Goal: Transaction & Acquisition: Purchase product/service

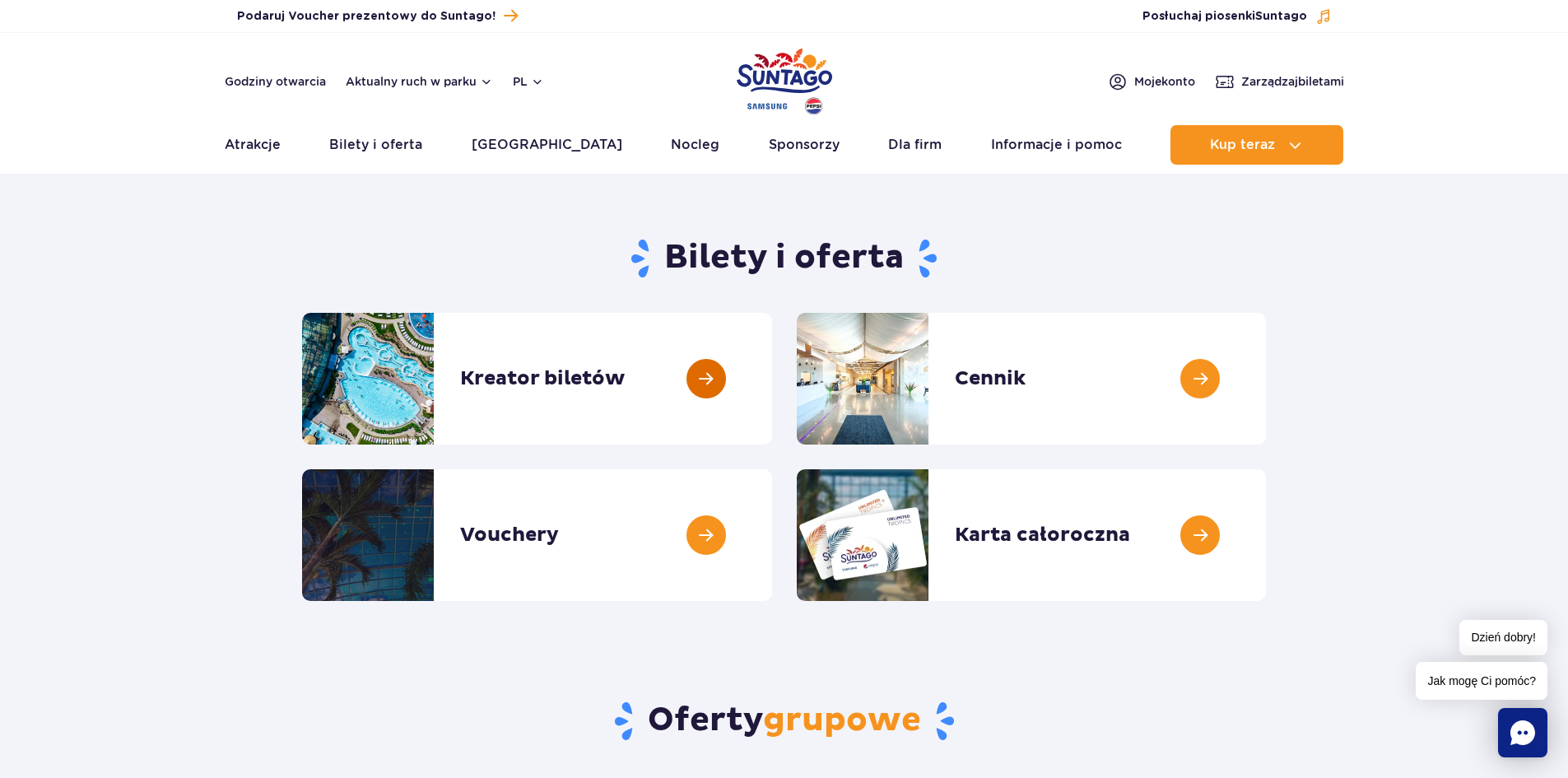
click at [772, 386] on link at bounding box center [772, 379] width 0 height 132
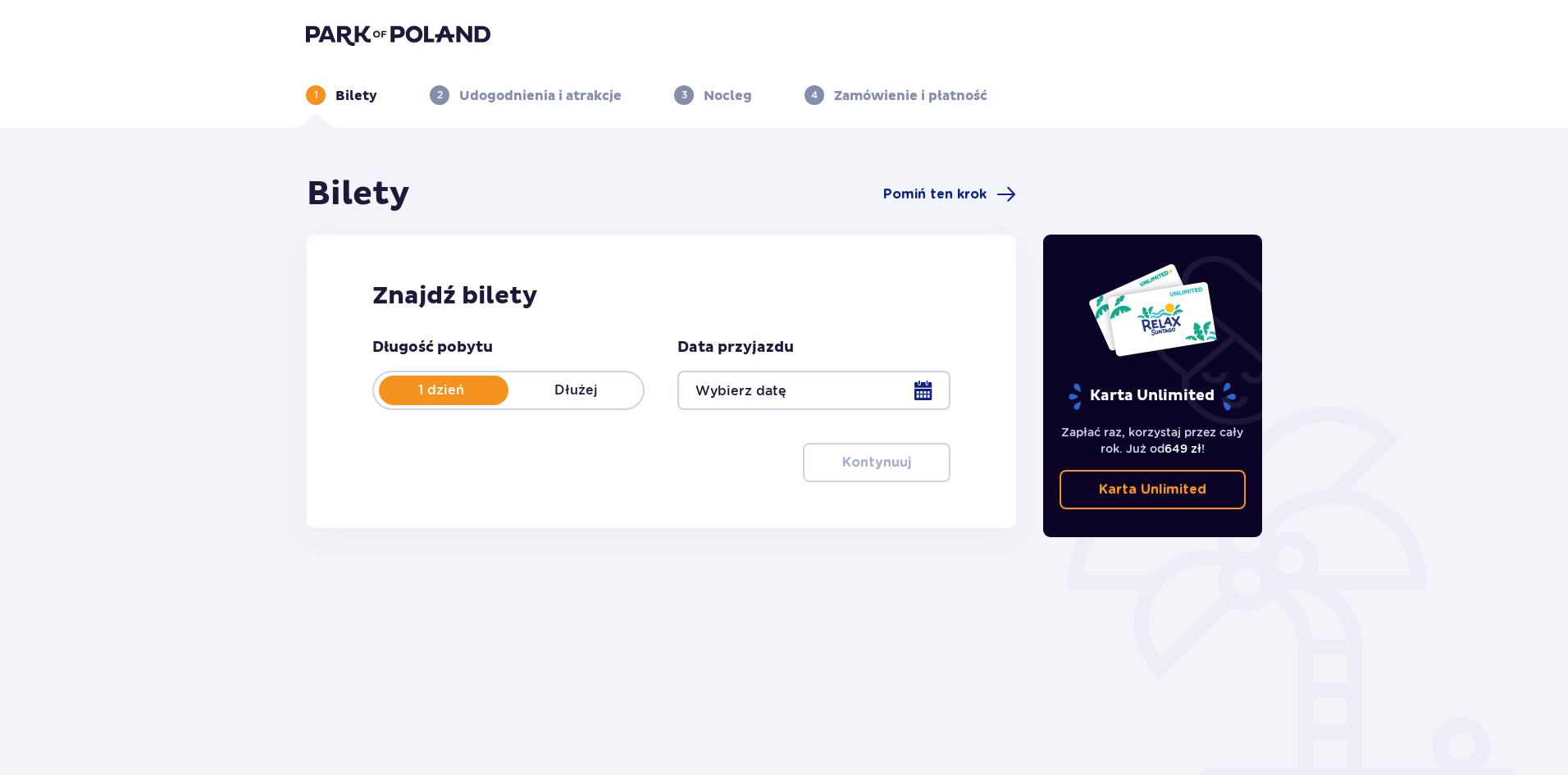
click at [913, 395] on div at bounding box center [813, 390] width 272 height 40
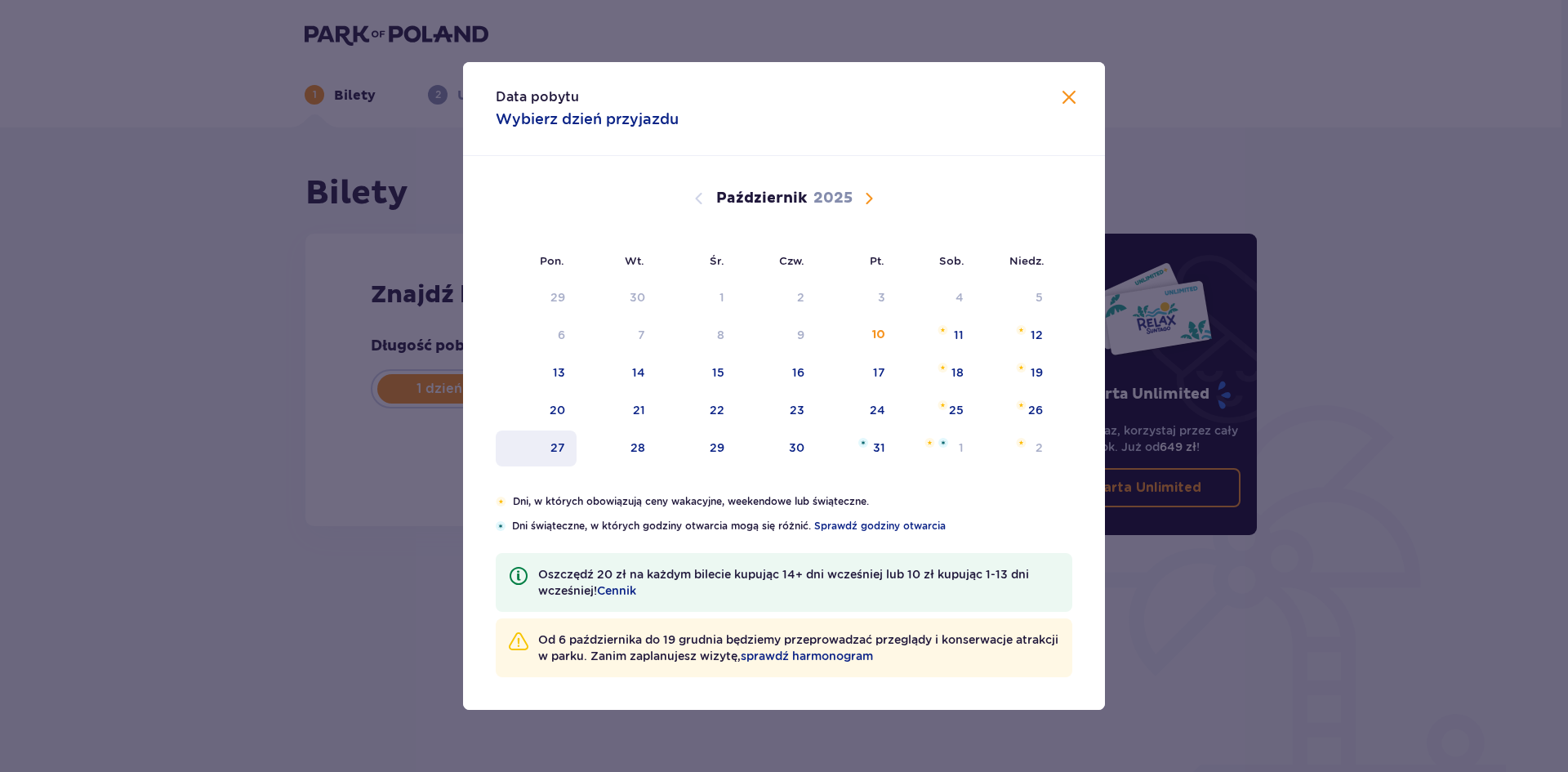
click at [548, 451] on div "27" at bounding box center [536, 448] width 81 height 36
type input "27.10.25"
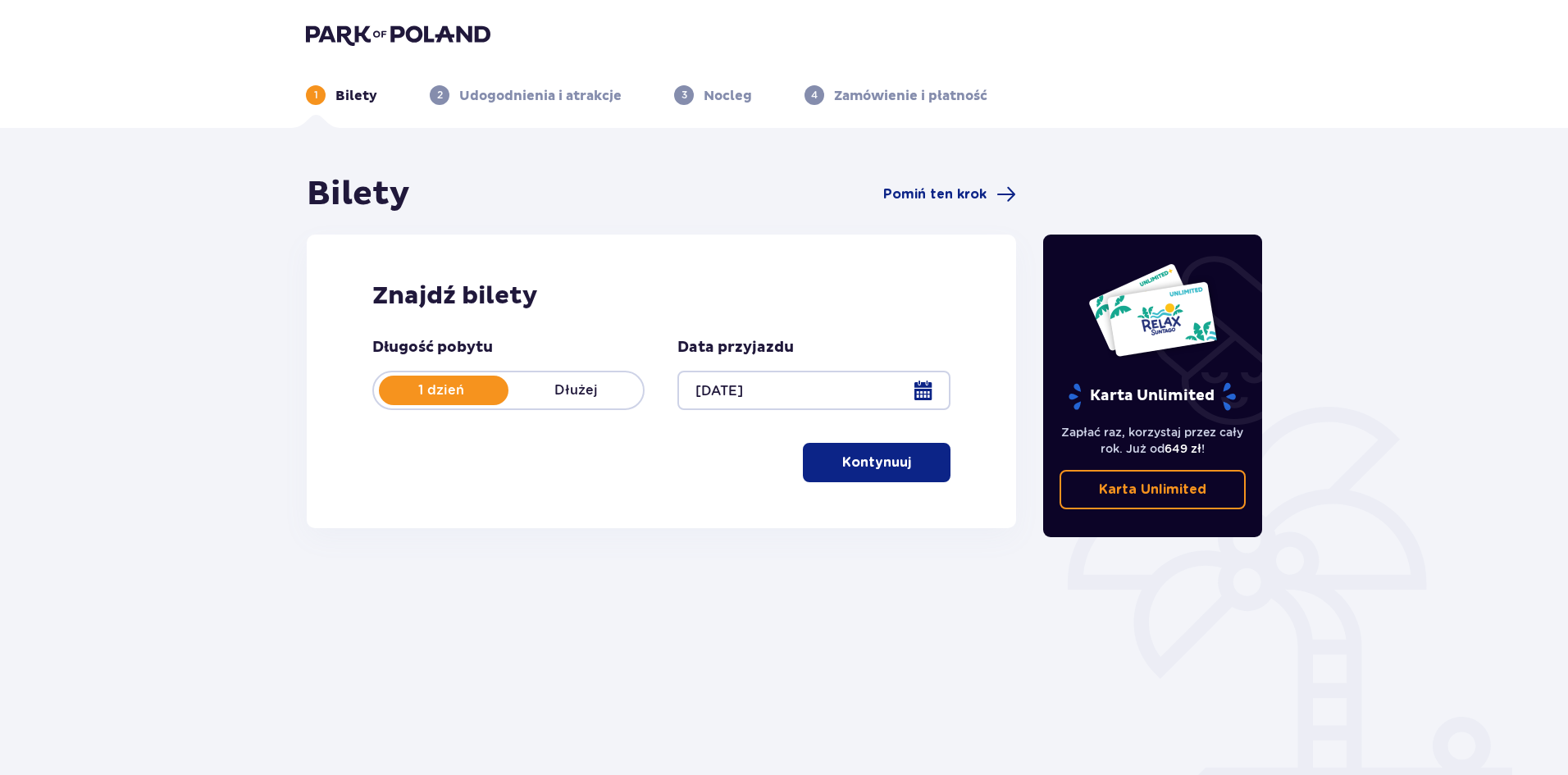
click at [932, 465] on button "Kontynuuj" at bounding box center [877, 462] width 147 height 40
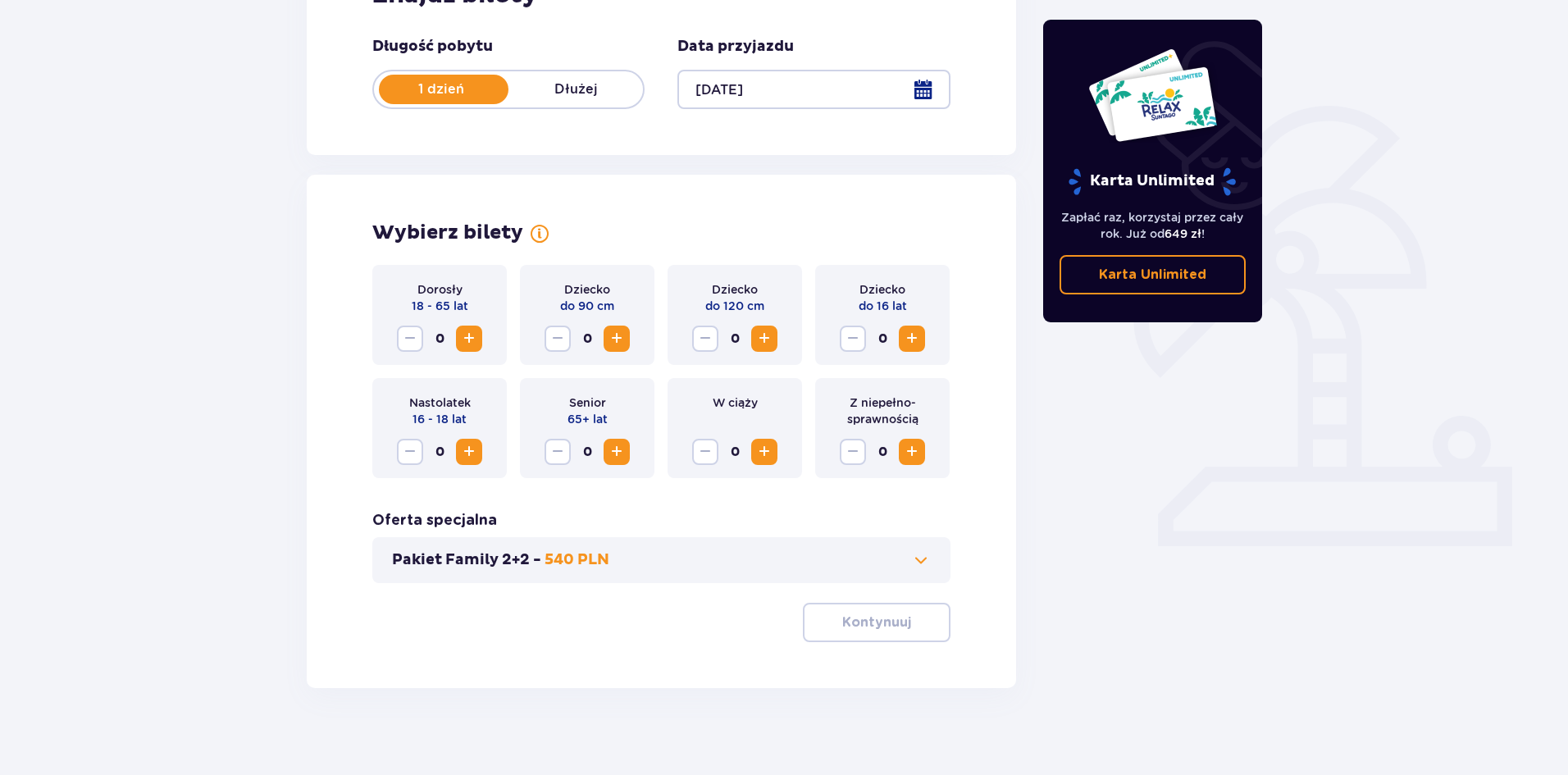
scroll to position [313, 0]
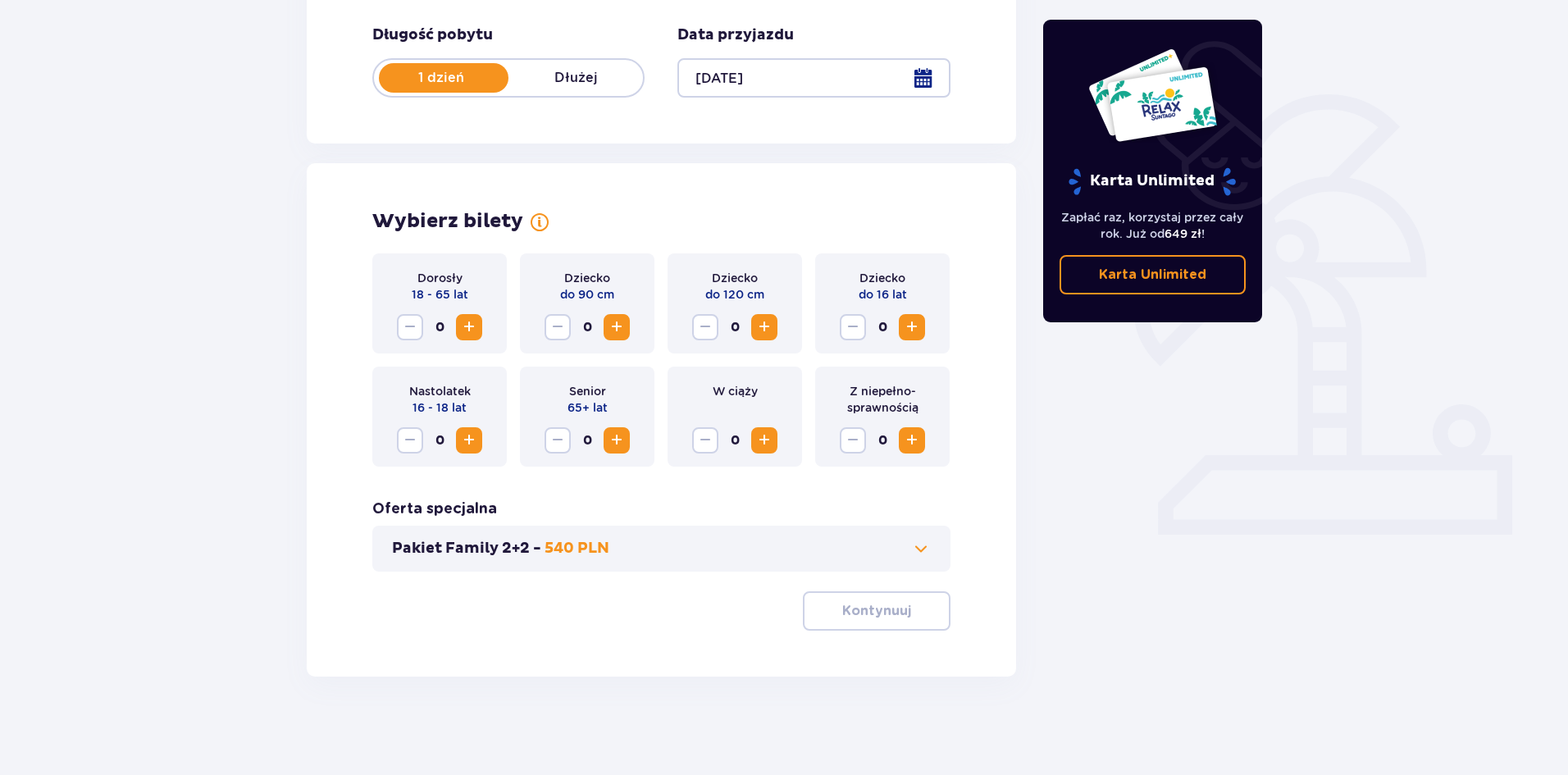
click at [471, 329] on span "Zwiększ" at bounding box center [469, 328] width 20 height 20
click at [472, 329] on span "Zwiększ" at bounding box center [469, 328] width 20 height 20
click at [781, 330] on div "Dziecko do 120 cm 0" at bounding box center [734, 303] width 135 height 100
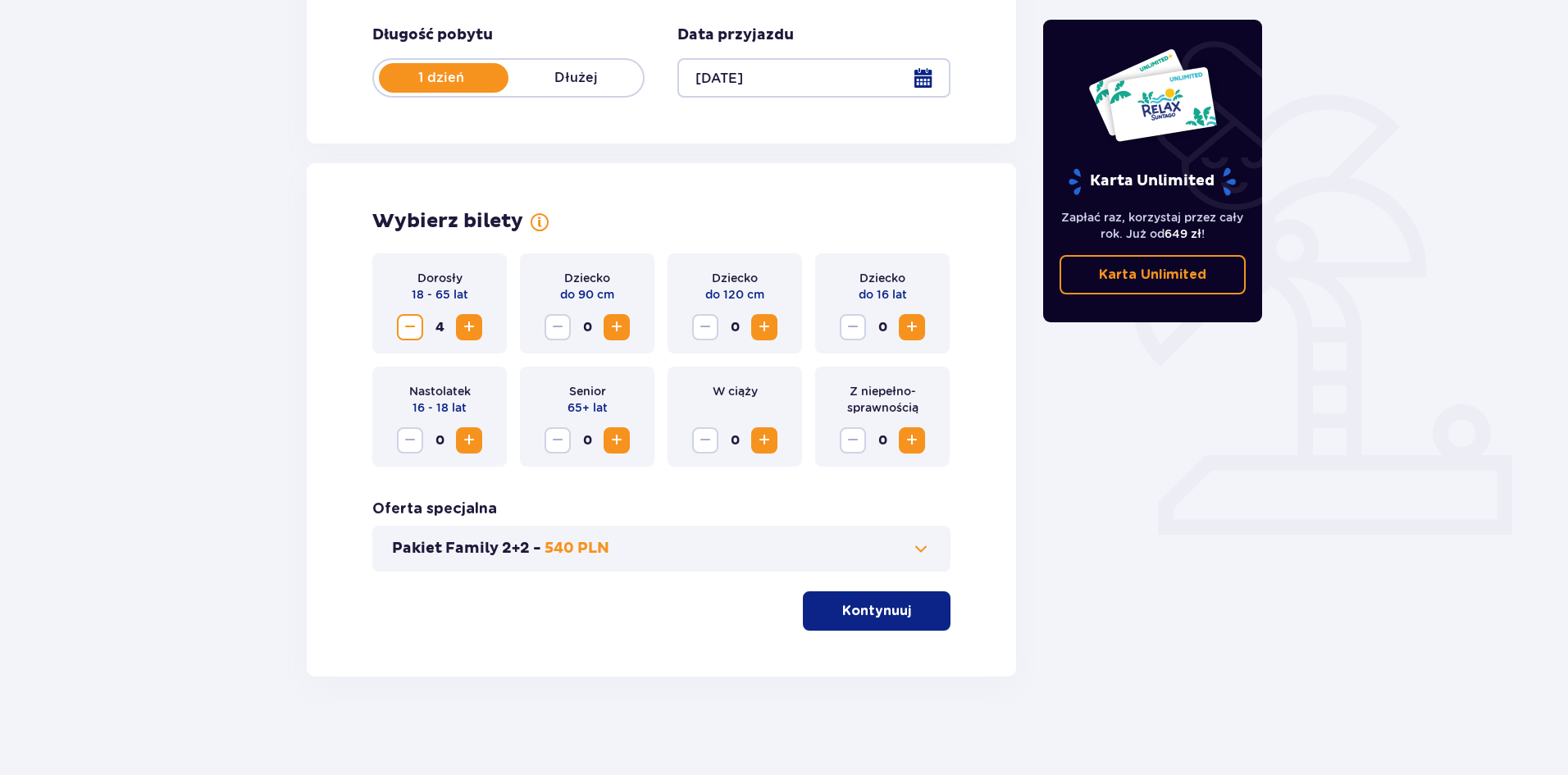
click at [765, 328] on span "Zwiększ" at bounding box center [764, 328] width 20 height 20
click at [858, 611] on p "Kontynuuj" at bounding box center [876, 611] width 69 height 18
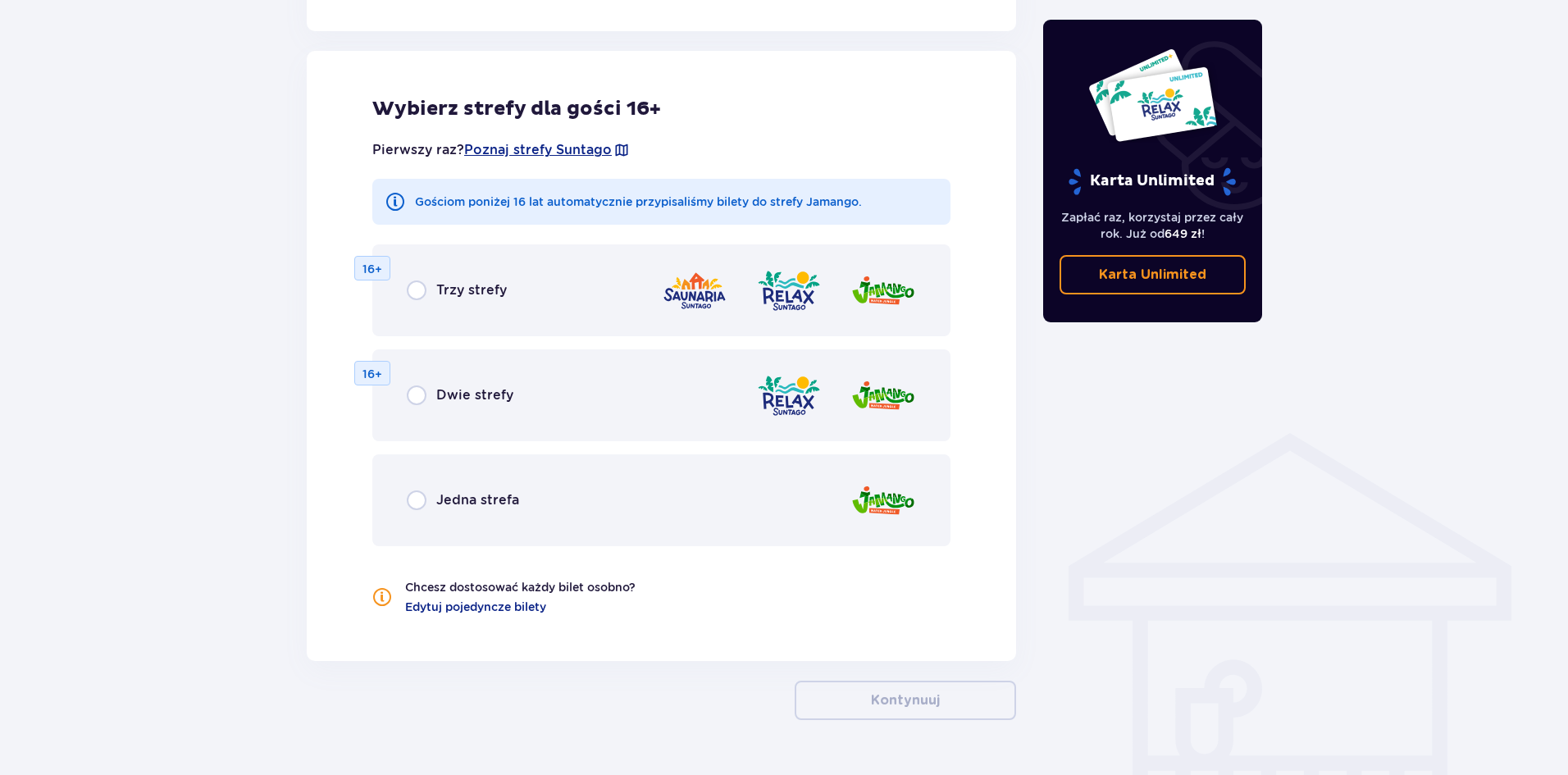
scroll to position [910, 0]
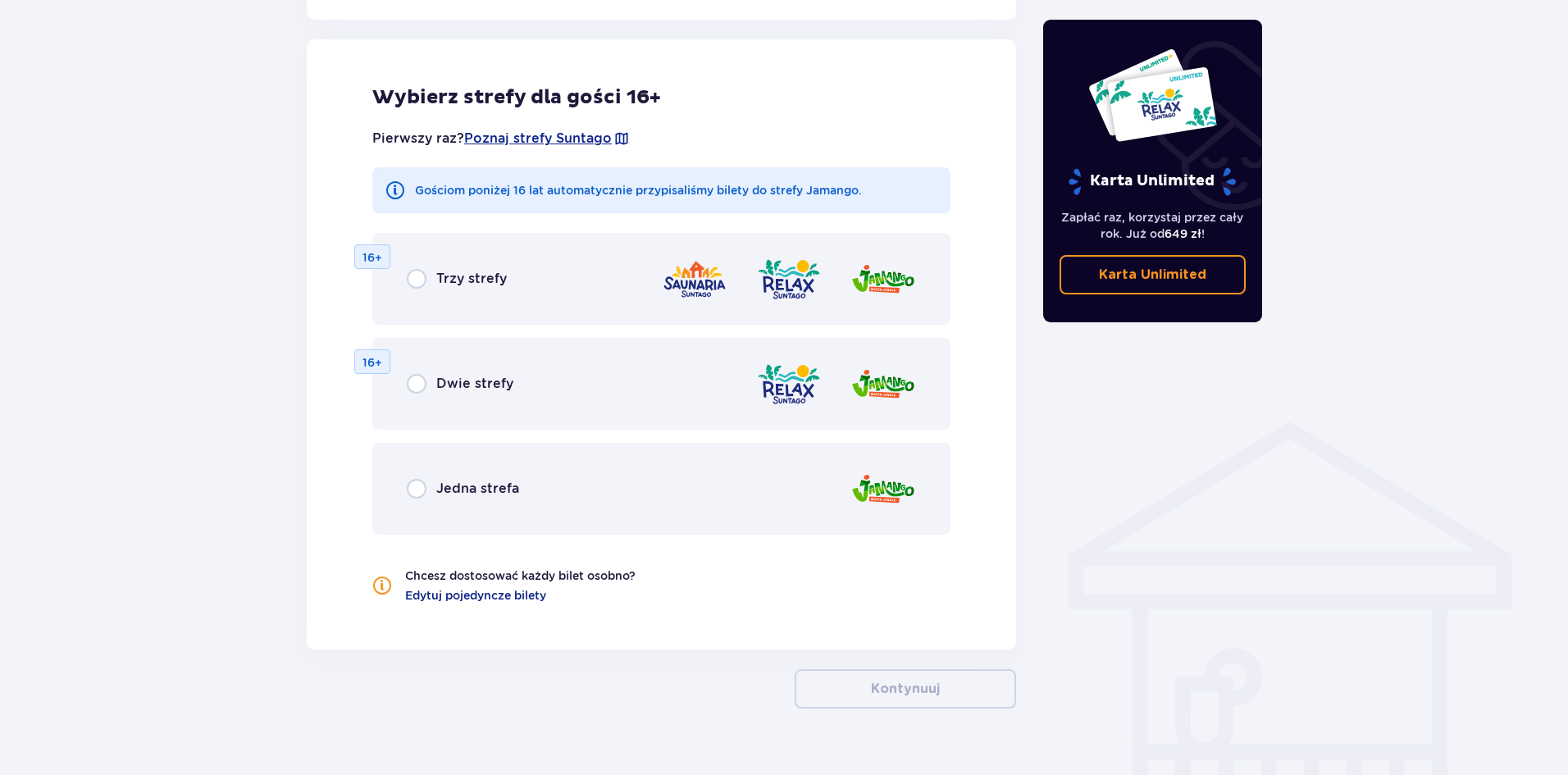
click at [418, 482] on input "radio" at bounding box center [417, 489] width 20 height 20
radio input "true"
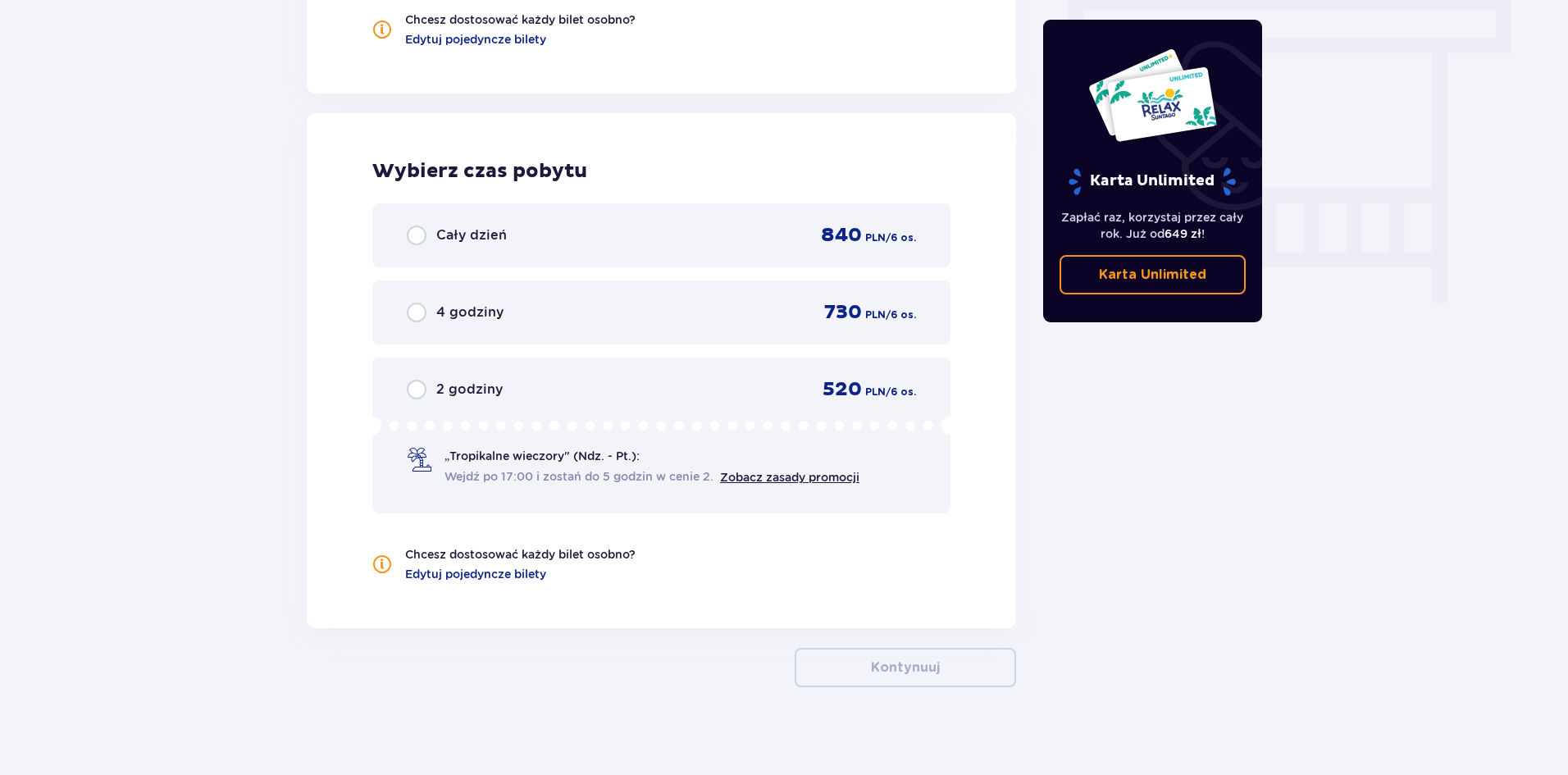
scroll to position [1477, 0]
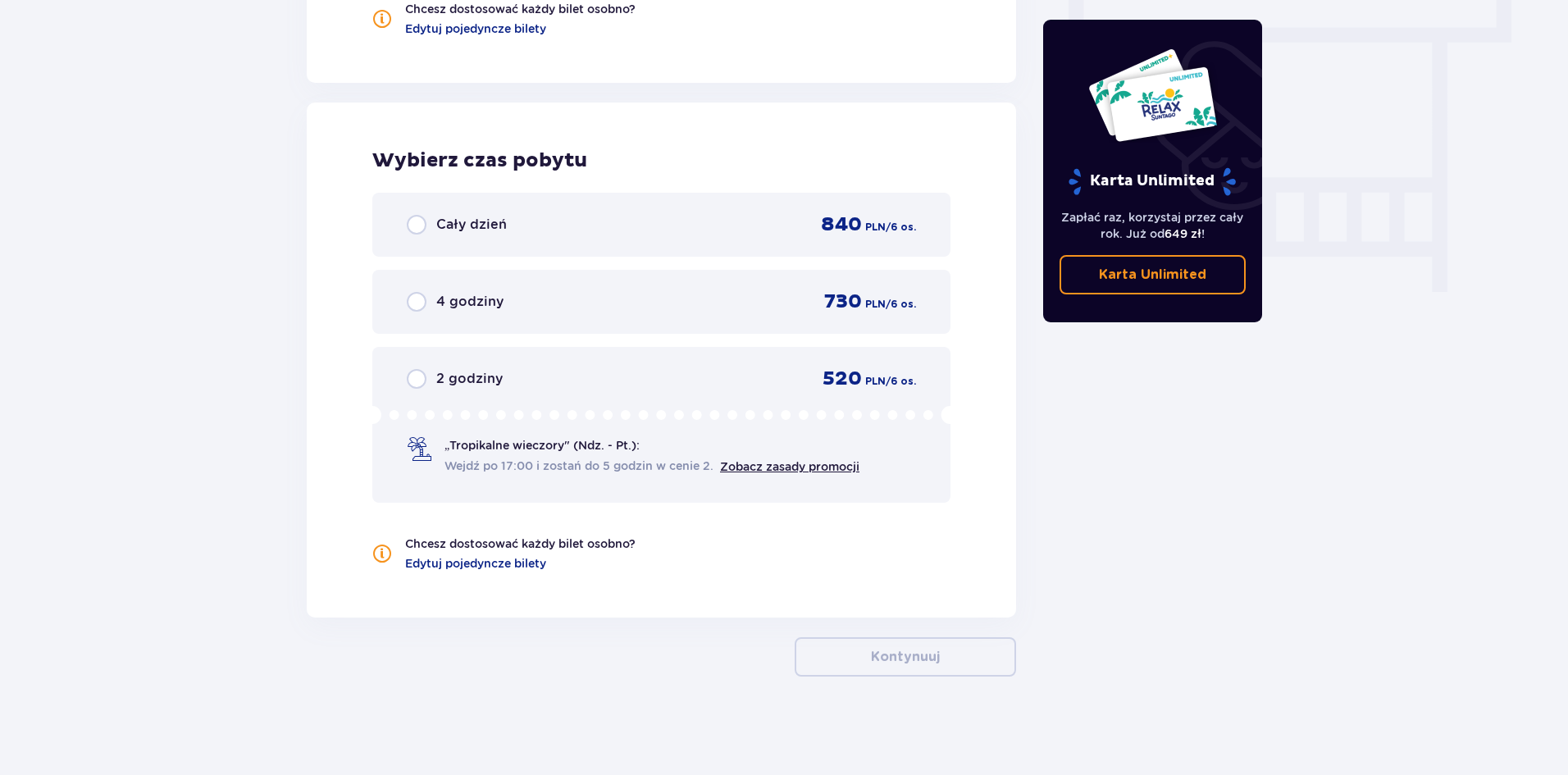
click at [424, 298] on input "radio" at bounding box center [417, 302] width 20 height 20
radio input "true"
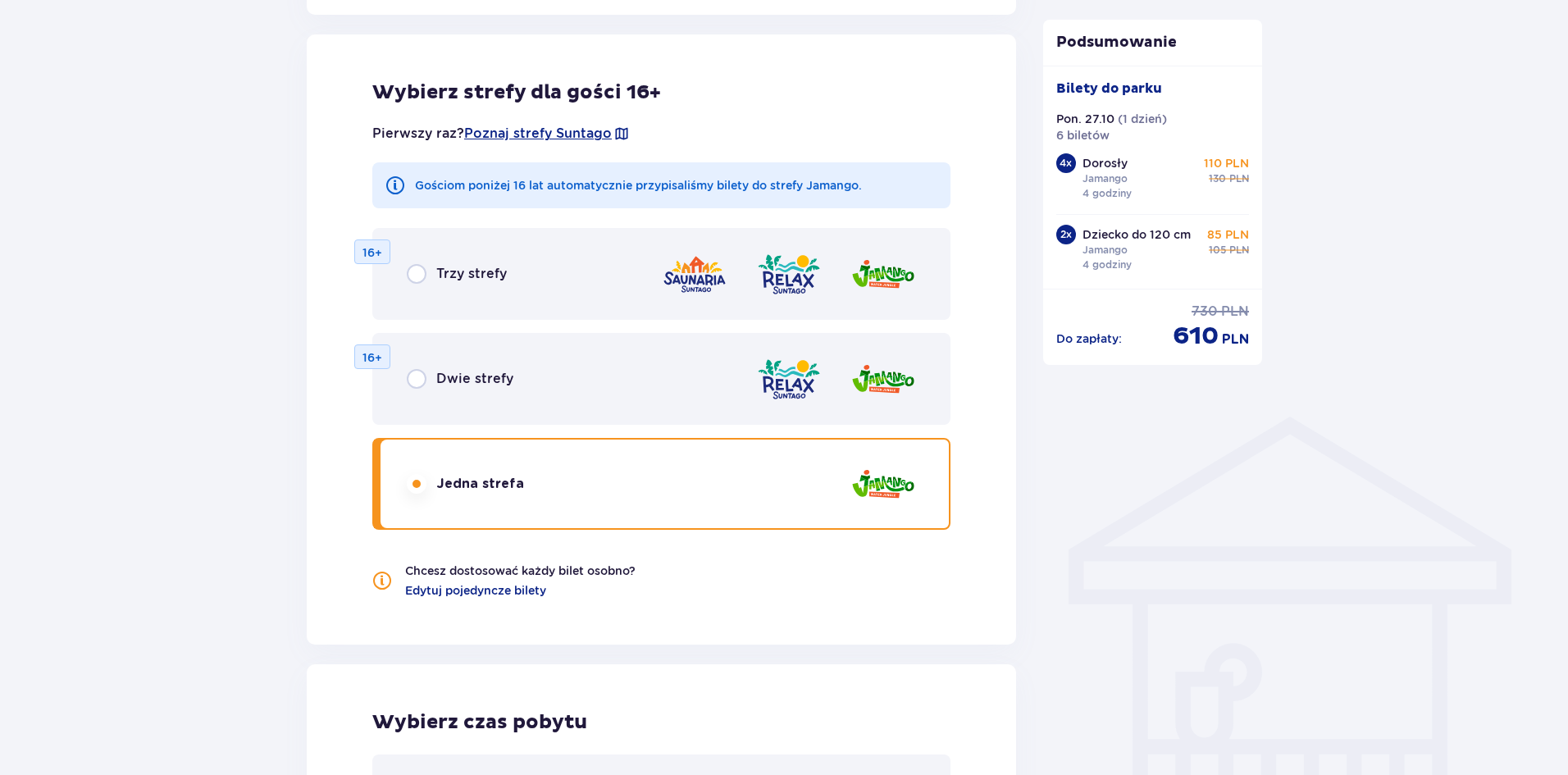
scroll to position [1159, 0]
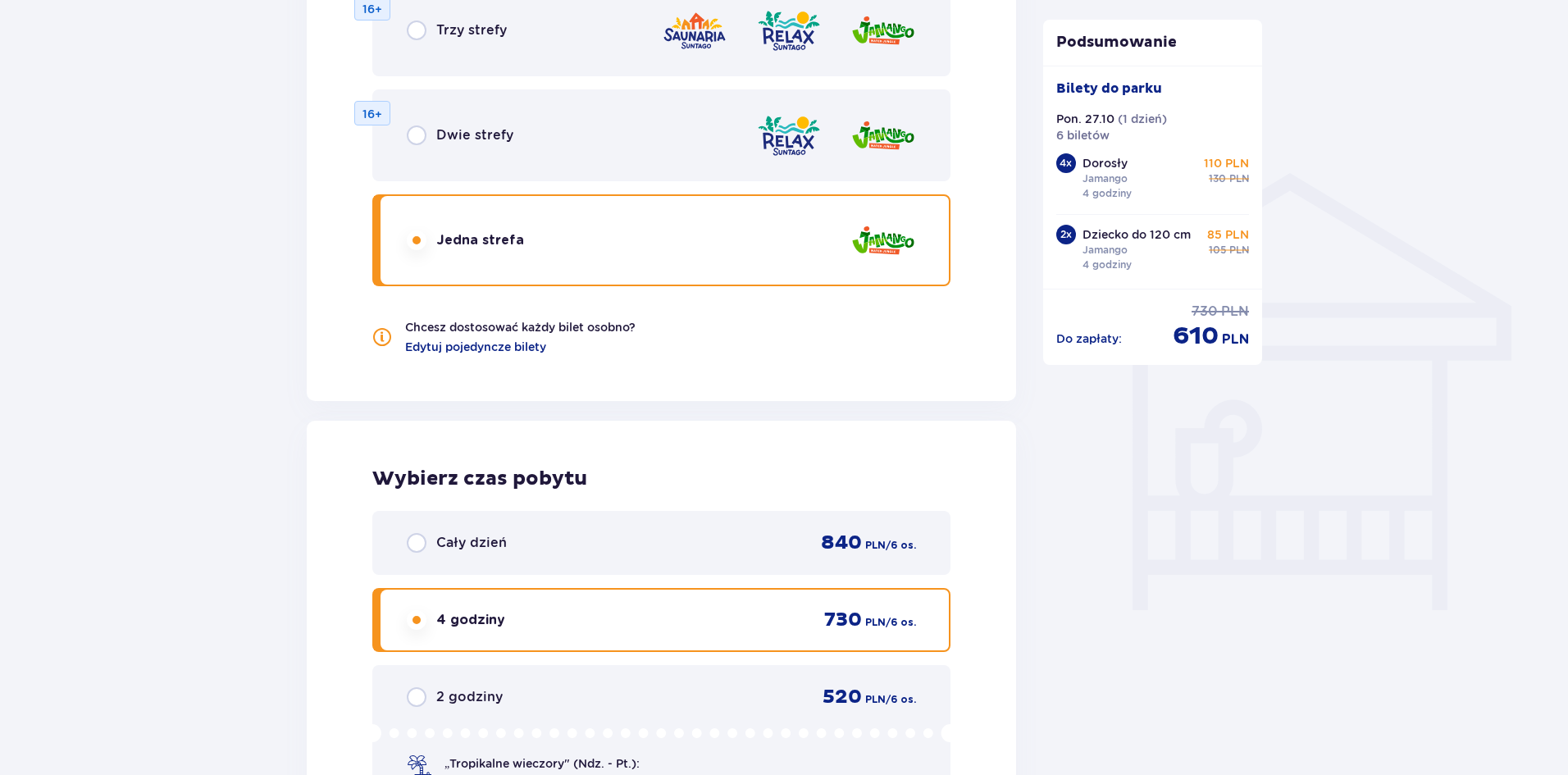
click at [415, 136] on input "radio" at bounding box center [417, 136] width 20 height 20
radio input "true"
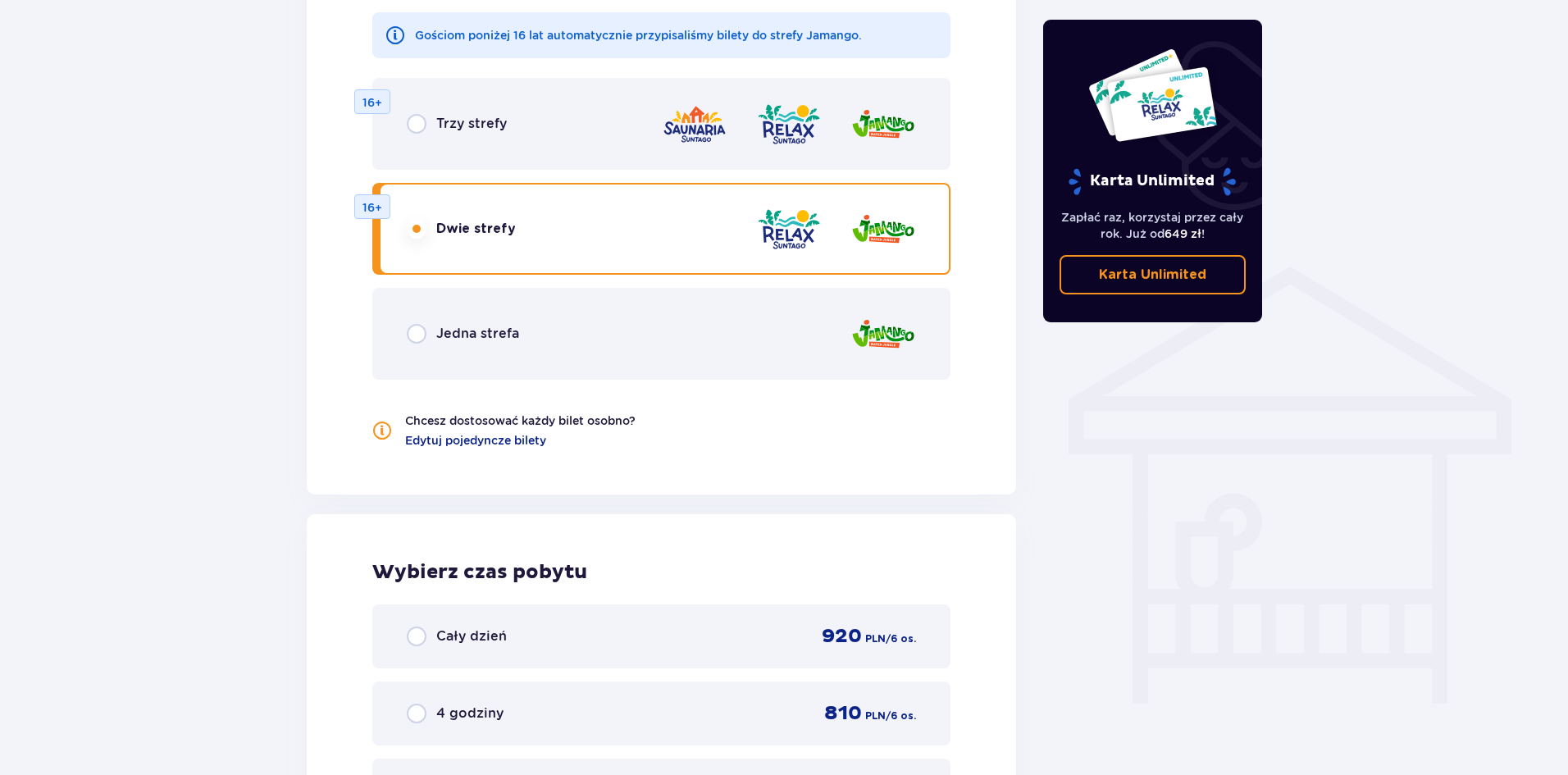
scroll to position [1066, 0]
click at [420, 332] on input "radio" at bounding box center [417, 333] width 20 height 20
radio input "true"
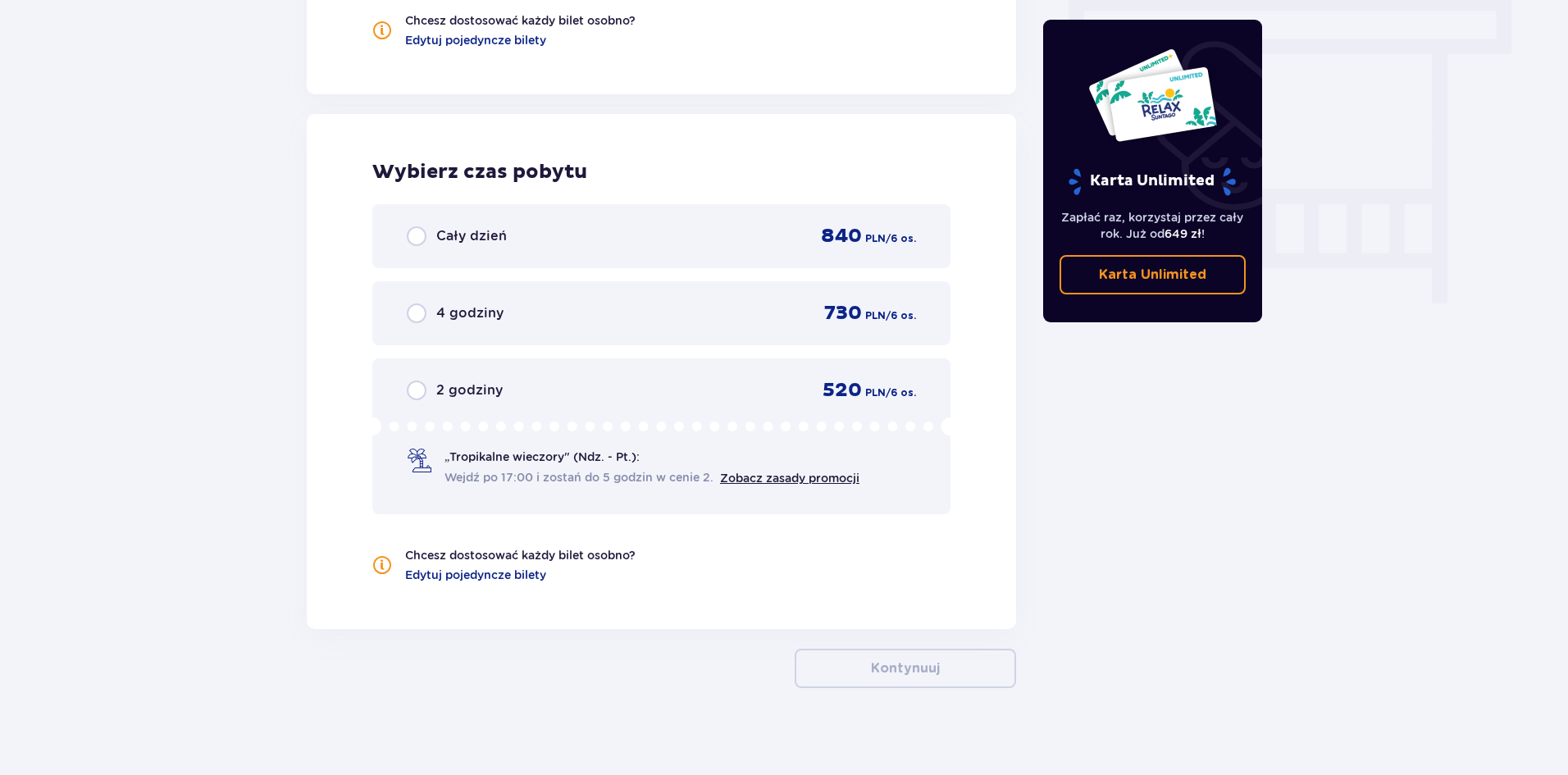
scroll to position [1477, 0]
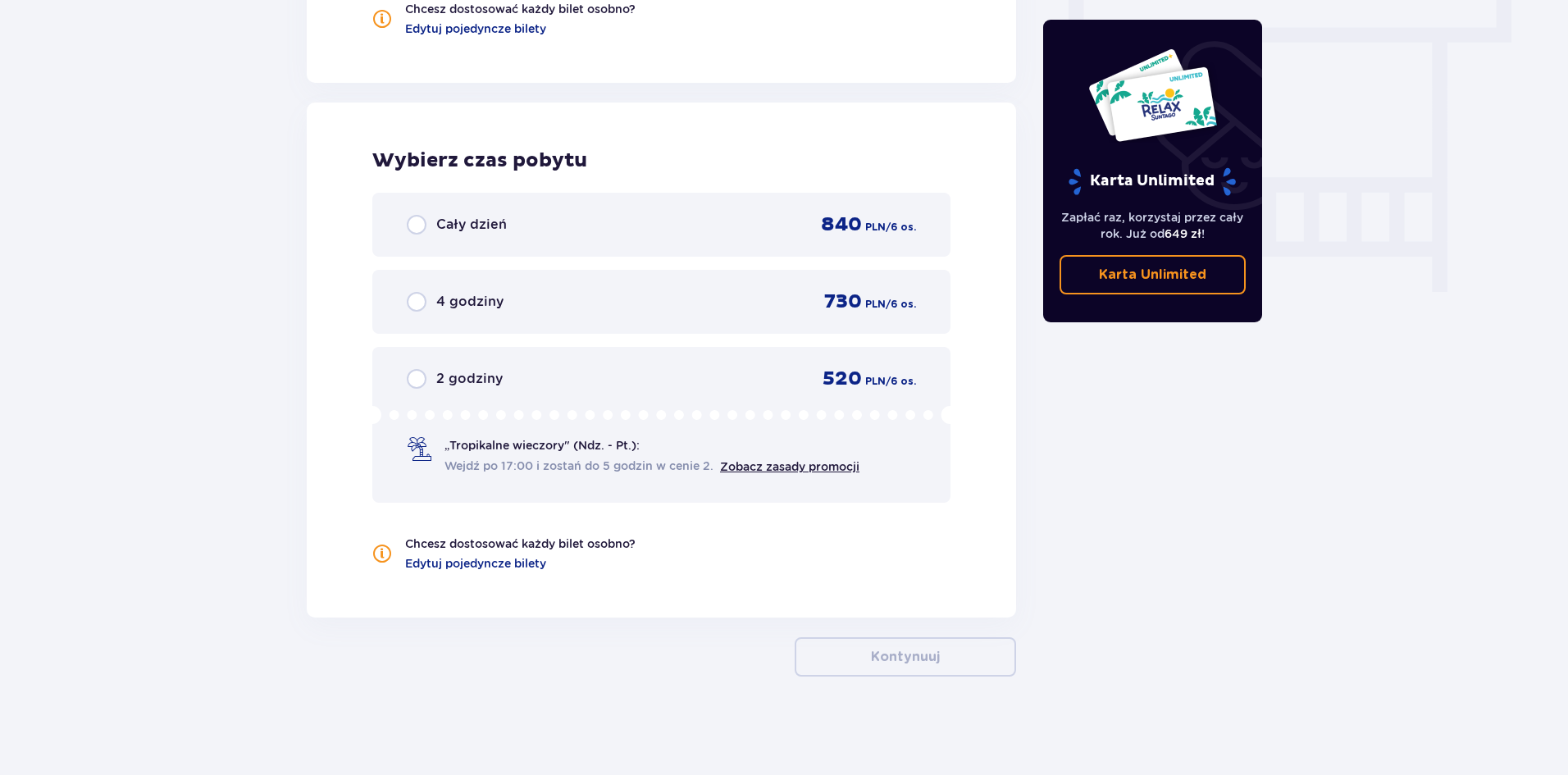
click at [413, 297] on input "radio" at bounding box center [417, 302] width 20 height 20
radio input "true"
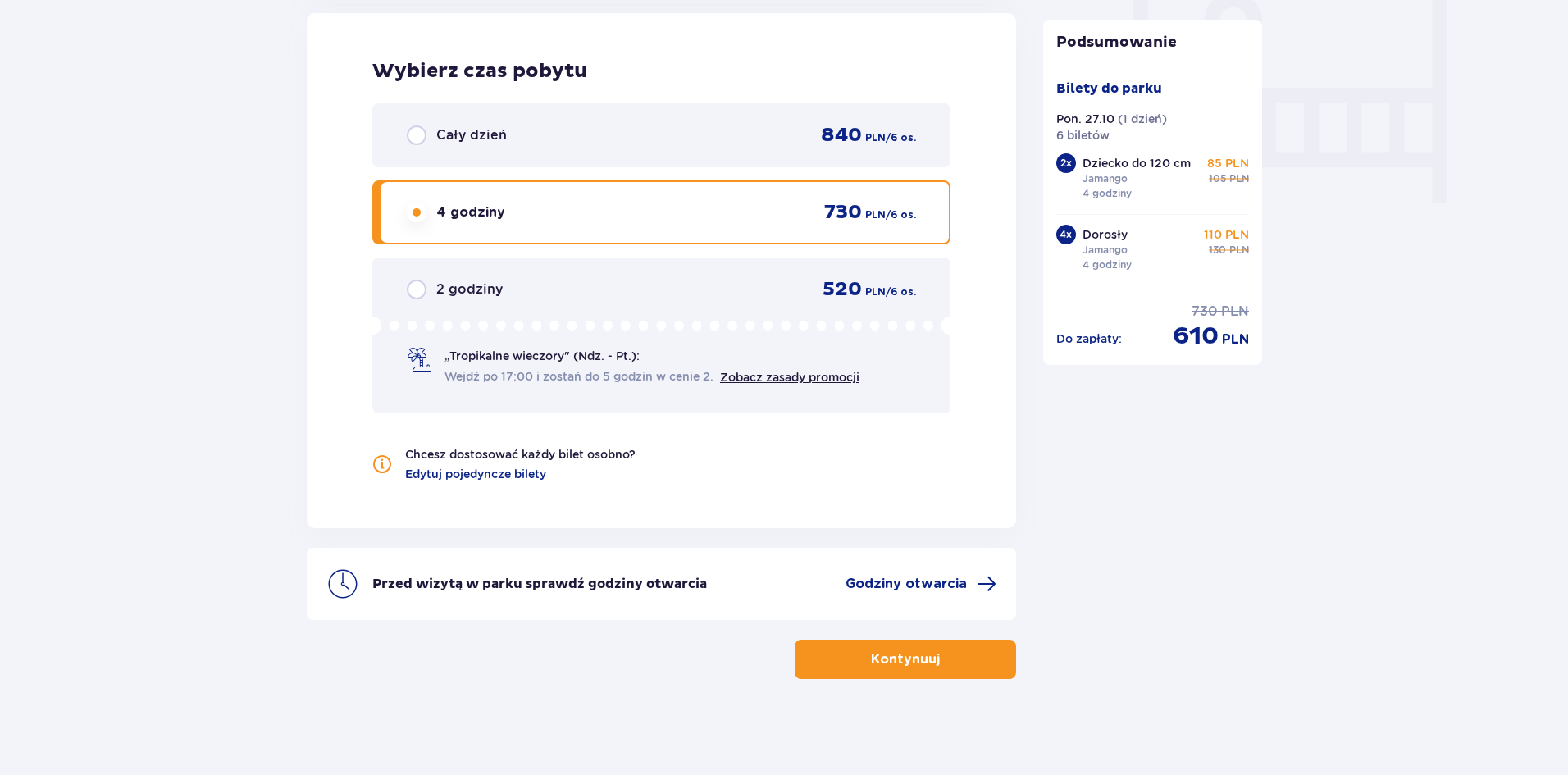
scroll to position [1569, 0]
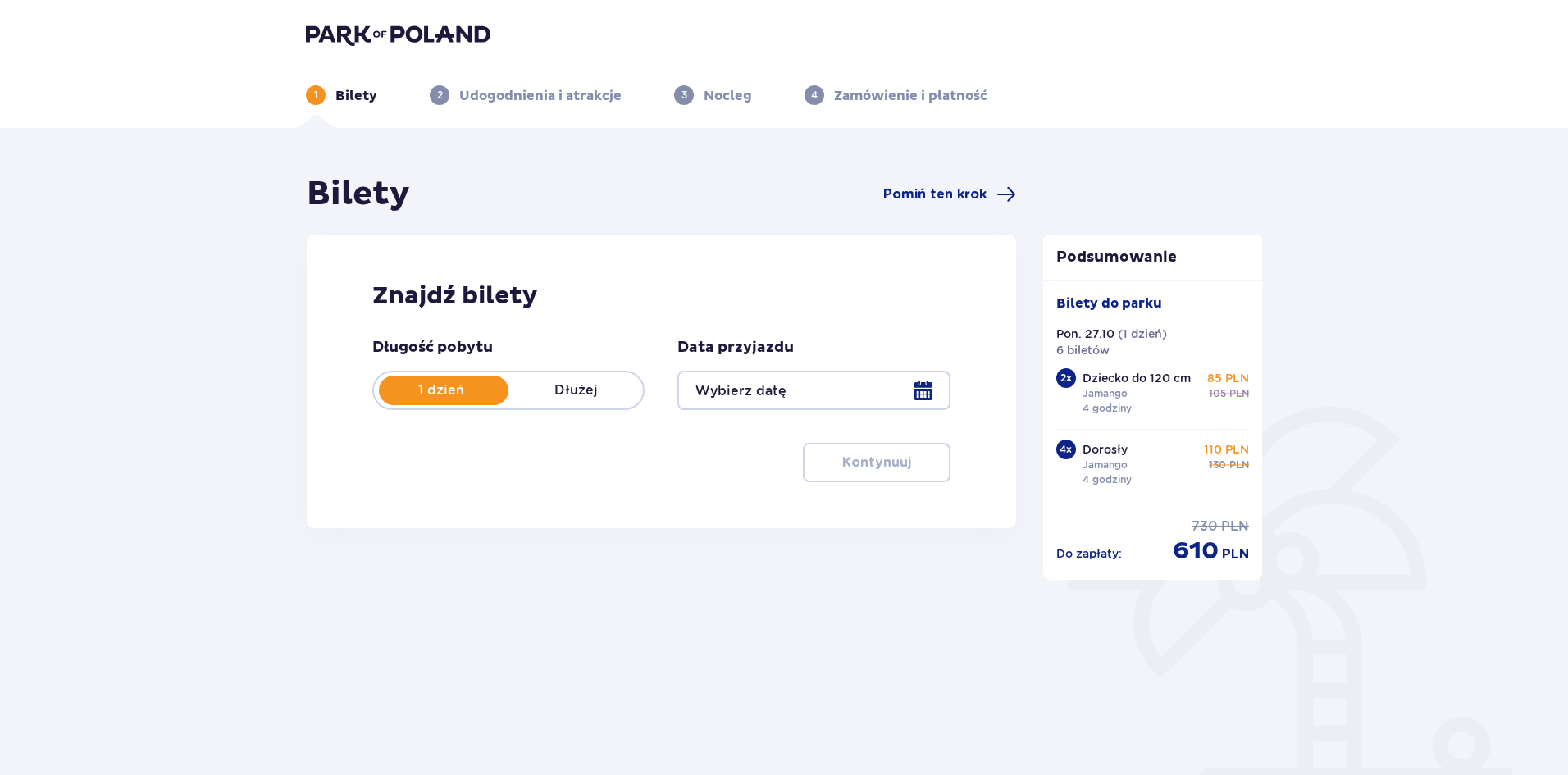
type input "[DATE]"
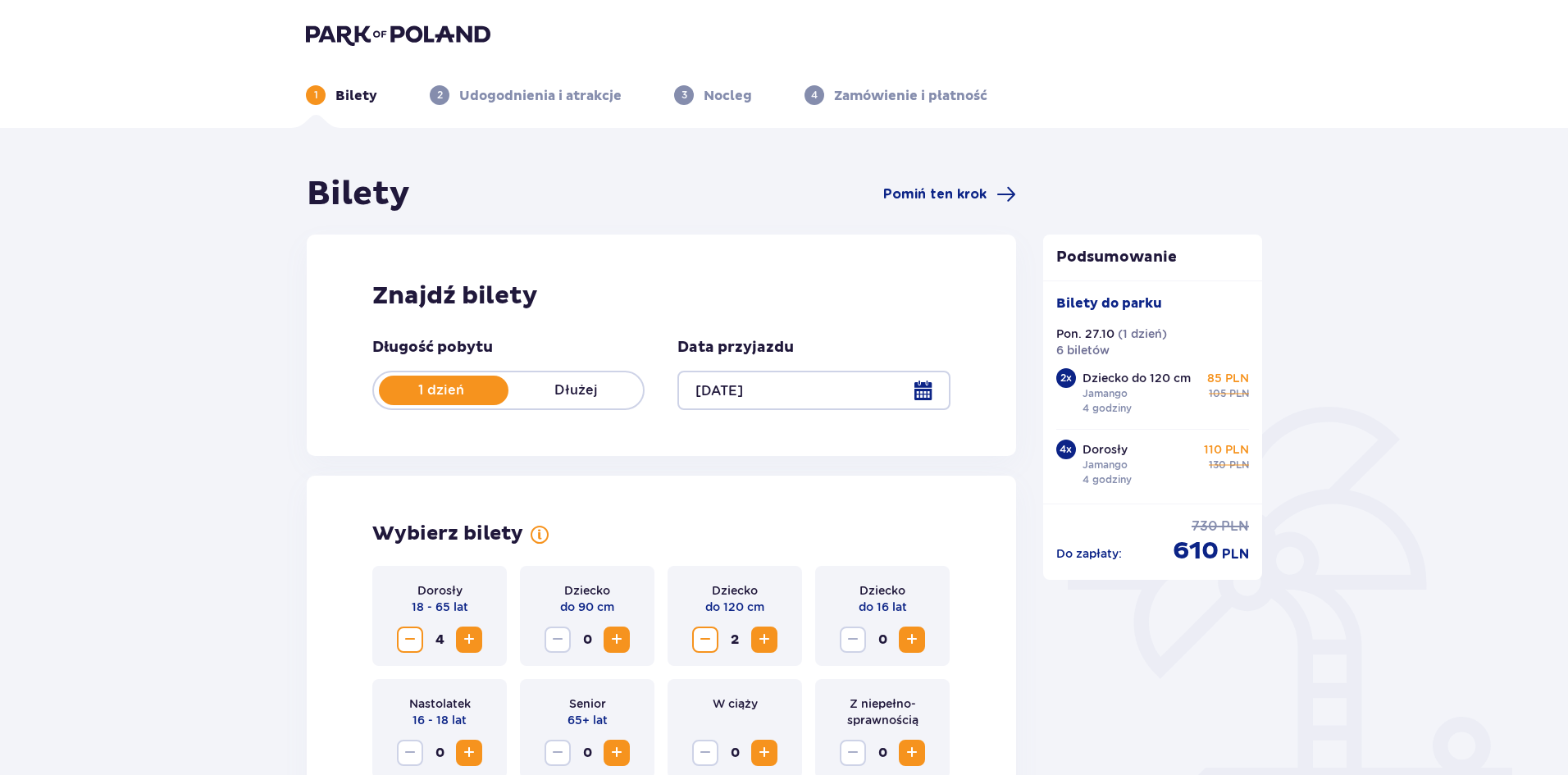
scroll to position [1569, 0]
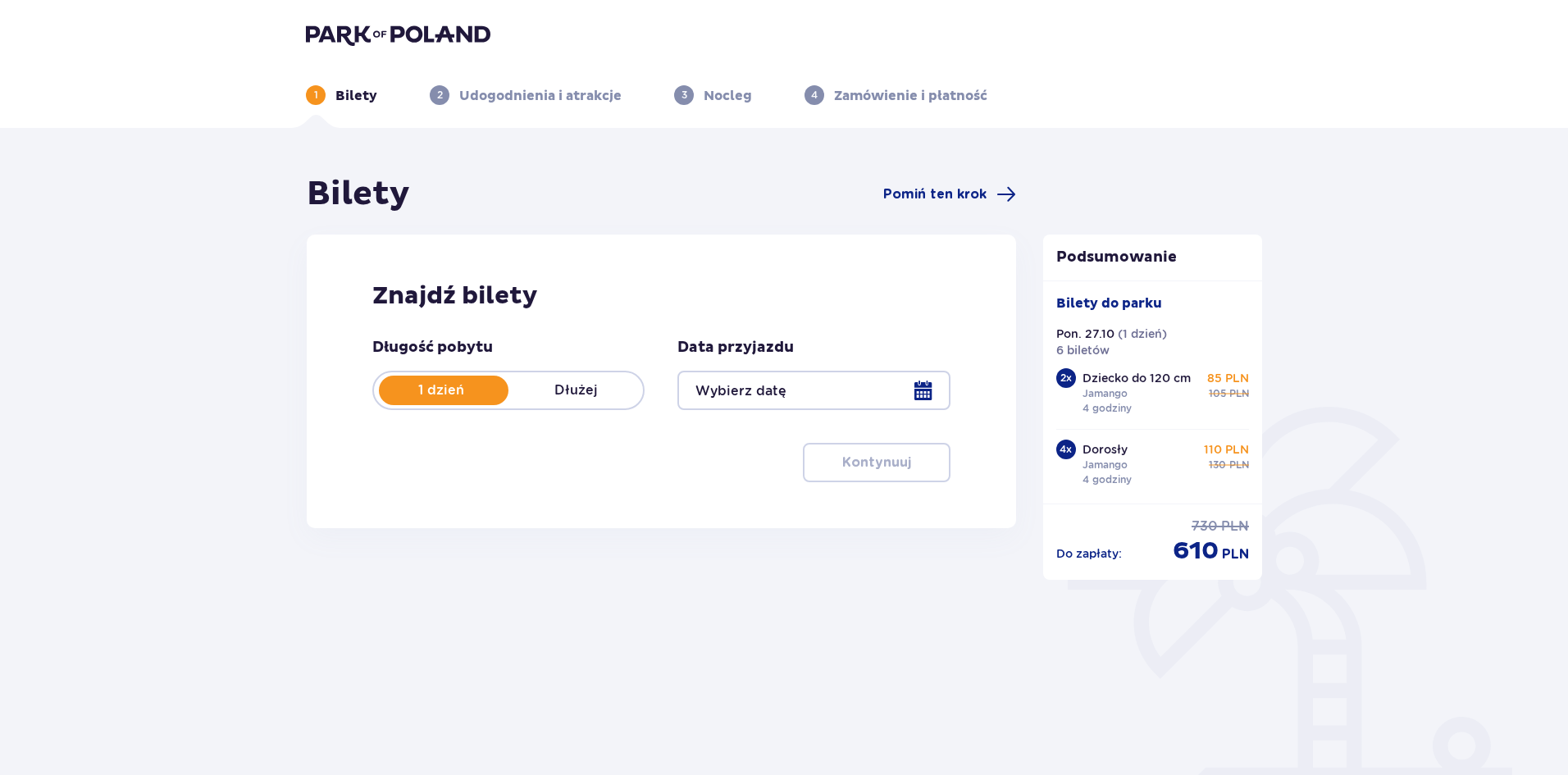
type input "[DATE]"
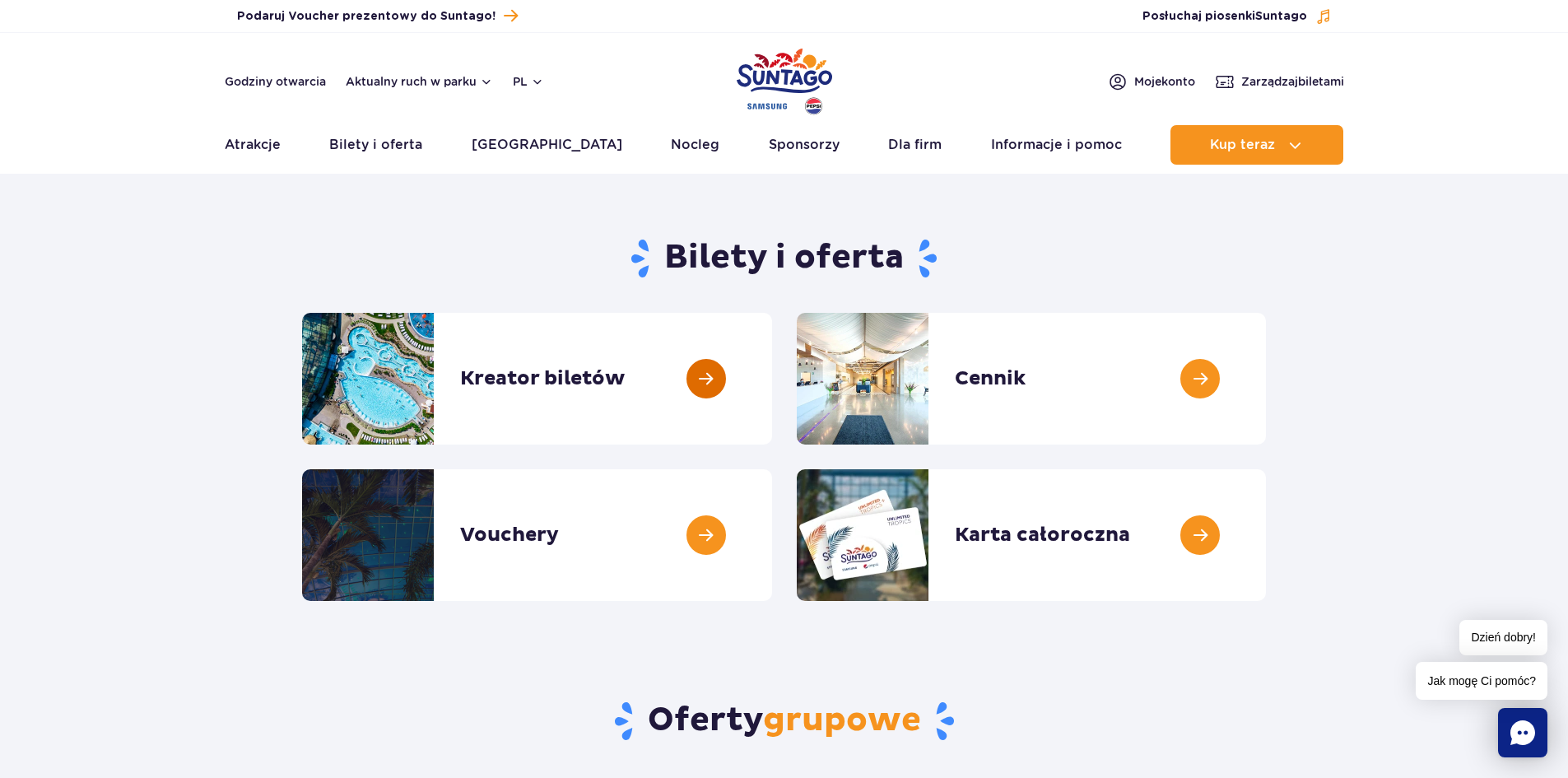
click at [772, 379] on link at bounding box center [772, 379] width 0 height 132
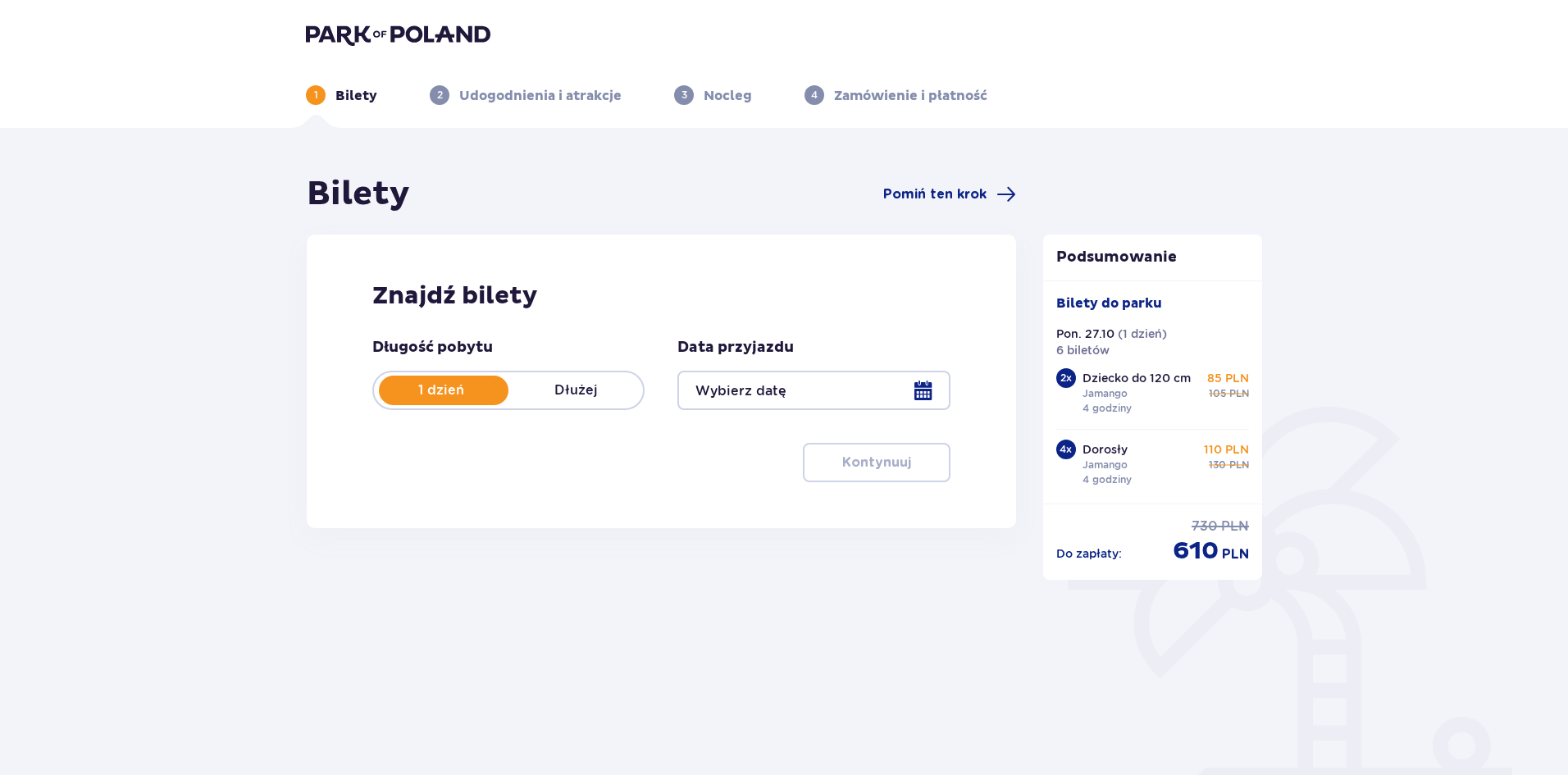
type input "[DATE]"
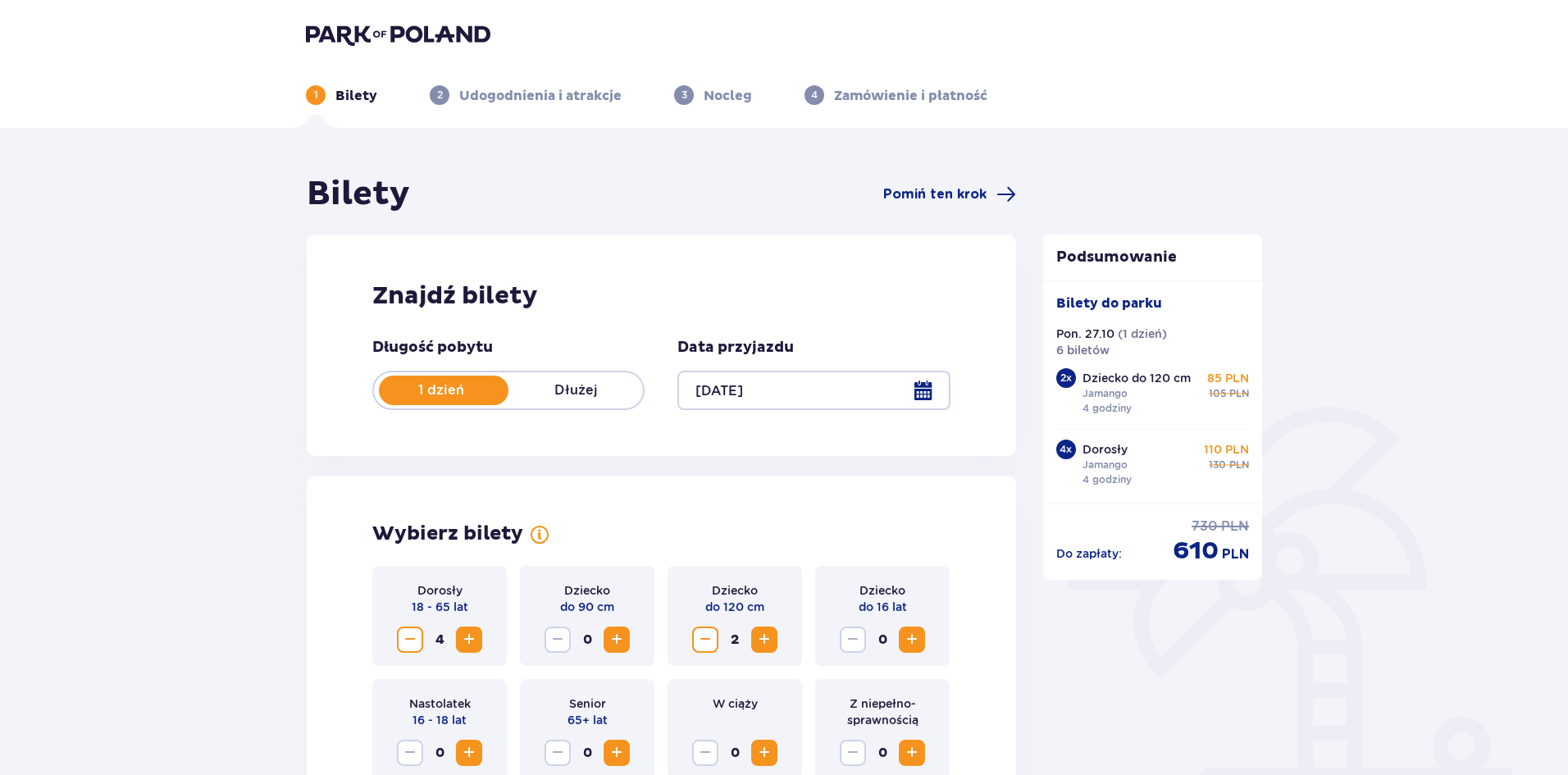
scroll to position [328, 0]
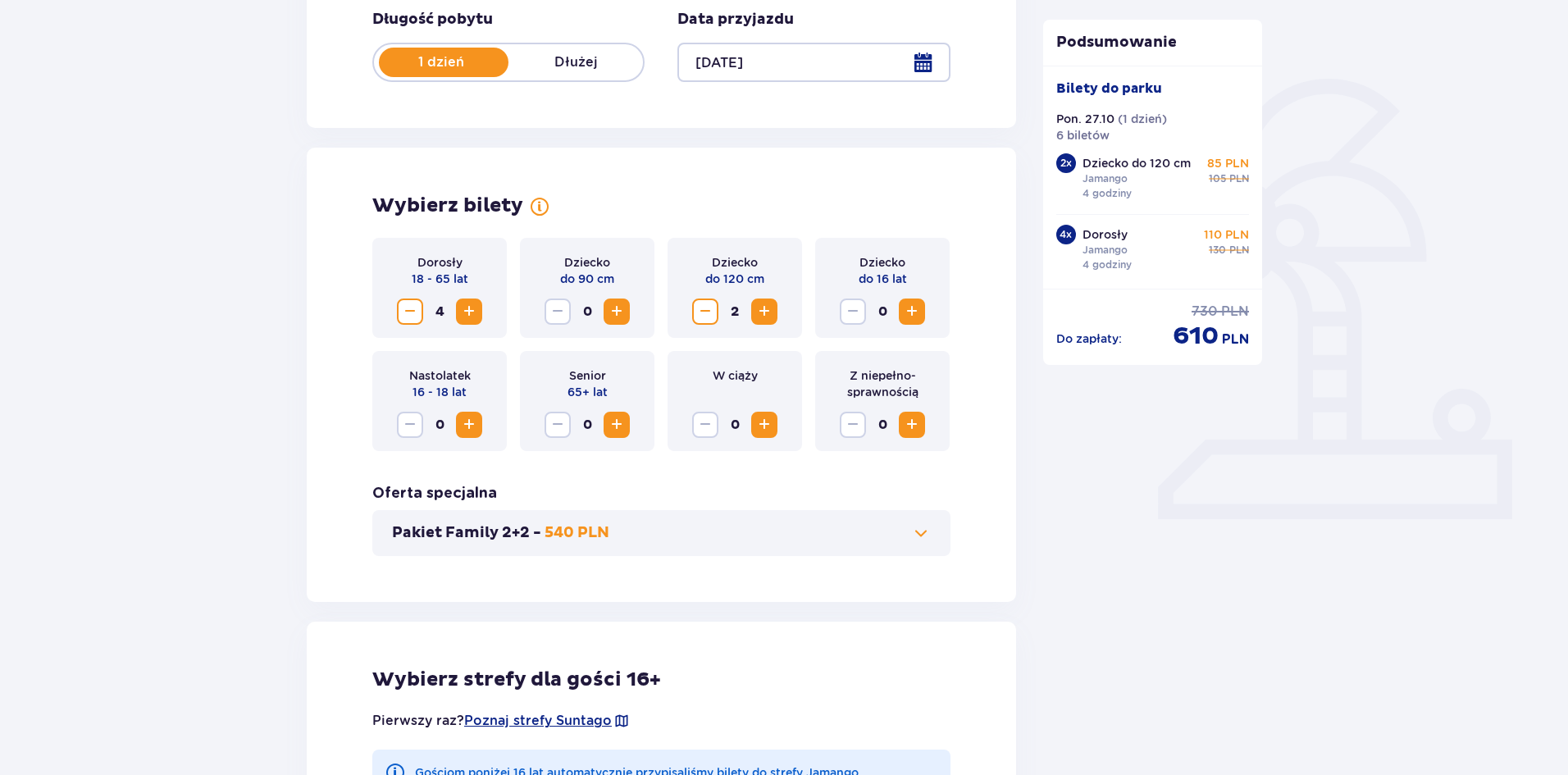
click at [404, 309] on span "Zmniejsz" at bounding box center [410, 312] width 20 height 20
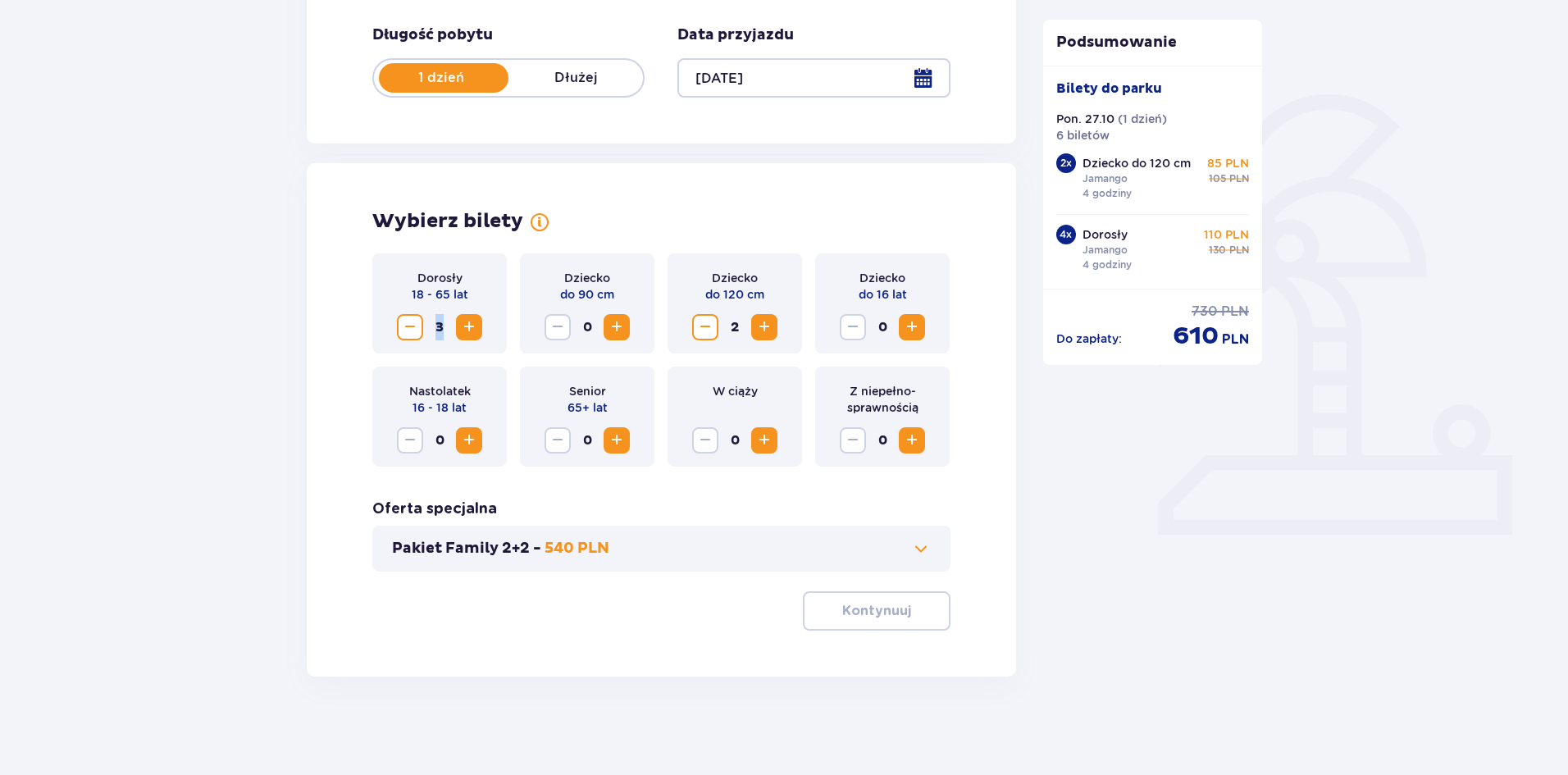
click at [404, 309] on div "Dorosły 18 - 65 lat 3" at bounding box center [439, 303] width 135 height 100
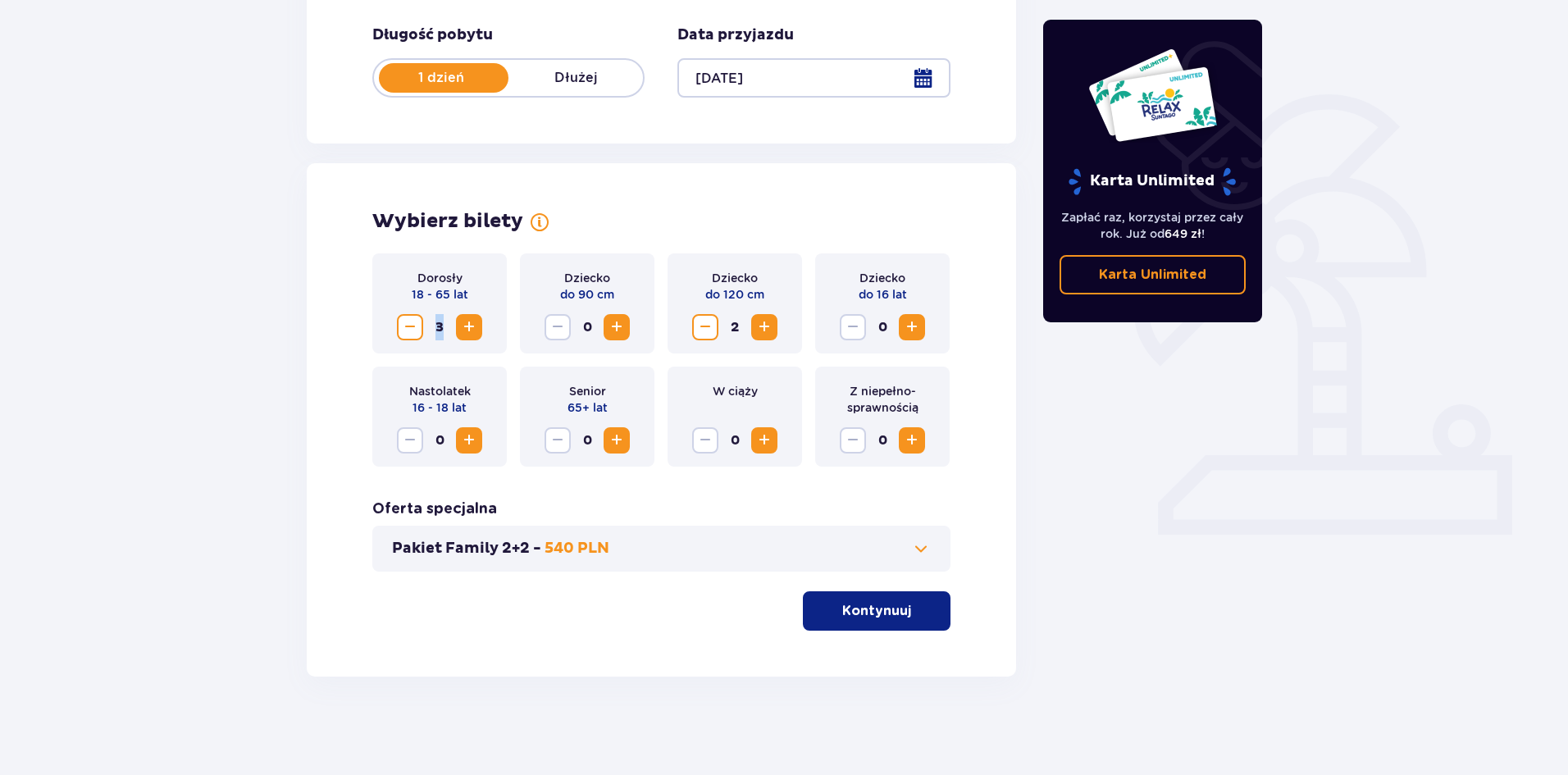
click at [406, 329] on span "Zmniejsz" at bounding box center [410, 328] width 20 height 20
click at [702, 337] on span "Zmniejsz" at bounding box center [705, 328] width 20 height 20
click at [703, 331] on span "Zmniejsz" at bounding box center [705, 328] width 20 height 20
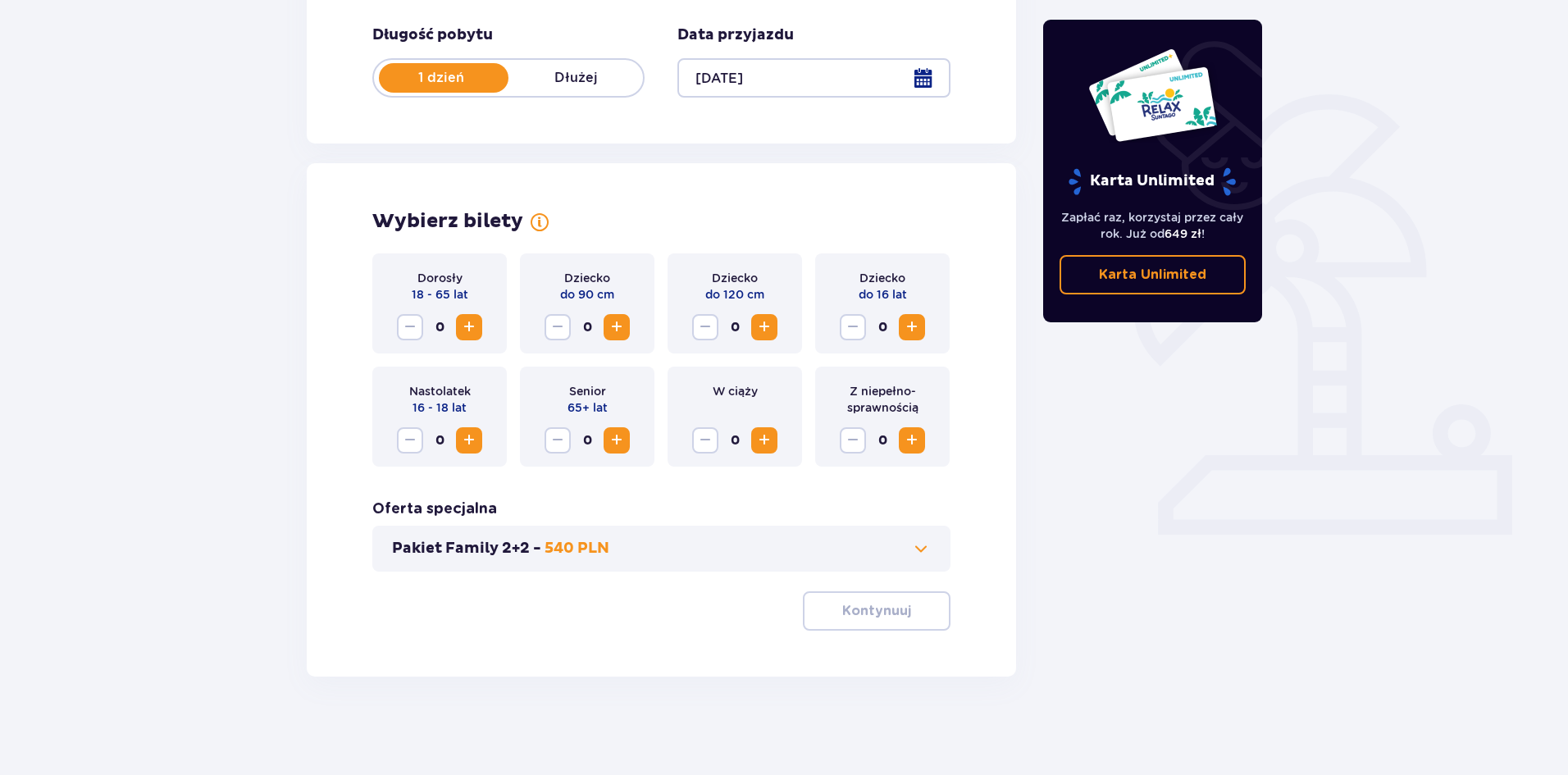
click at [464, 331] on span "Zwiększ" at bounding box center [469, 328] width 20 height 20
click at [469, 331] on span "Zwiększ" at bounding box center [469, 328] width 20 height 20
click at [466, 326] on span "Zwiększ" at bounding box center [469, 328] width 20 height 20
click at [757, 332] on span "Zwiększ" at bounding box center [764, 328] width 20 height 20
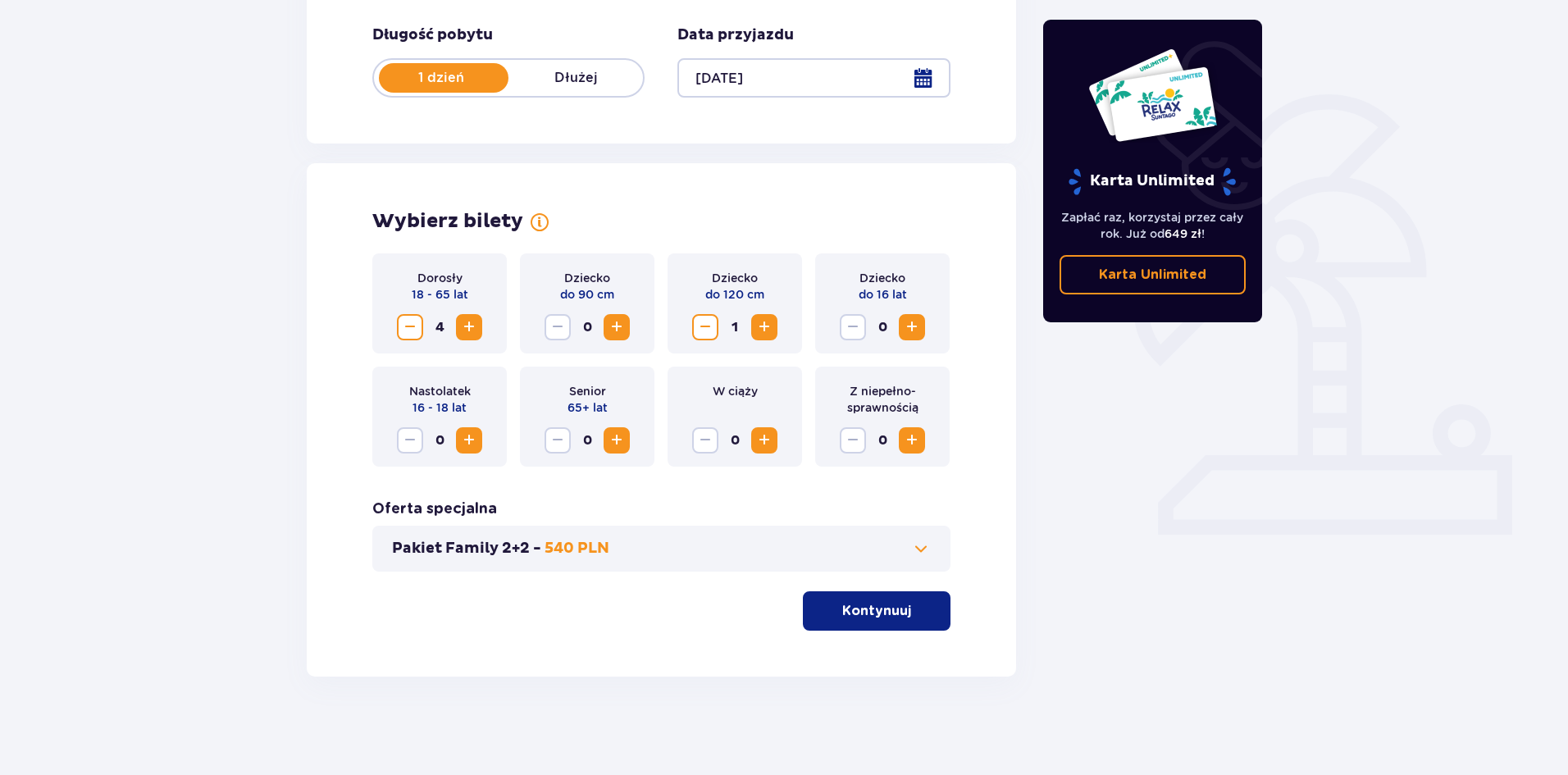
click at [758, 332] on span "Zwiększ" at bounding box center [764, 328] width 20 height 20
click at [890, 603] on p "Kontynuuj" at bounding box center [876, 611] width 69 height 18
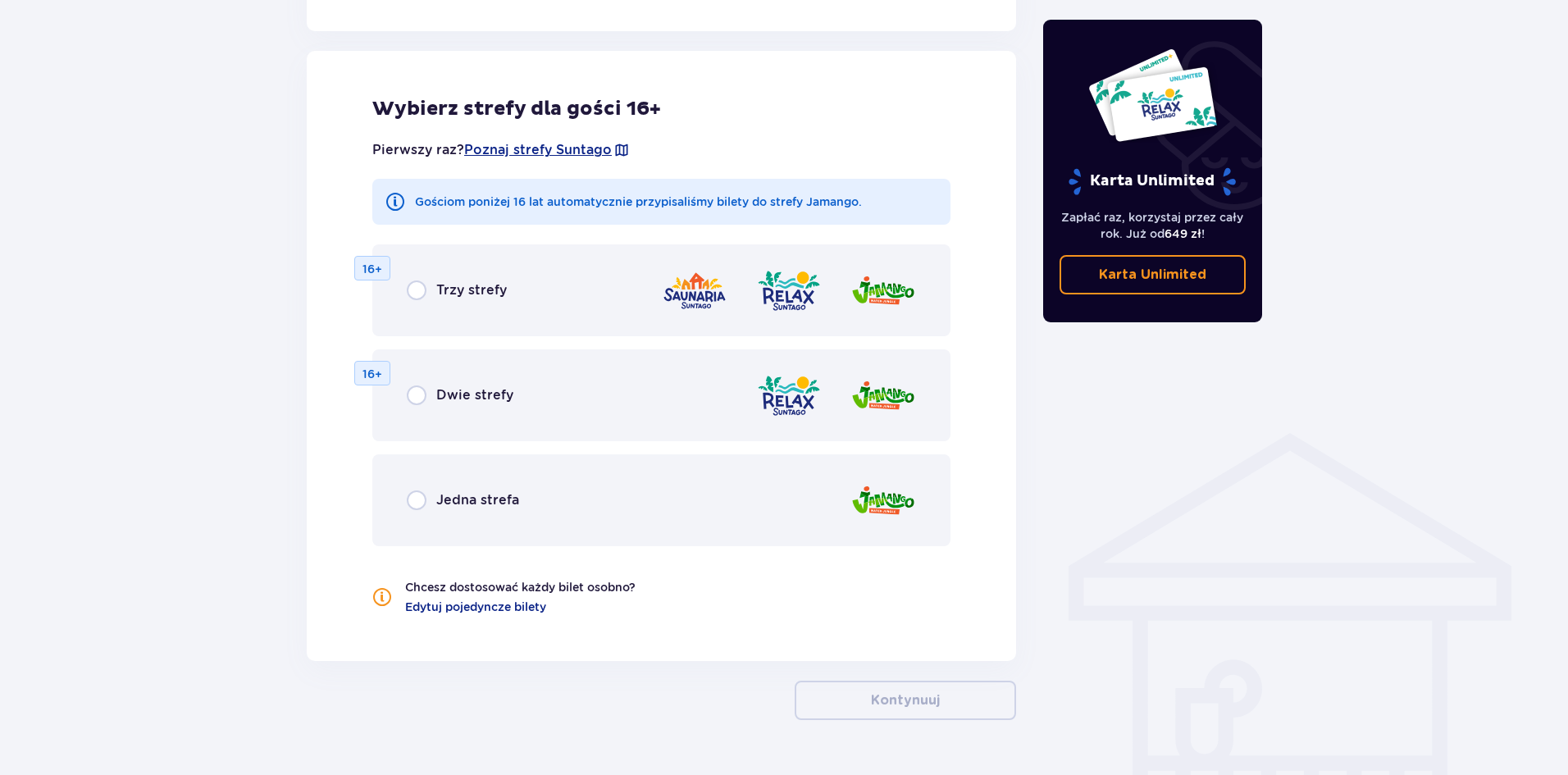
scroll to position [910, 0]
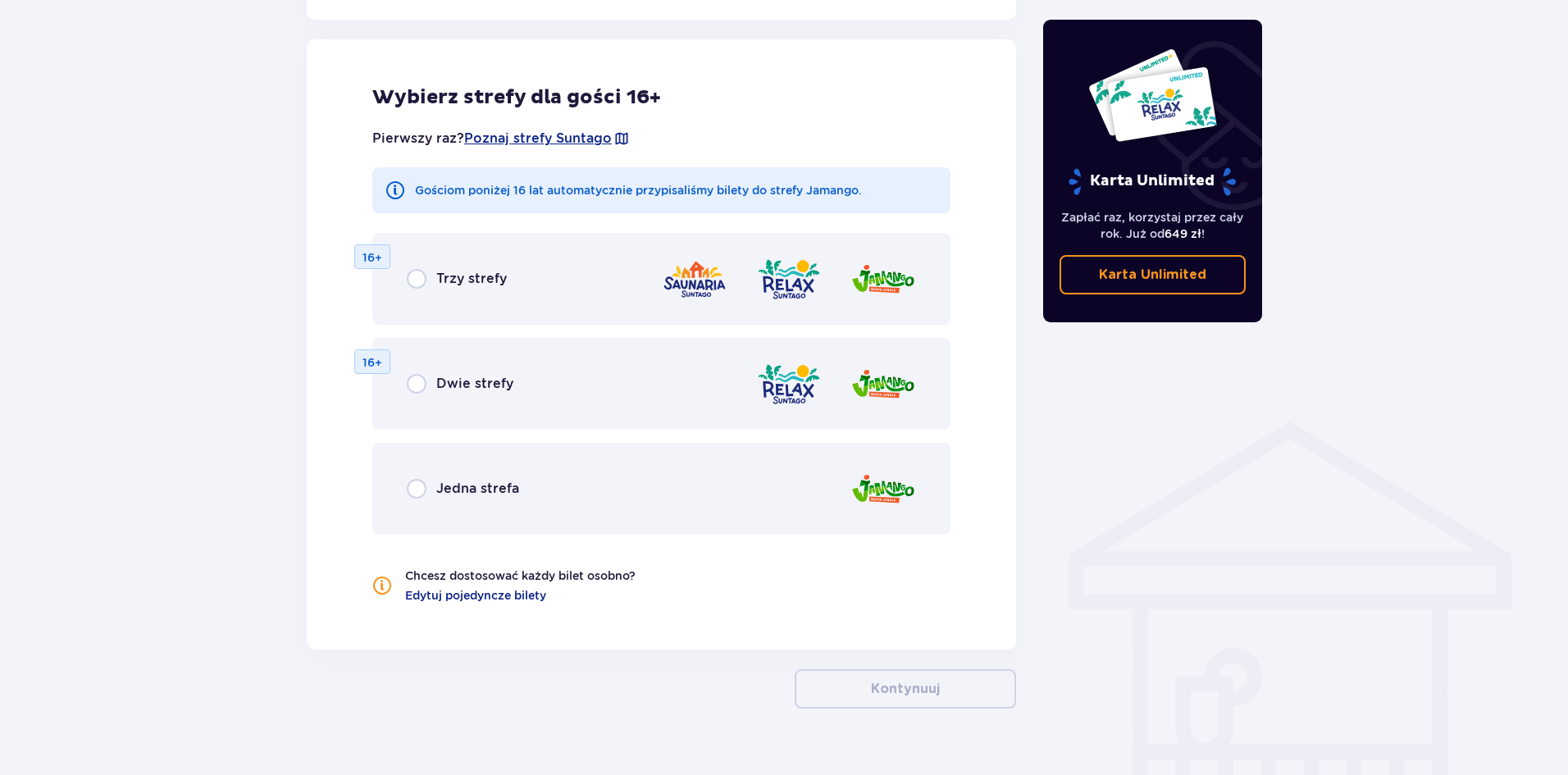
click at [416, 496] on input "radio" at bounding box center [417, 489] width 20 height 20
radio input "true"
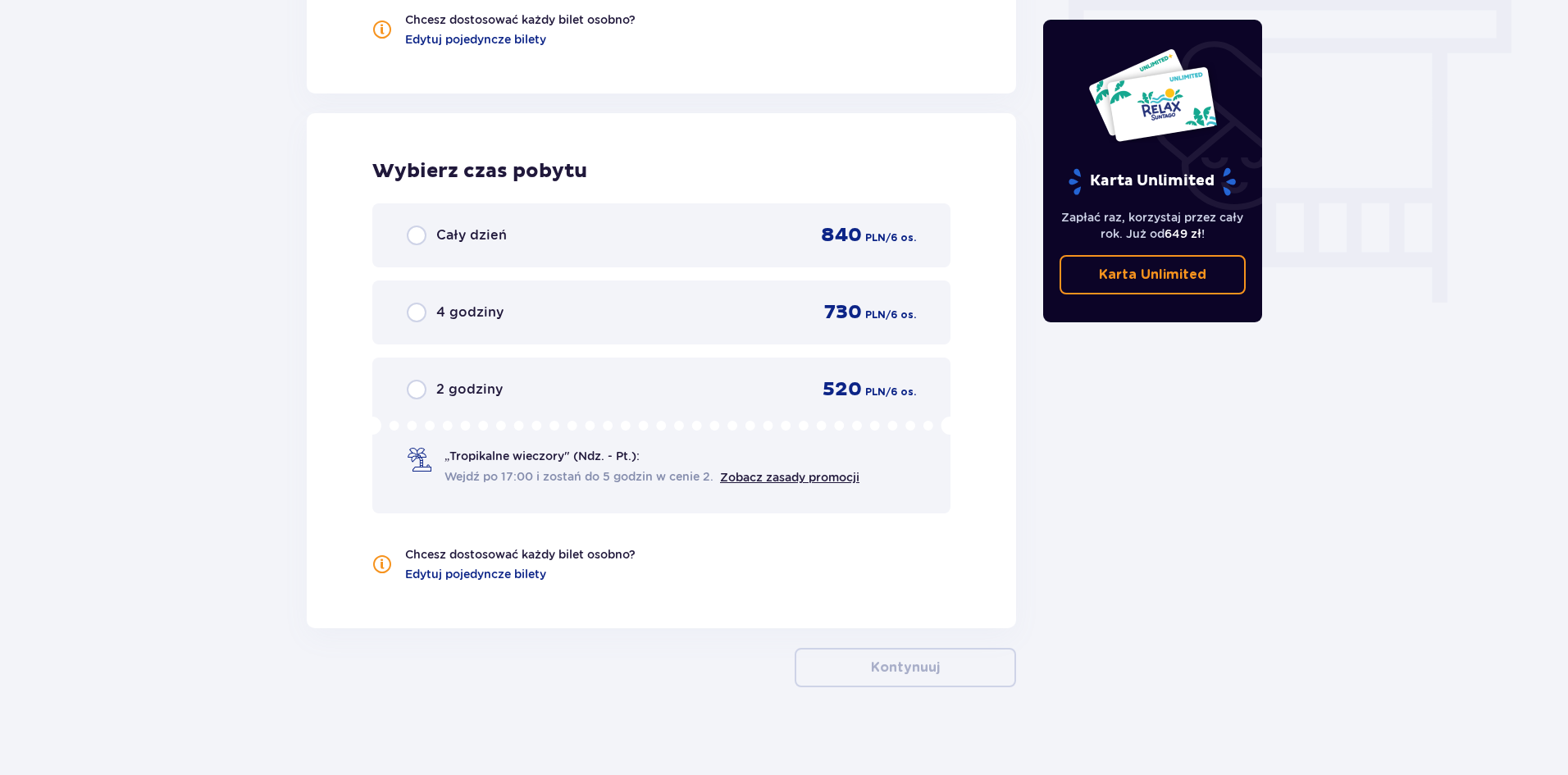
scroll to position [1477, 0]
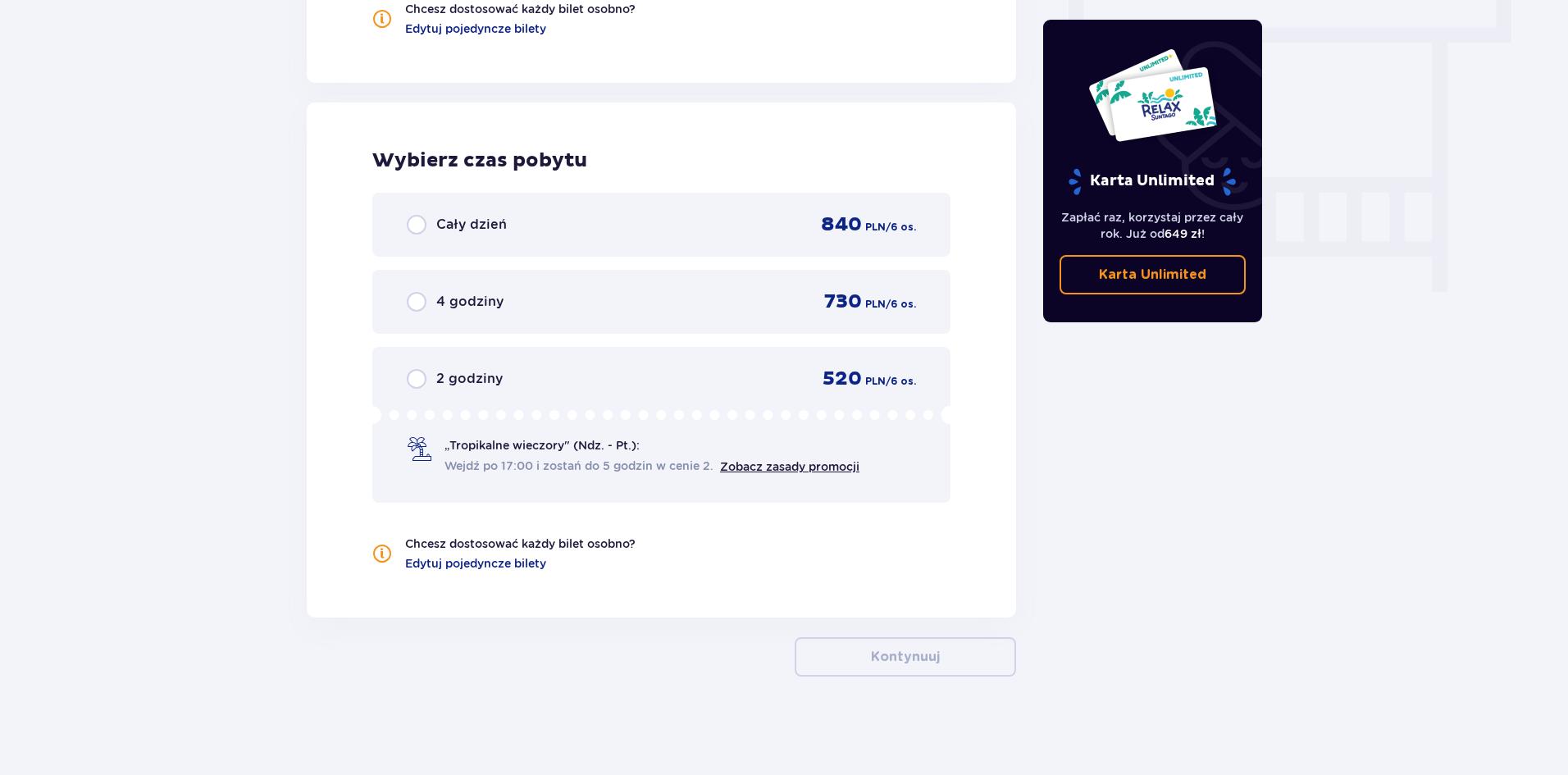
click at [423, 297] on input "radio" at bounding box center [417, 302] width 20 height 20
radio input "true"
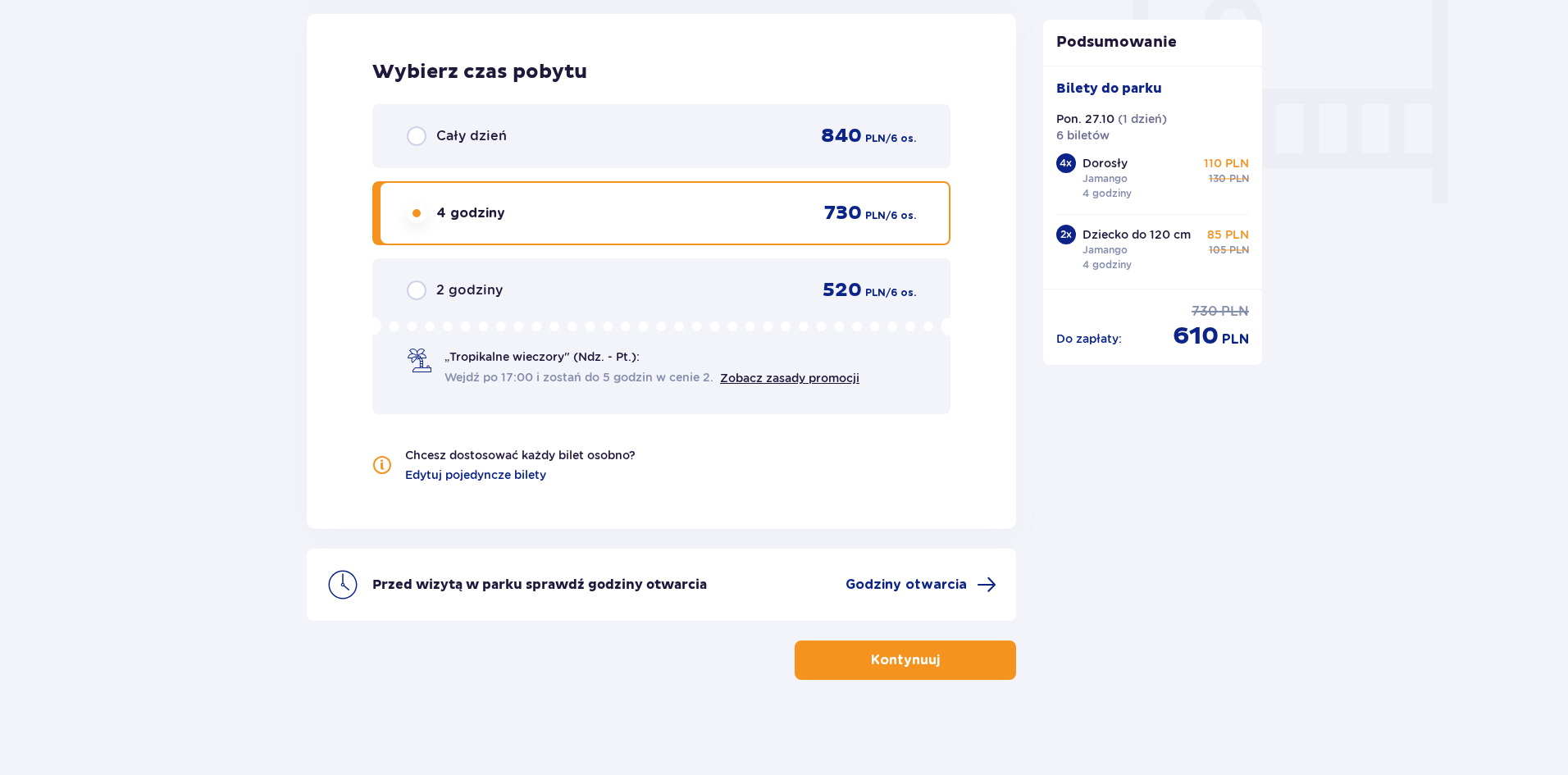
scroll to position [1569, 0]
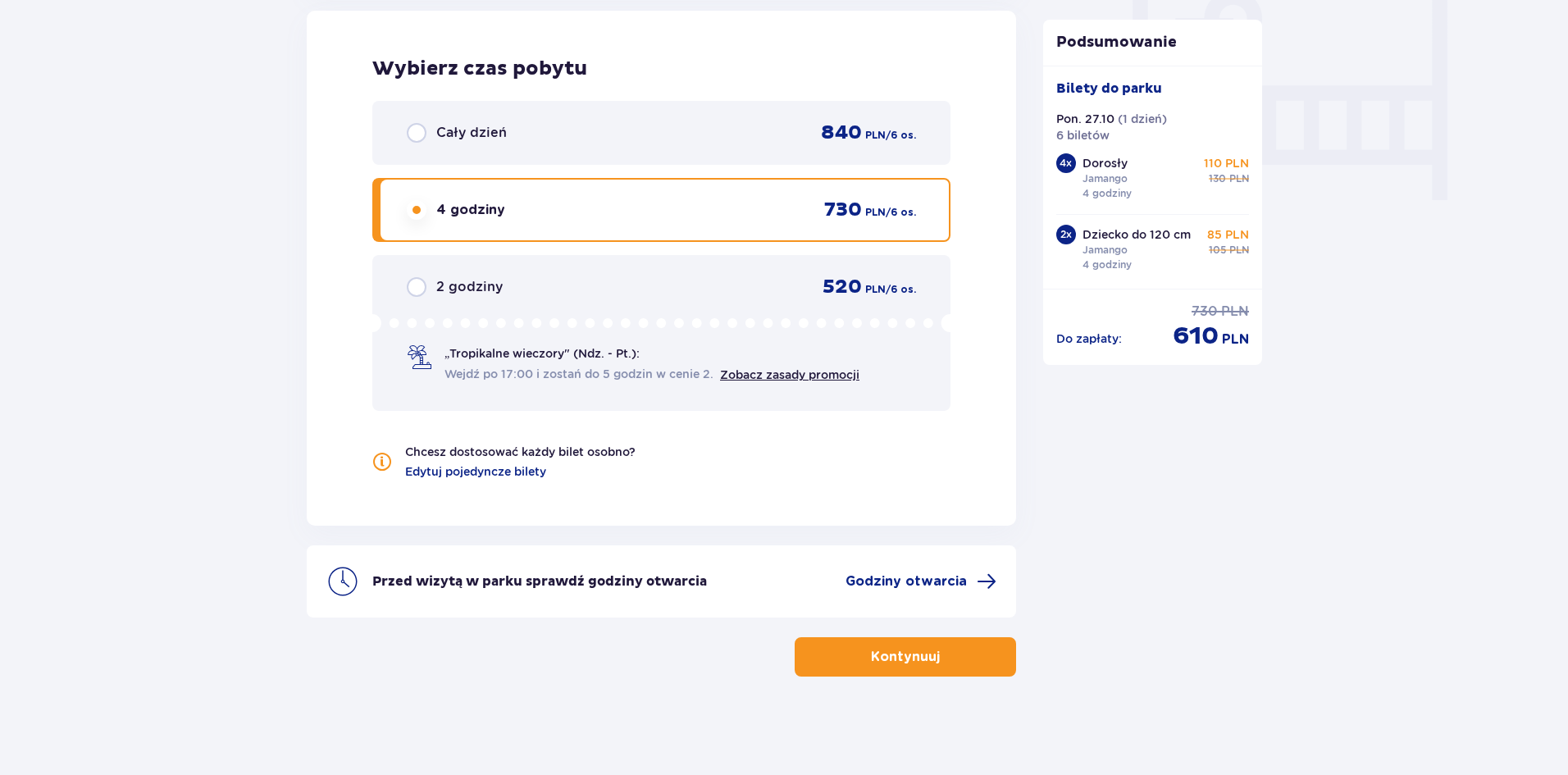
click at [917, 655] on p "Kontynuuj" at bounding box center [905, 657] width 69 height 18
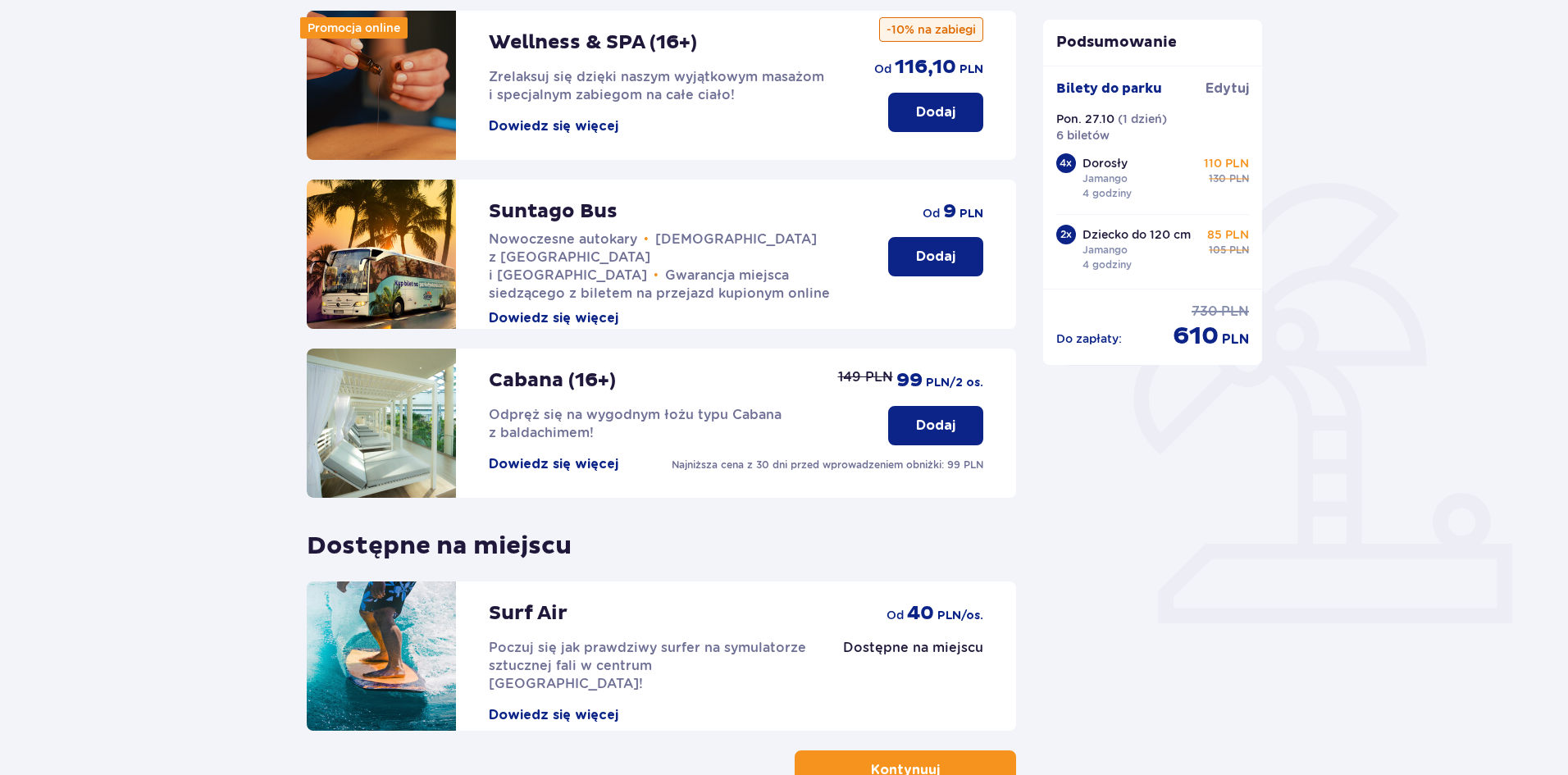
scroll to position [337, 0]
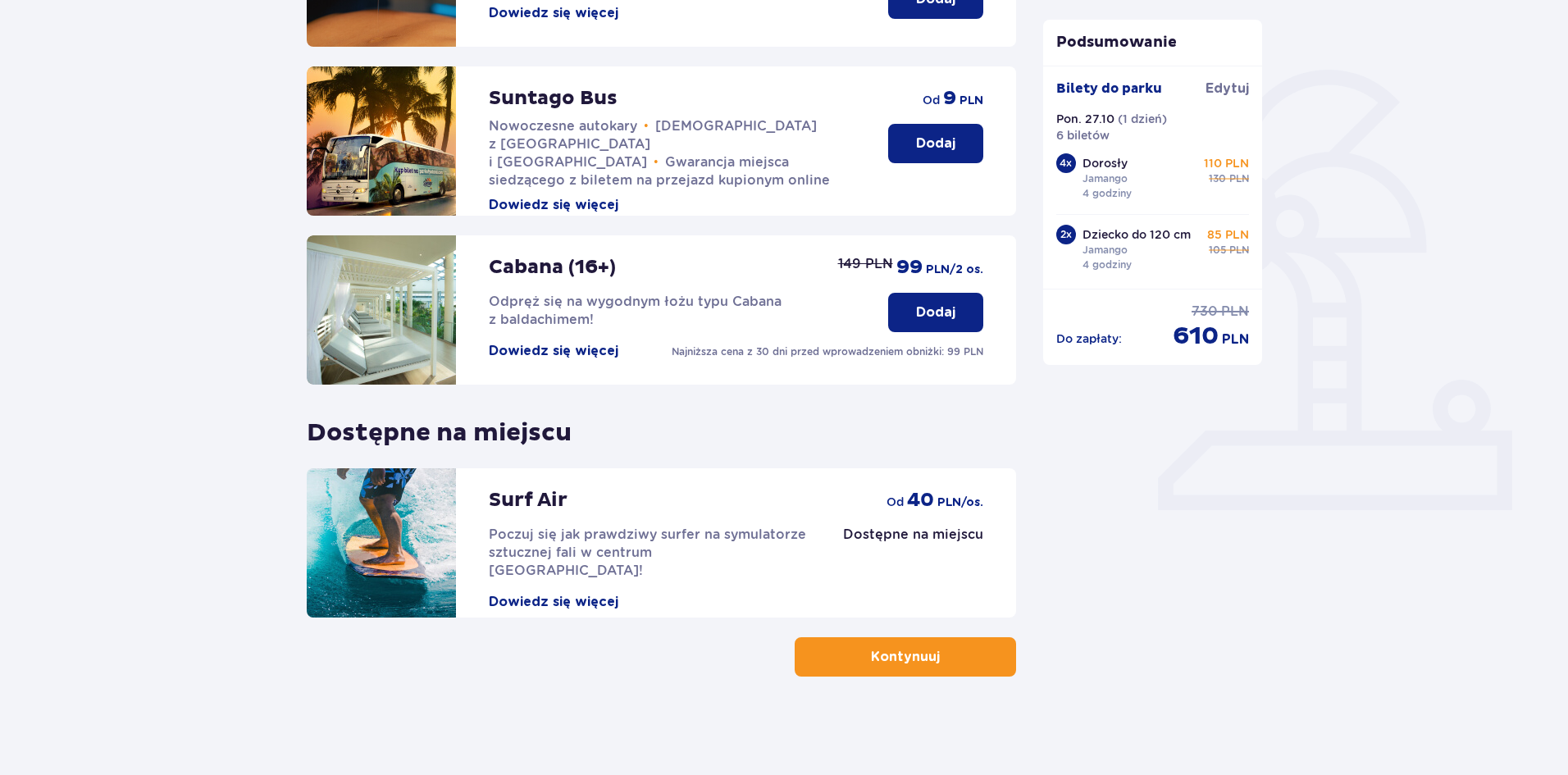
click at [907, 665] on p "Kontynuuj" at bounding box center [905, 657] width 69 height 18
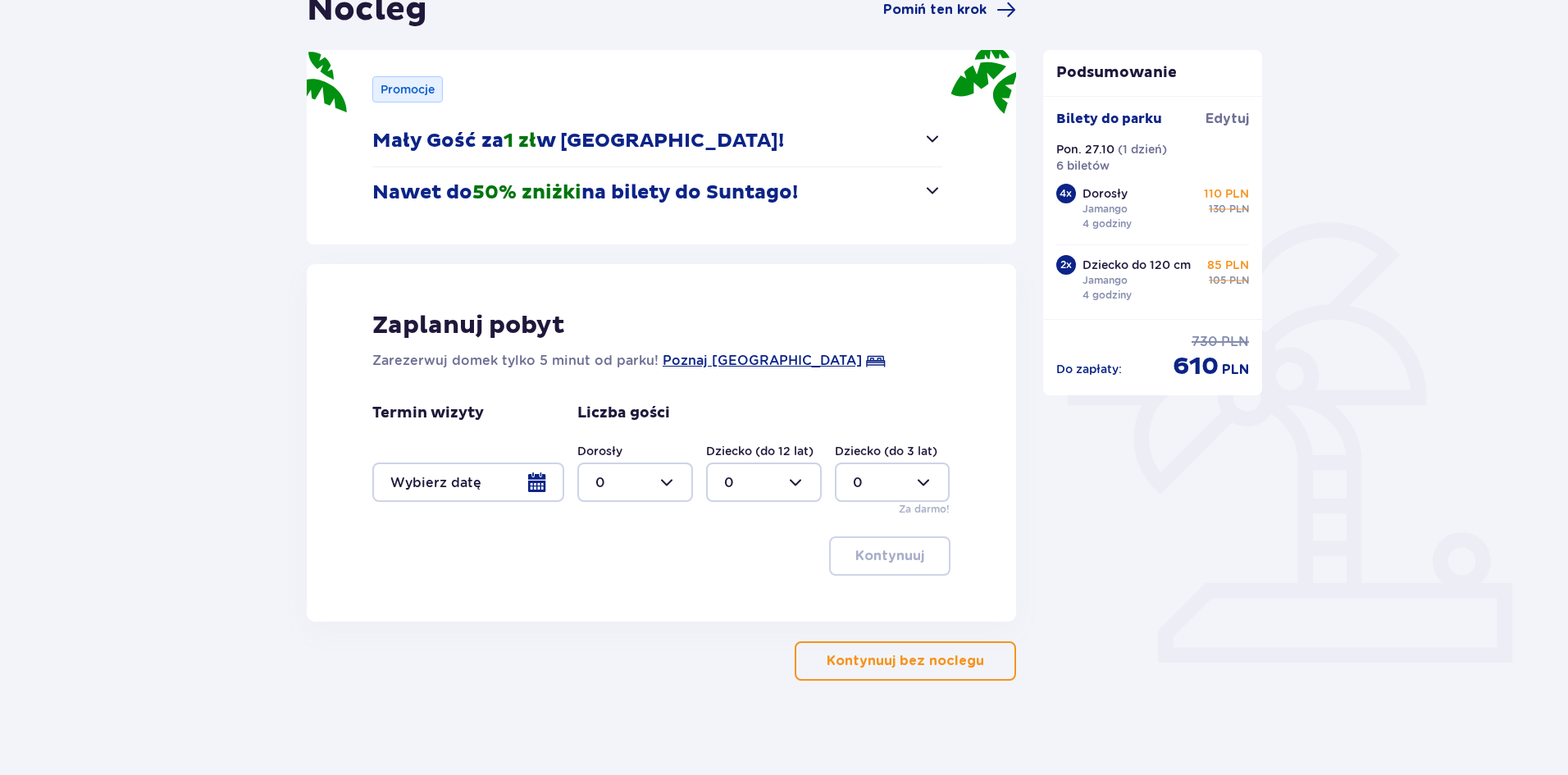
scroll to position [189, 0]
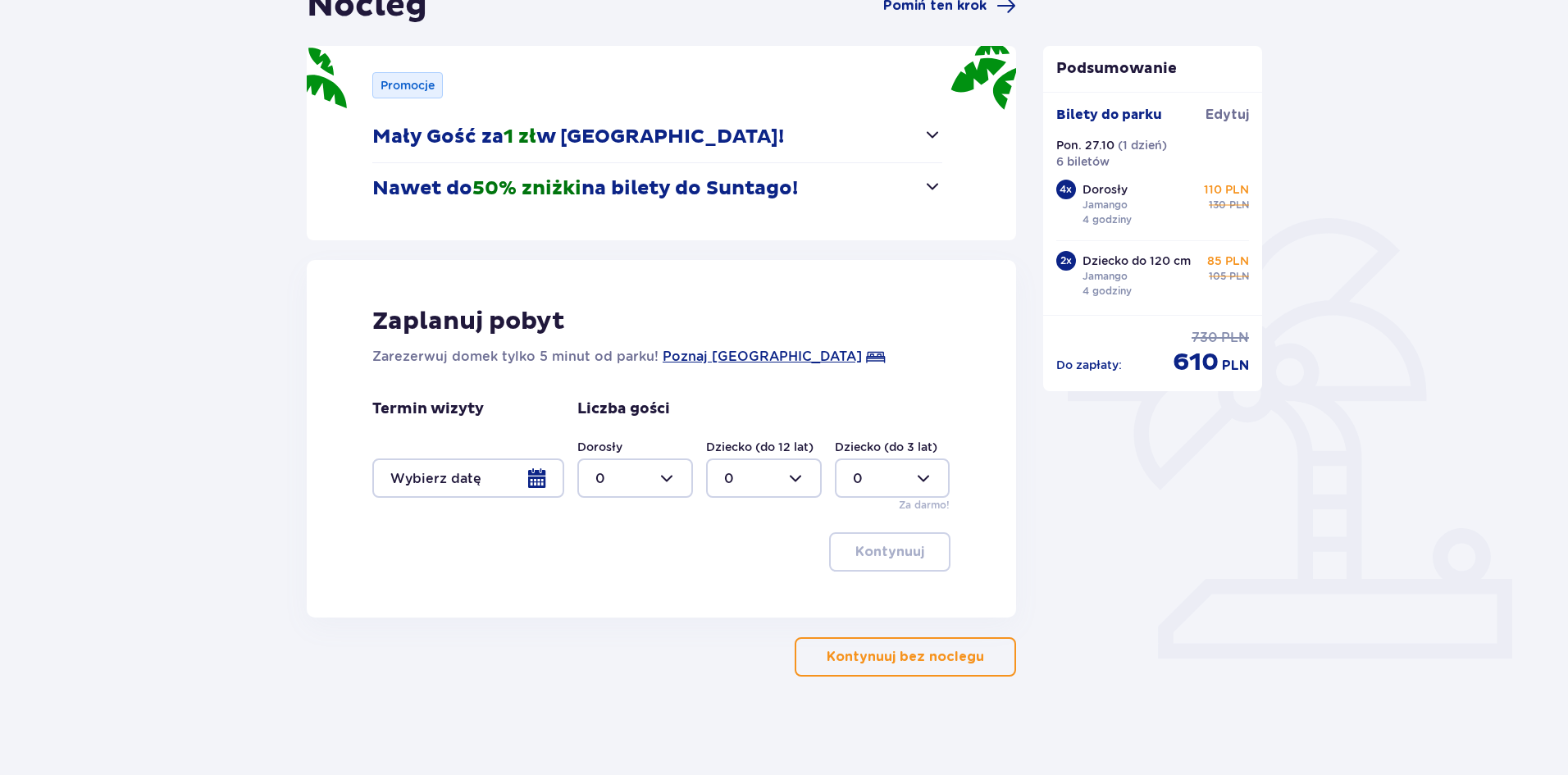
click at [890, 659] on p "Kontynuuj bez noclegu" at bounding box center [905, 657] width 157 height 18
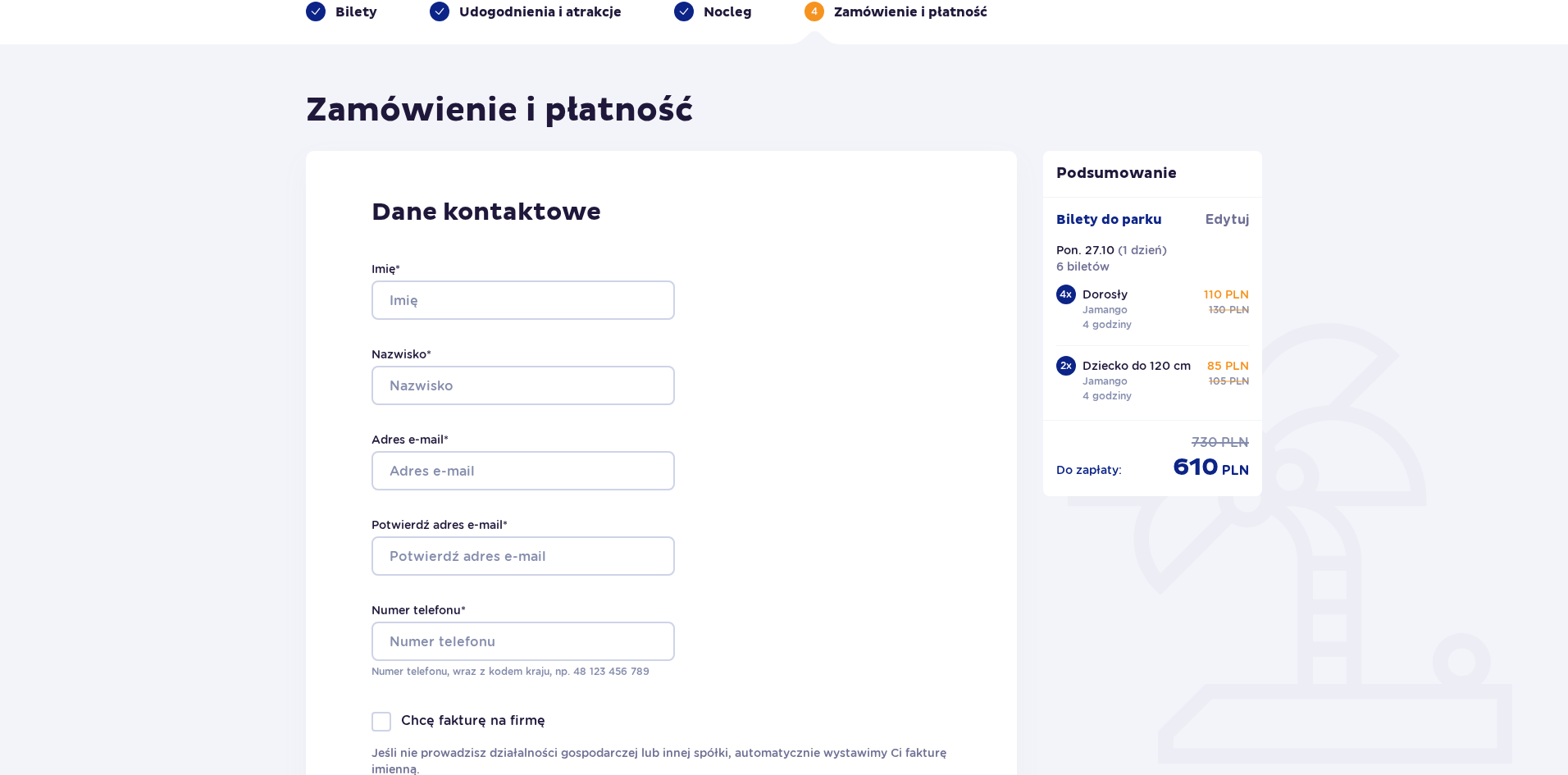
scroll to position [164, 0]
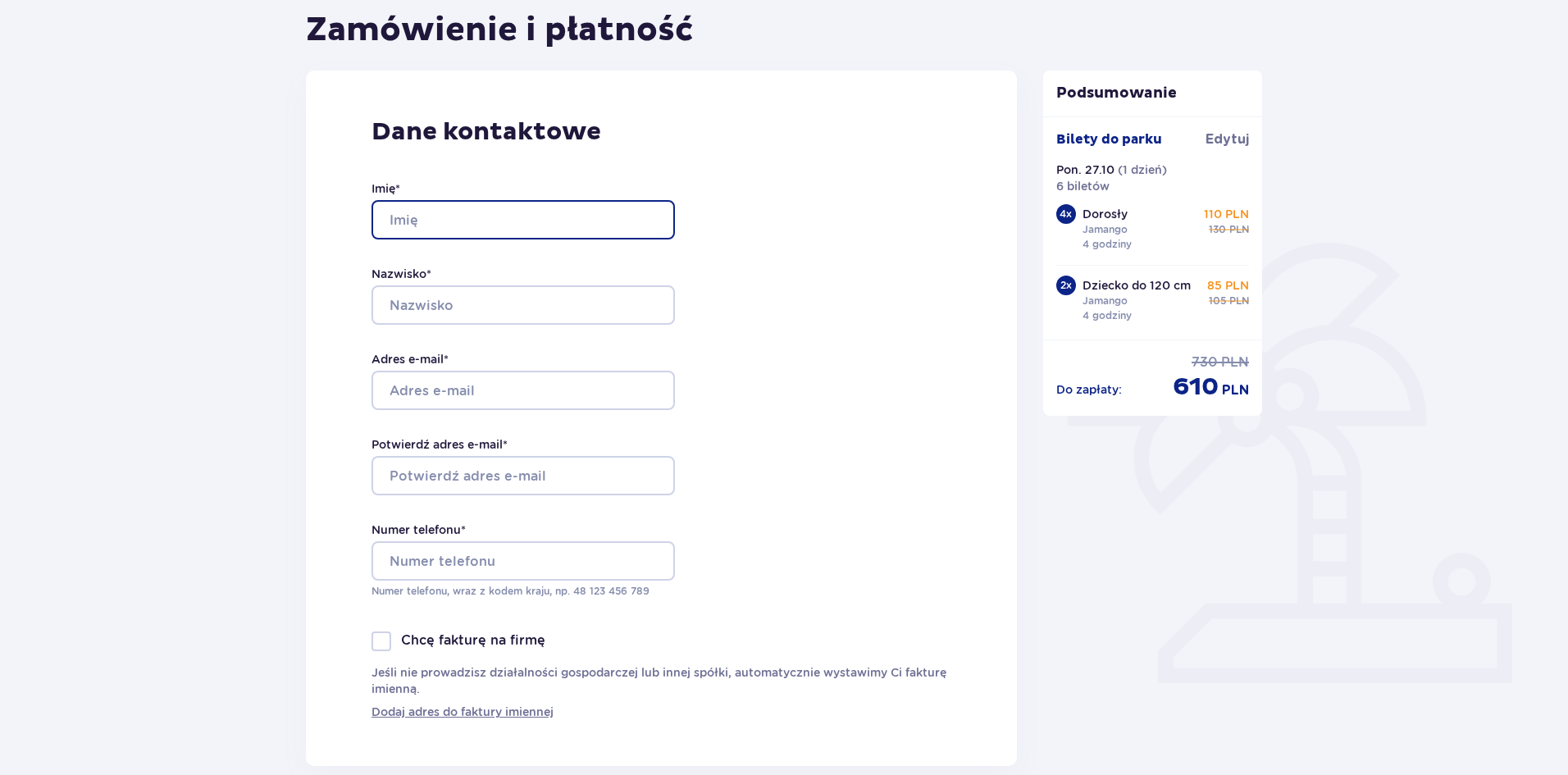
click at [539, 215] on input "Imię *" at bounding box center [523, 220] width 304 height 40
type input "Jakub"
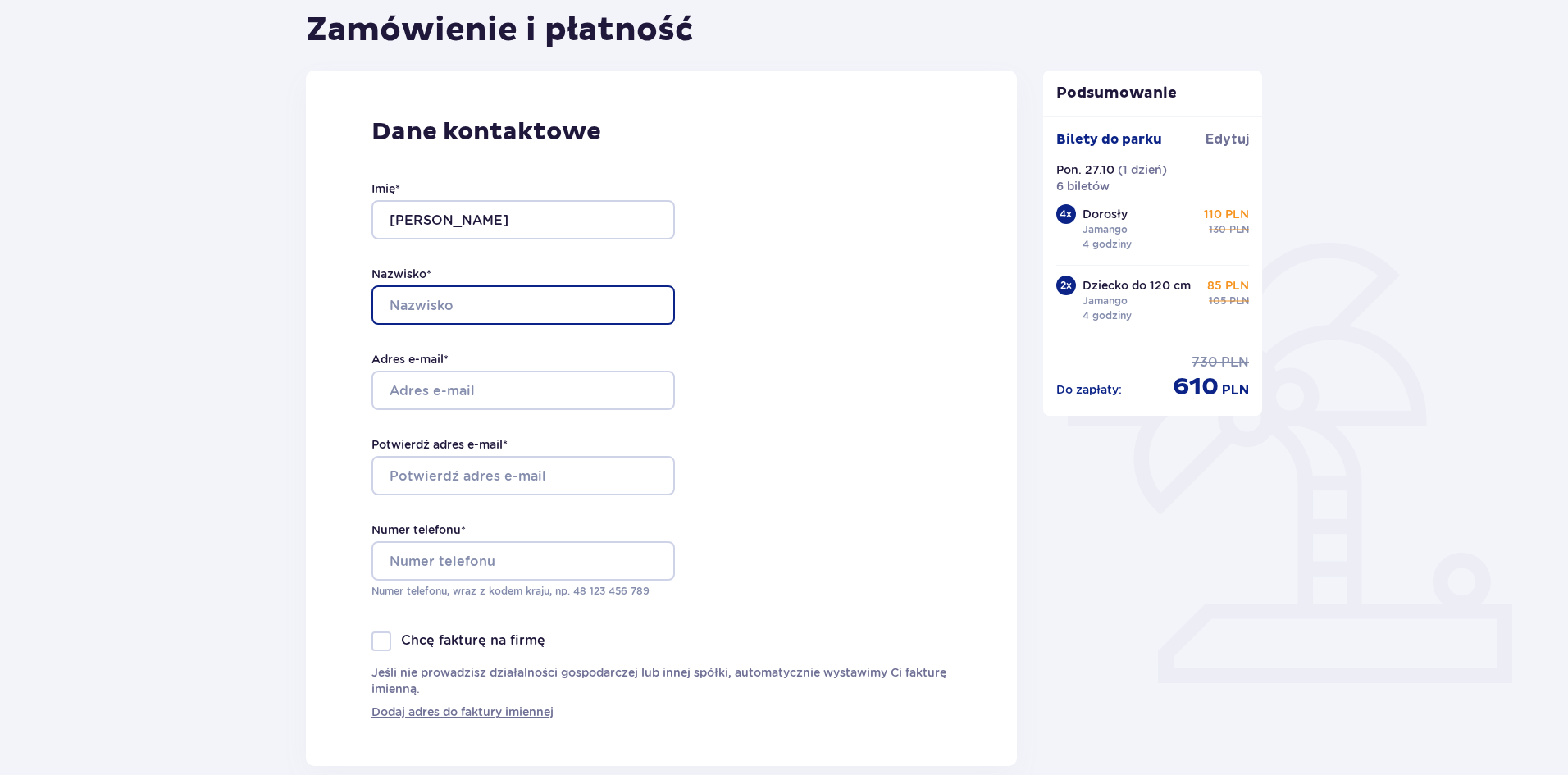
type input "Janus"
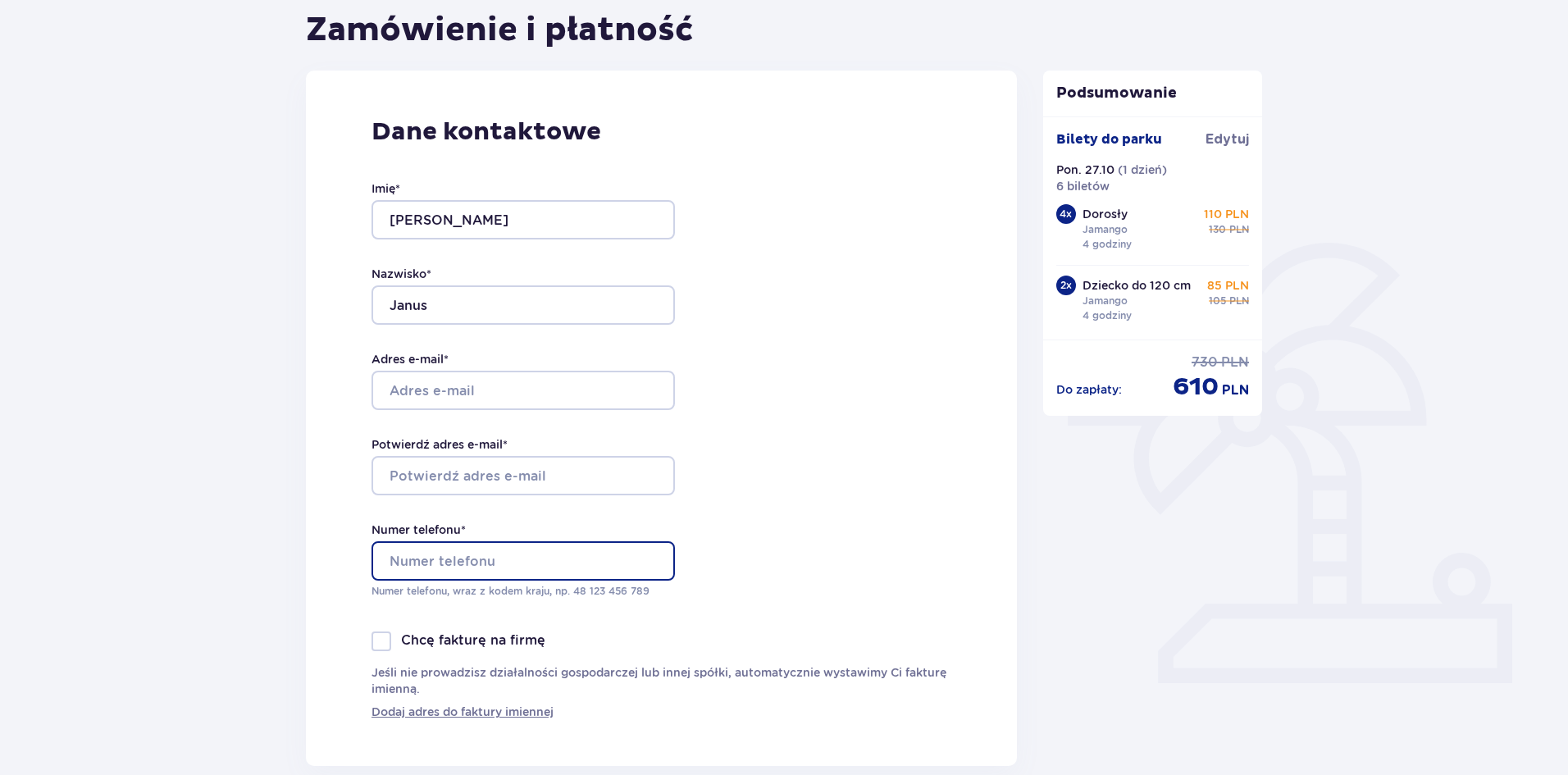
type input "+48664479882"
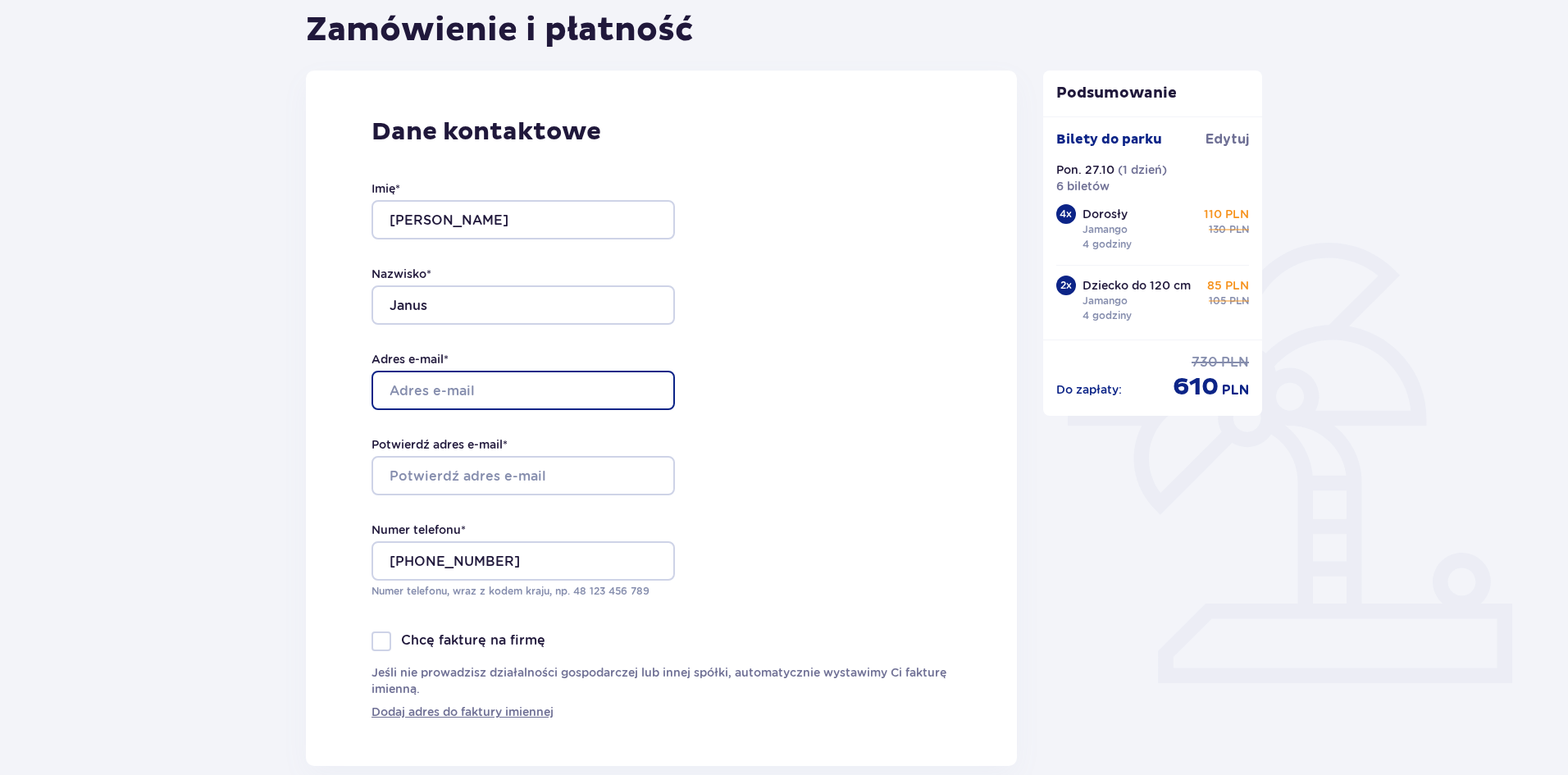
click at [490, 396] on input "Adres e-mail *" at bounding box center [523, 390] width 304 height 40
type input "kalapita@gmail.com"
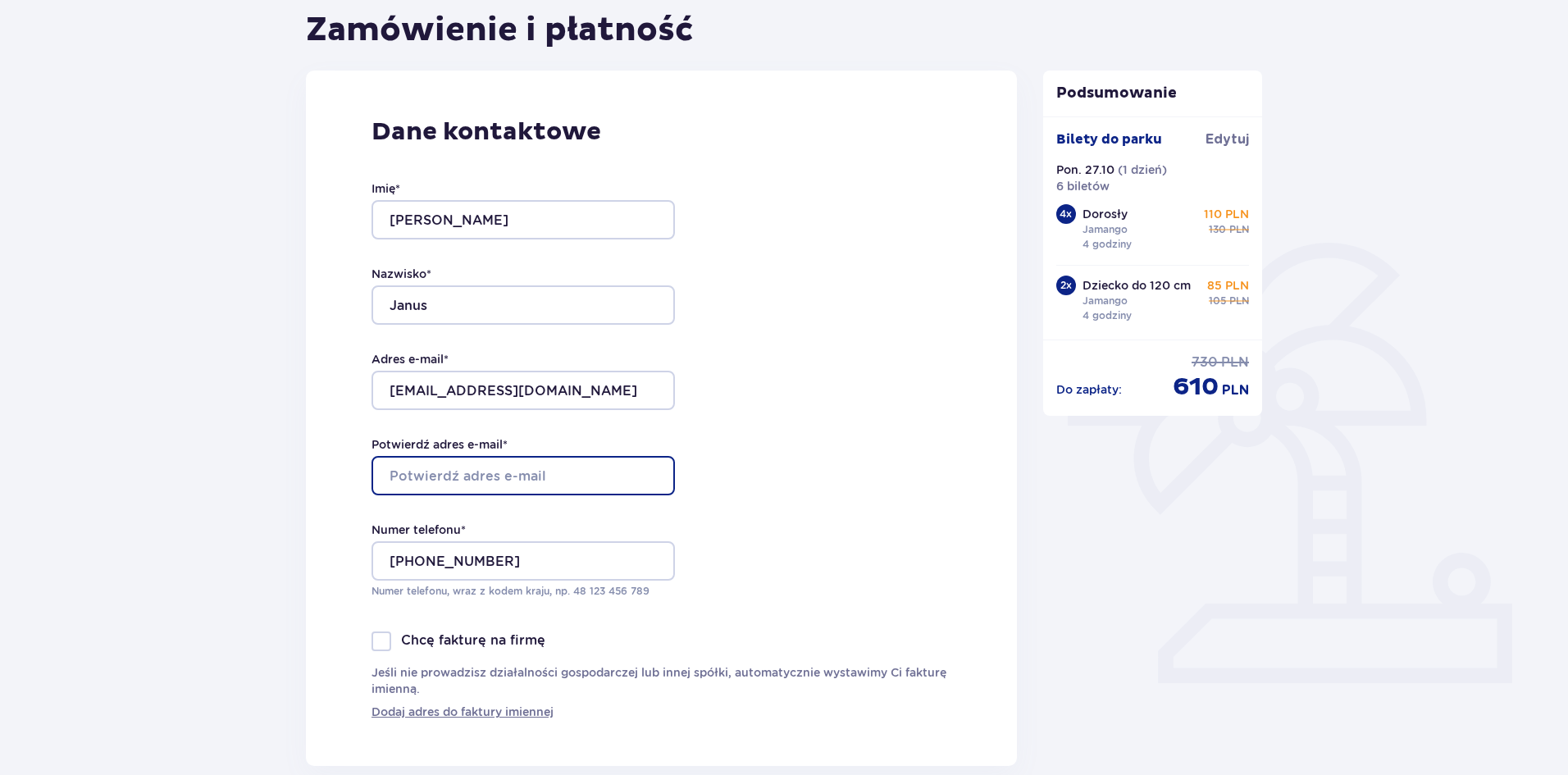
click at [510, 482] on input "Potwierdź adres e-mail *" at bounding box center [523, 476] width 304 height 40
type input "kalapita@gmail.com"
click at [752, 511] on div "Dane kontaktowe Imię * Jakub Nazwisko * Janus Adres e-mail * kalapita@gmail.com…" at bounding box center [662, 418] width 711 height 696
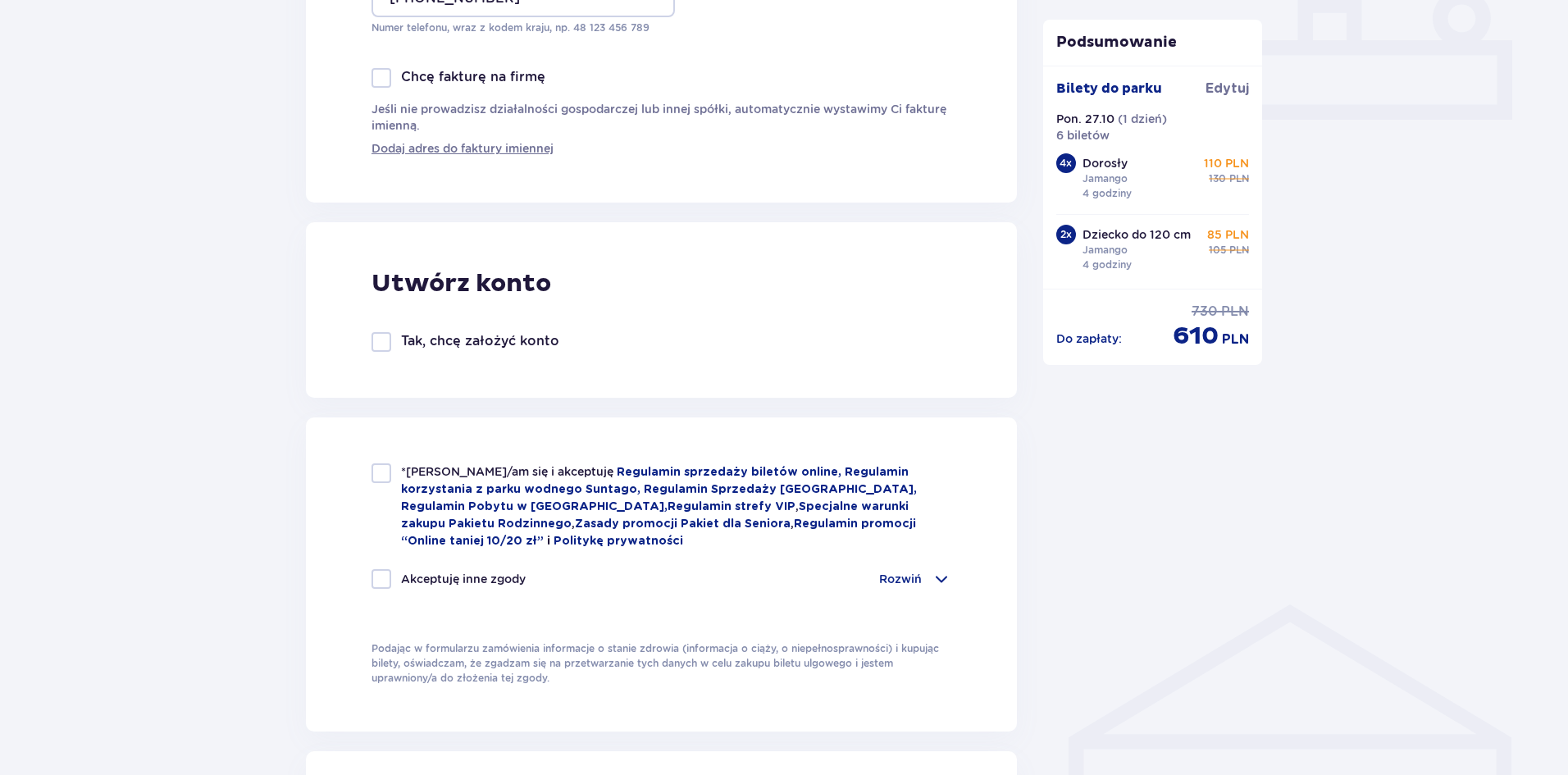
scroll to position [738, 0]
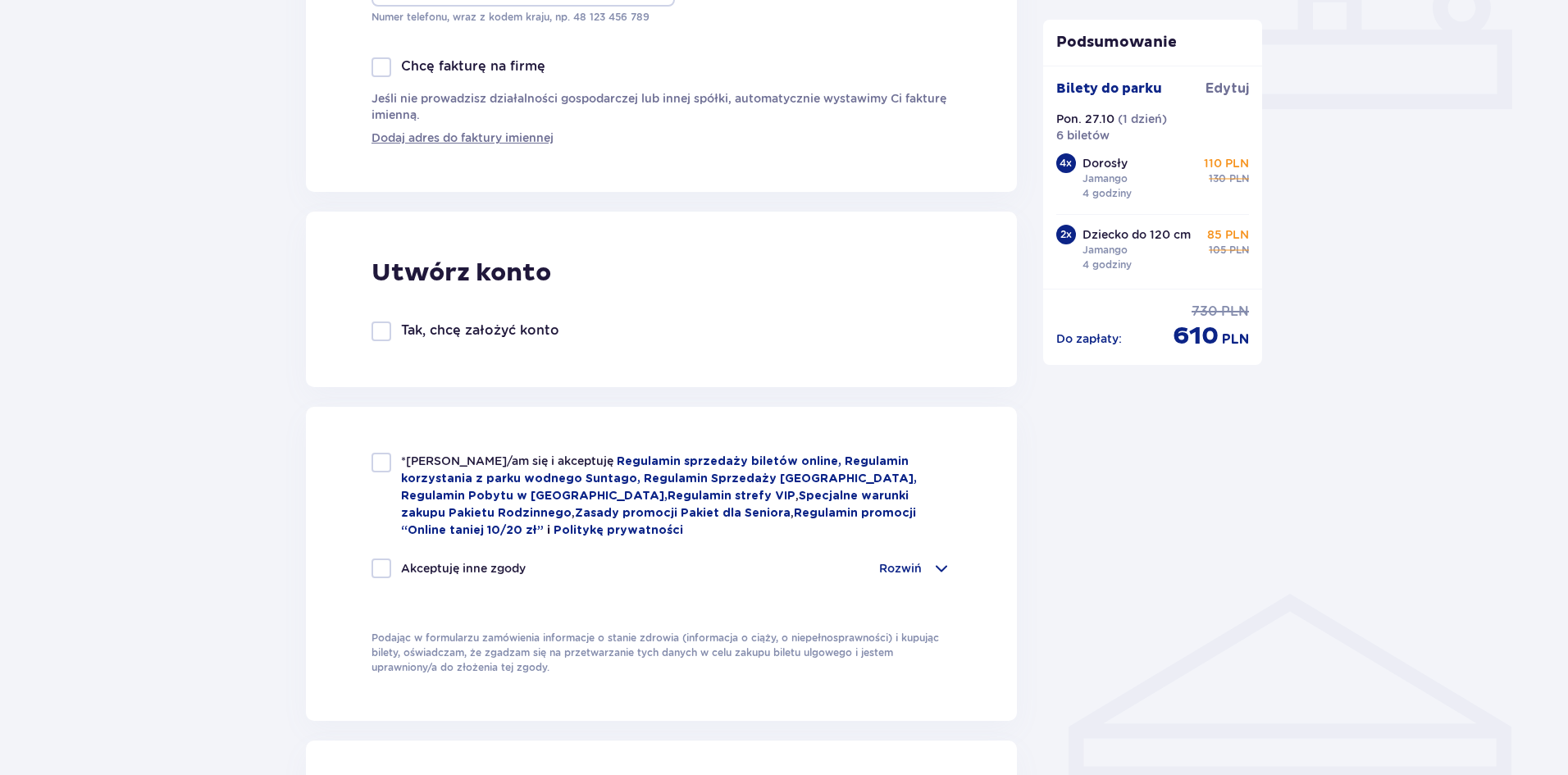
click at [378, 332] on div at bounding box center [381, 332] width 20 height 20
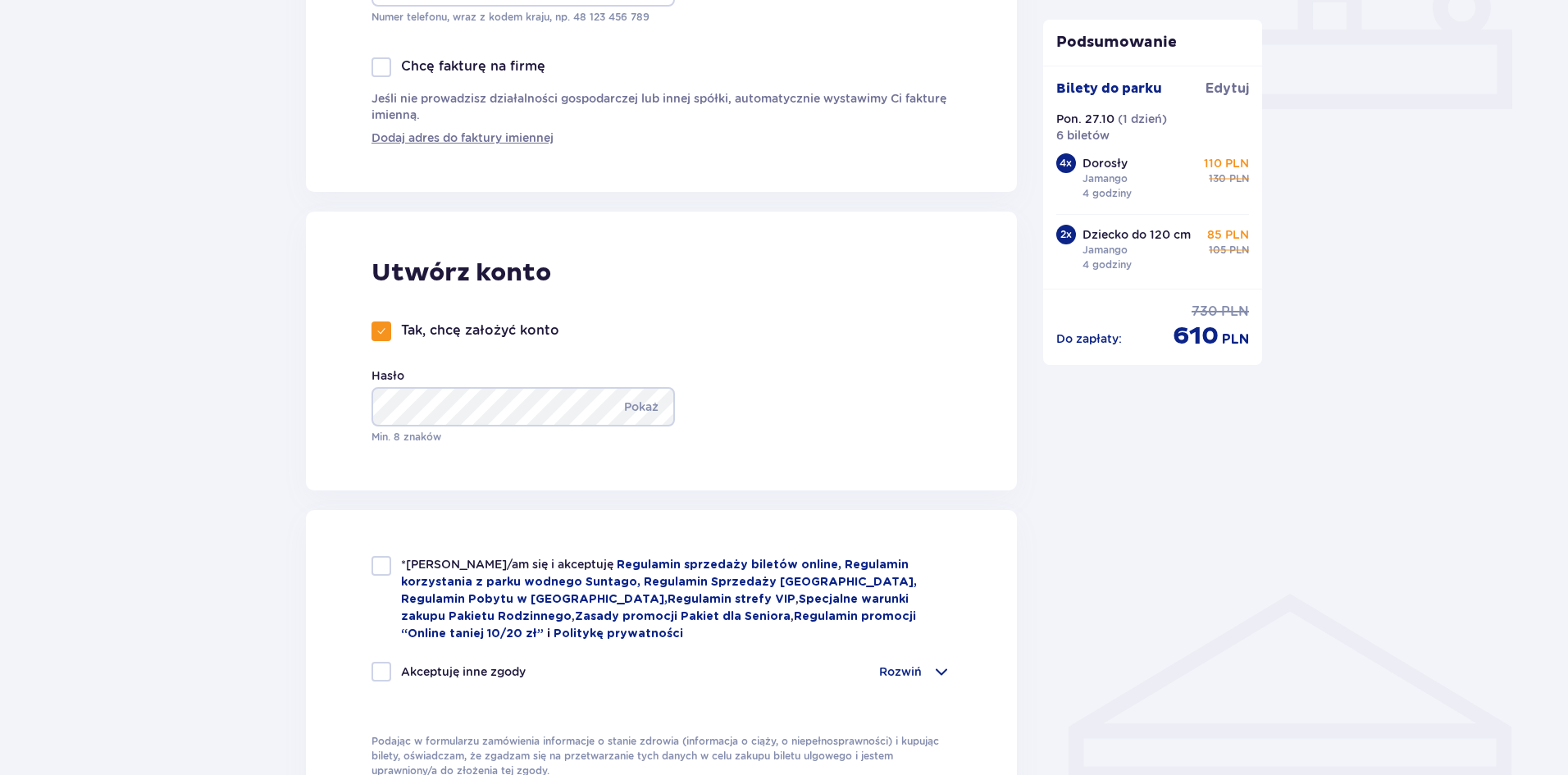
click at [382, 334] on span at bounding box center [381, 332] width 10 height 10
checkbox input "false"
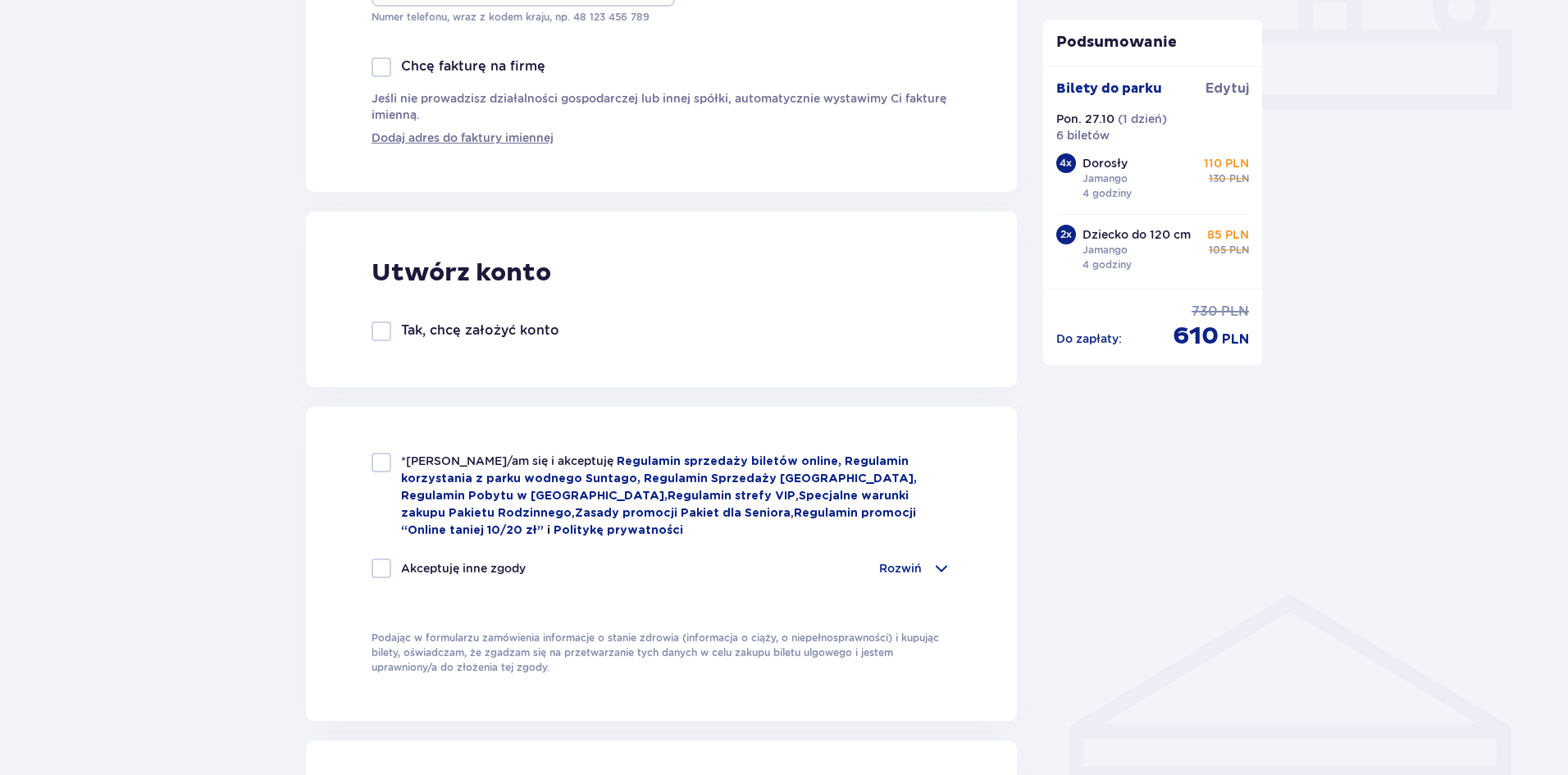
click at [386, 462] on div at bounding box center [381, 462] width 20 height 20
checkbox input "true"
click at [915, 567] on p "Rozwiń" at bounding box center [901, 568] width 43 height 17
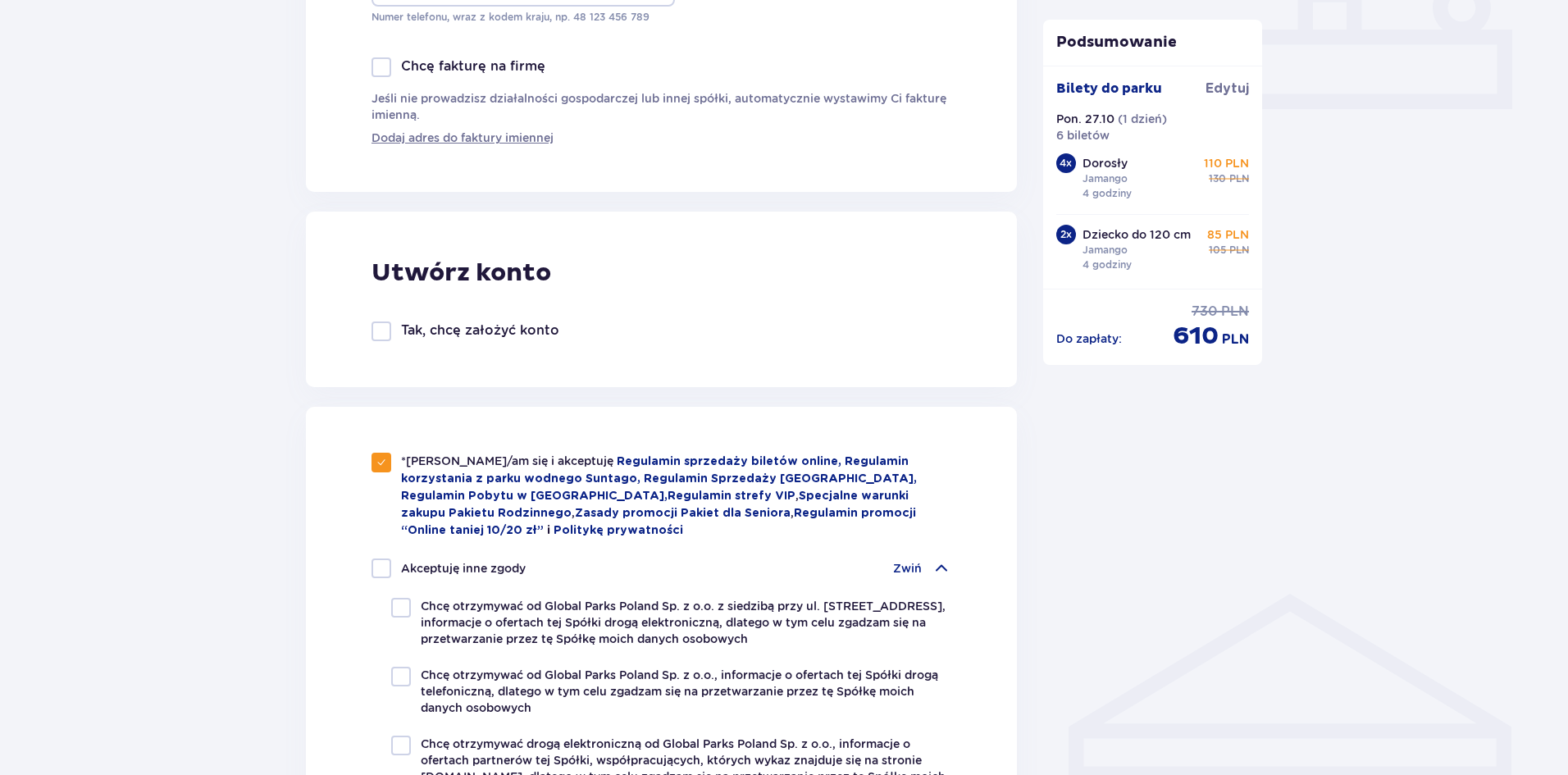
click at [915, 560] on p "Zwiń" at bounding box center [907, 568] width 29 height 17
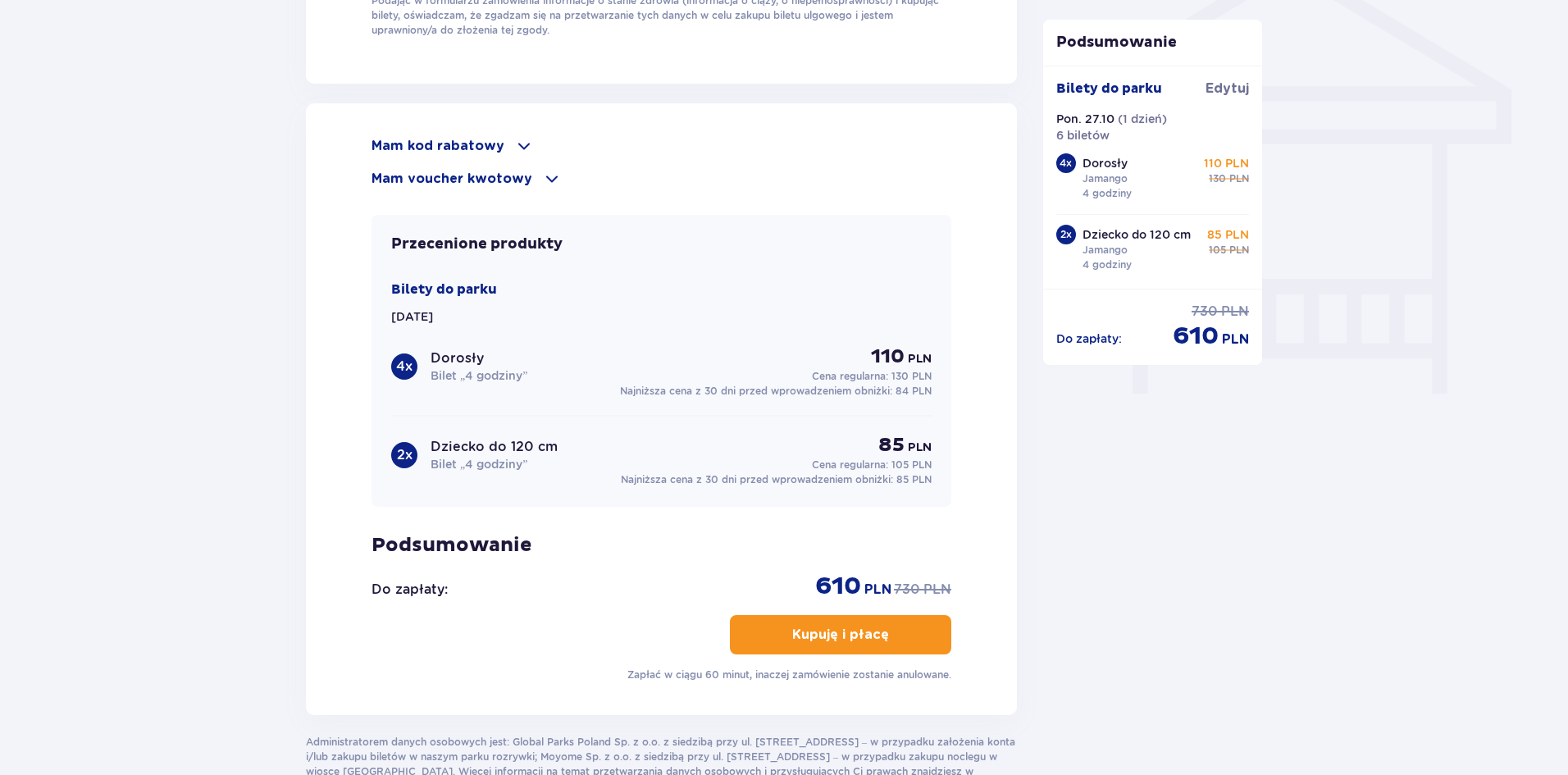
scroll to position [1491, 0]
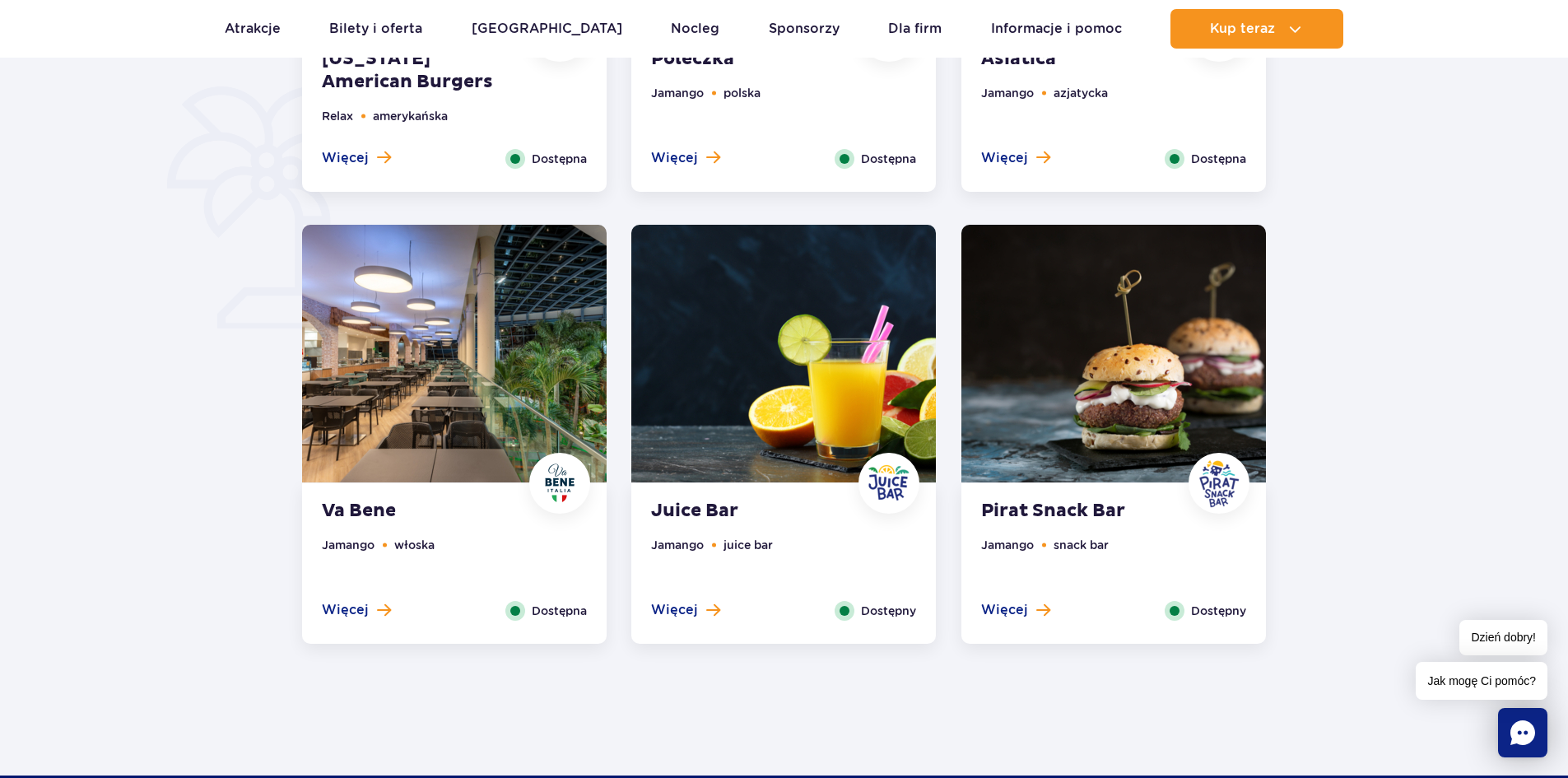
scroll to position [1152, 0]
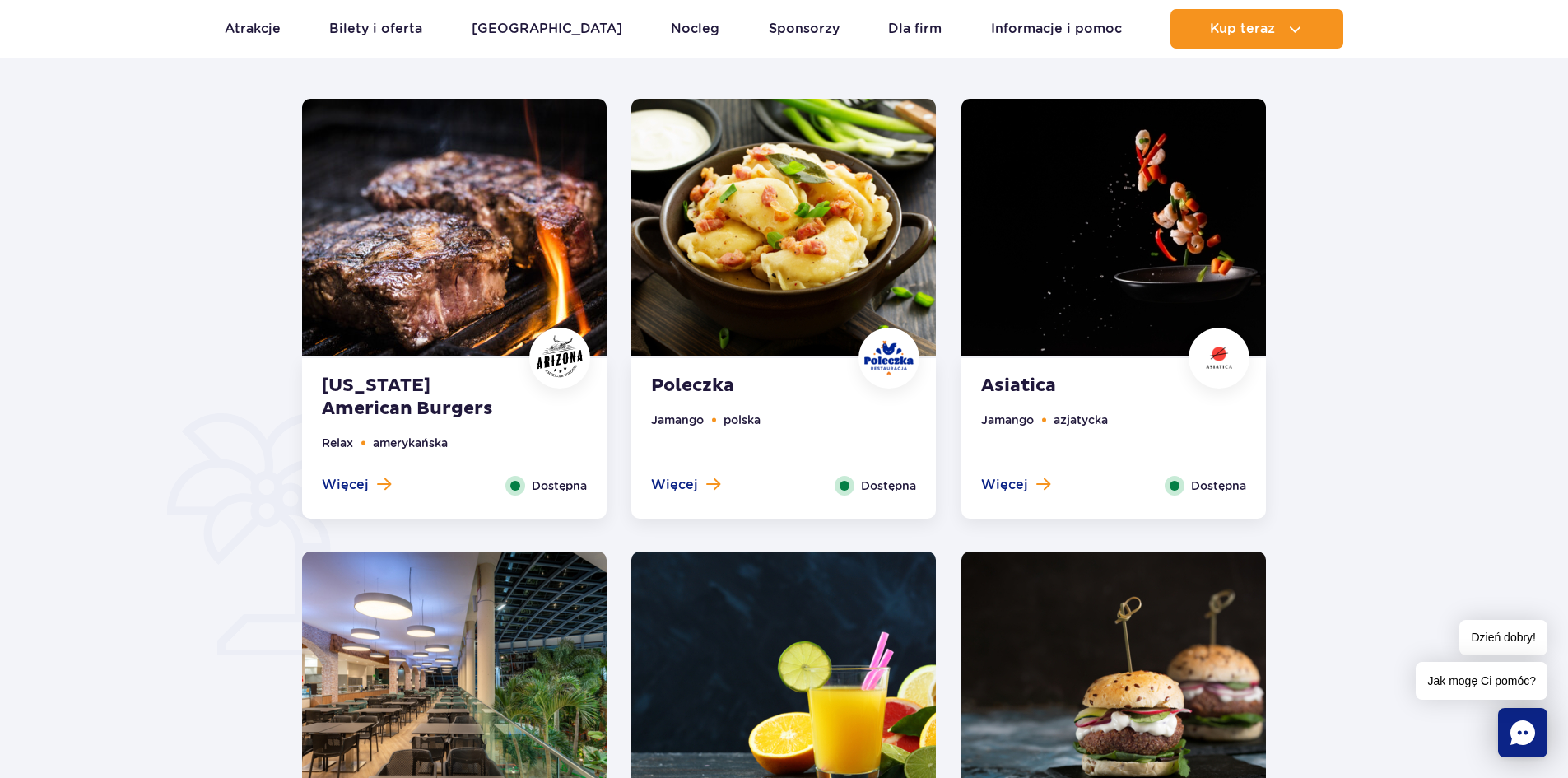
click at [742, 287] on img at bounding box center [783, 228] width 305 height 257
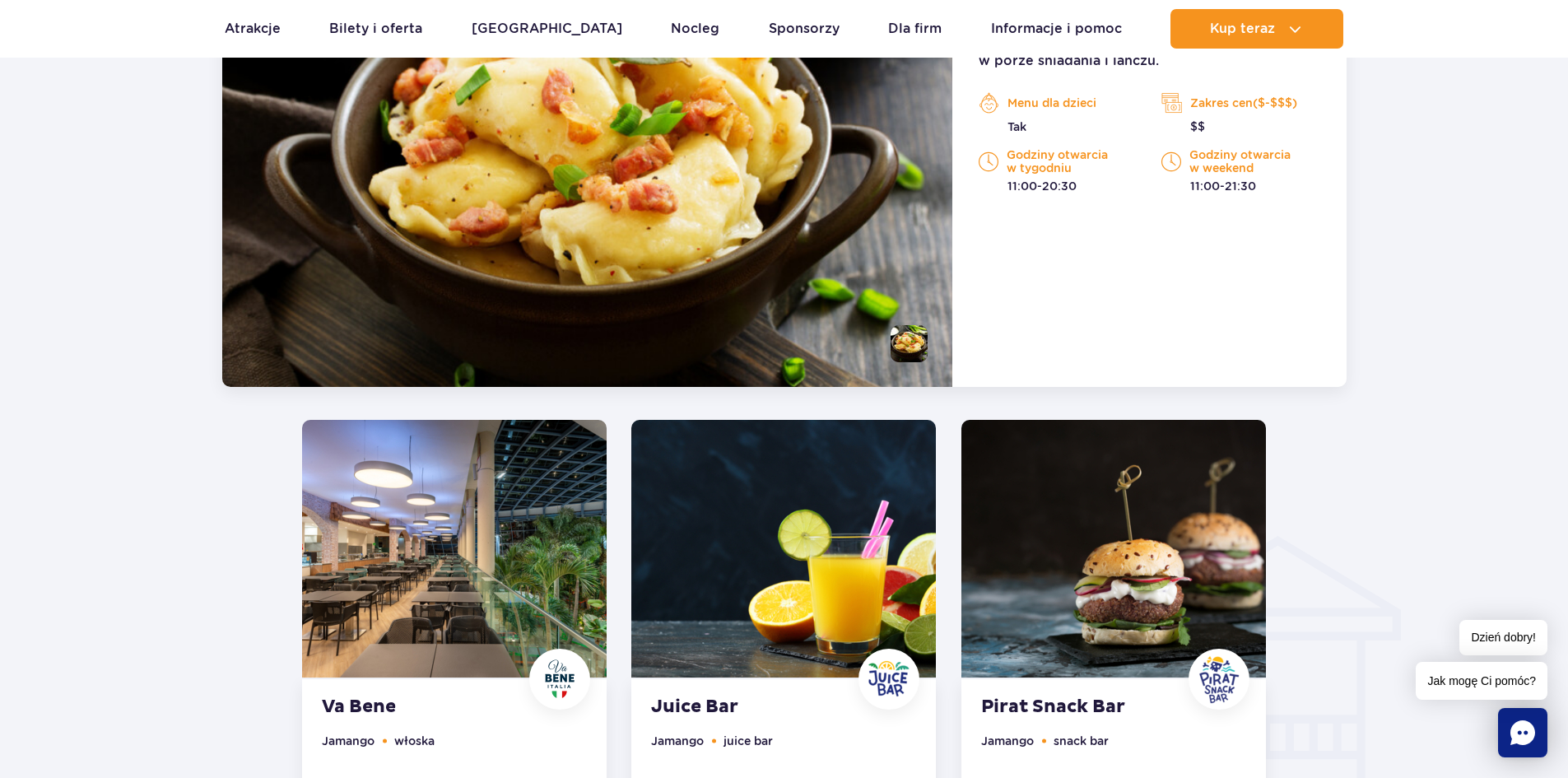
scroll to position [1774, 0]
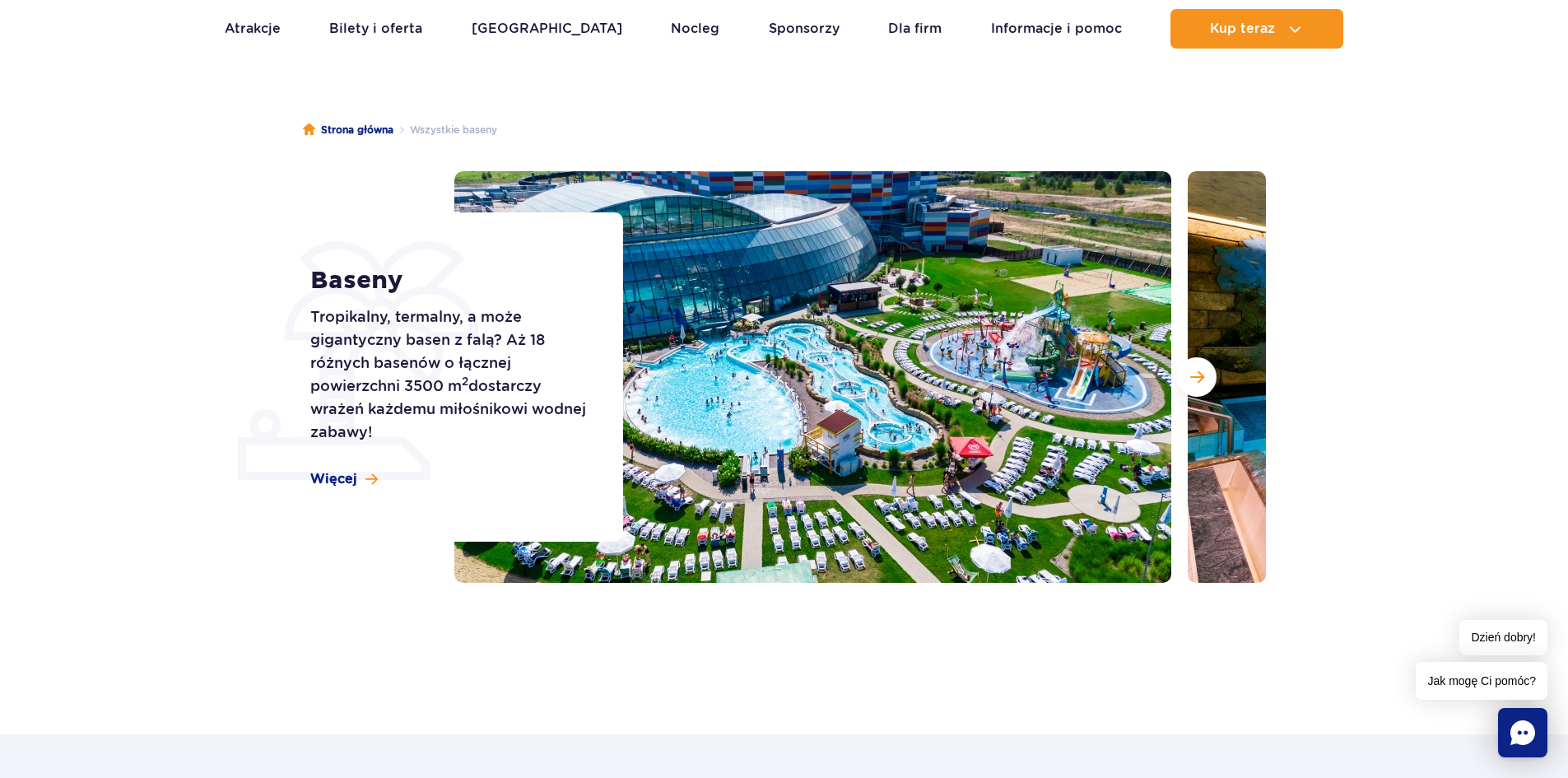
scroll to position [82, 0]
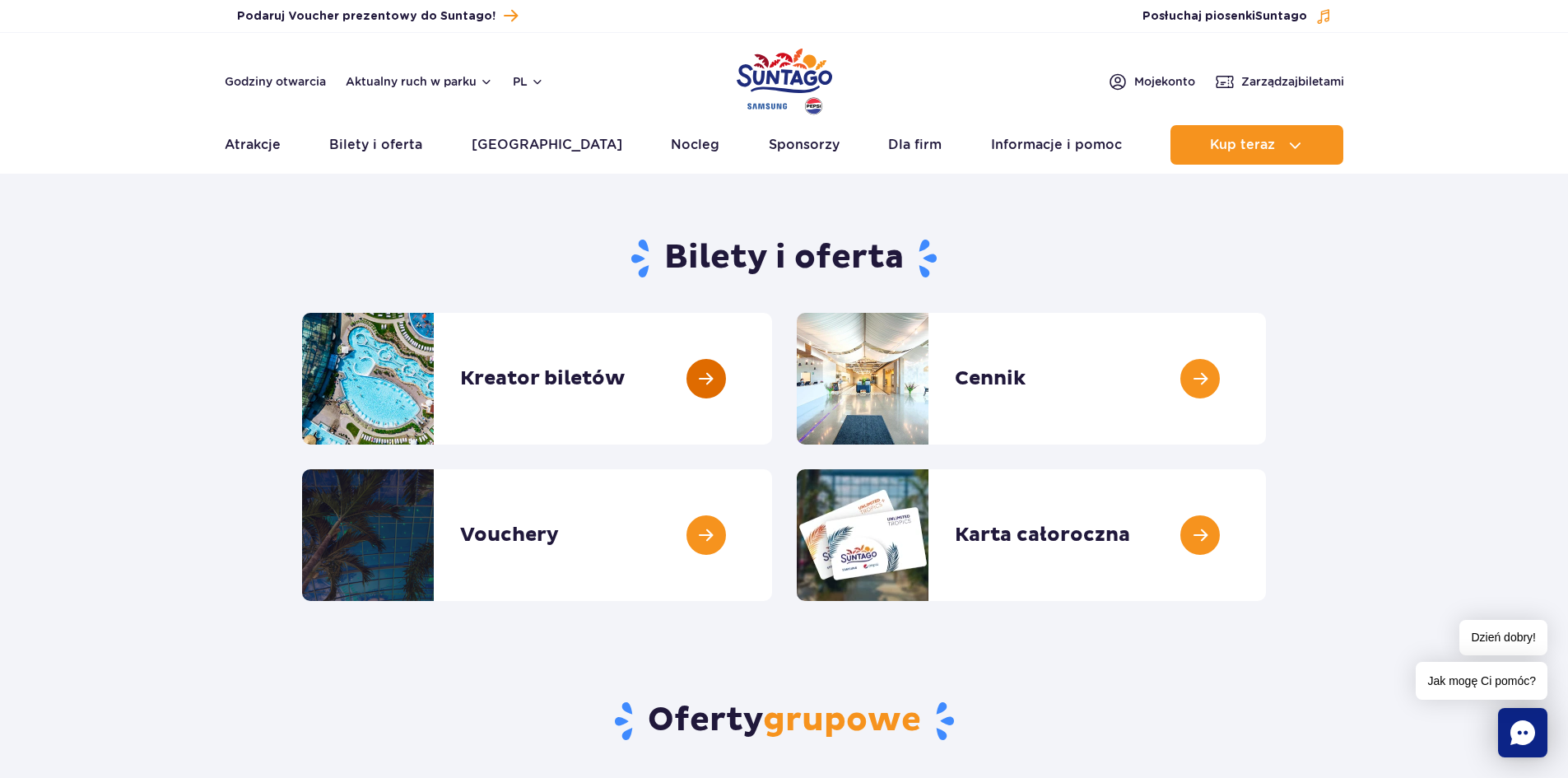
click at [772, 373] on link at bounding box center [772, 379] width 0 height 132
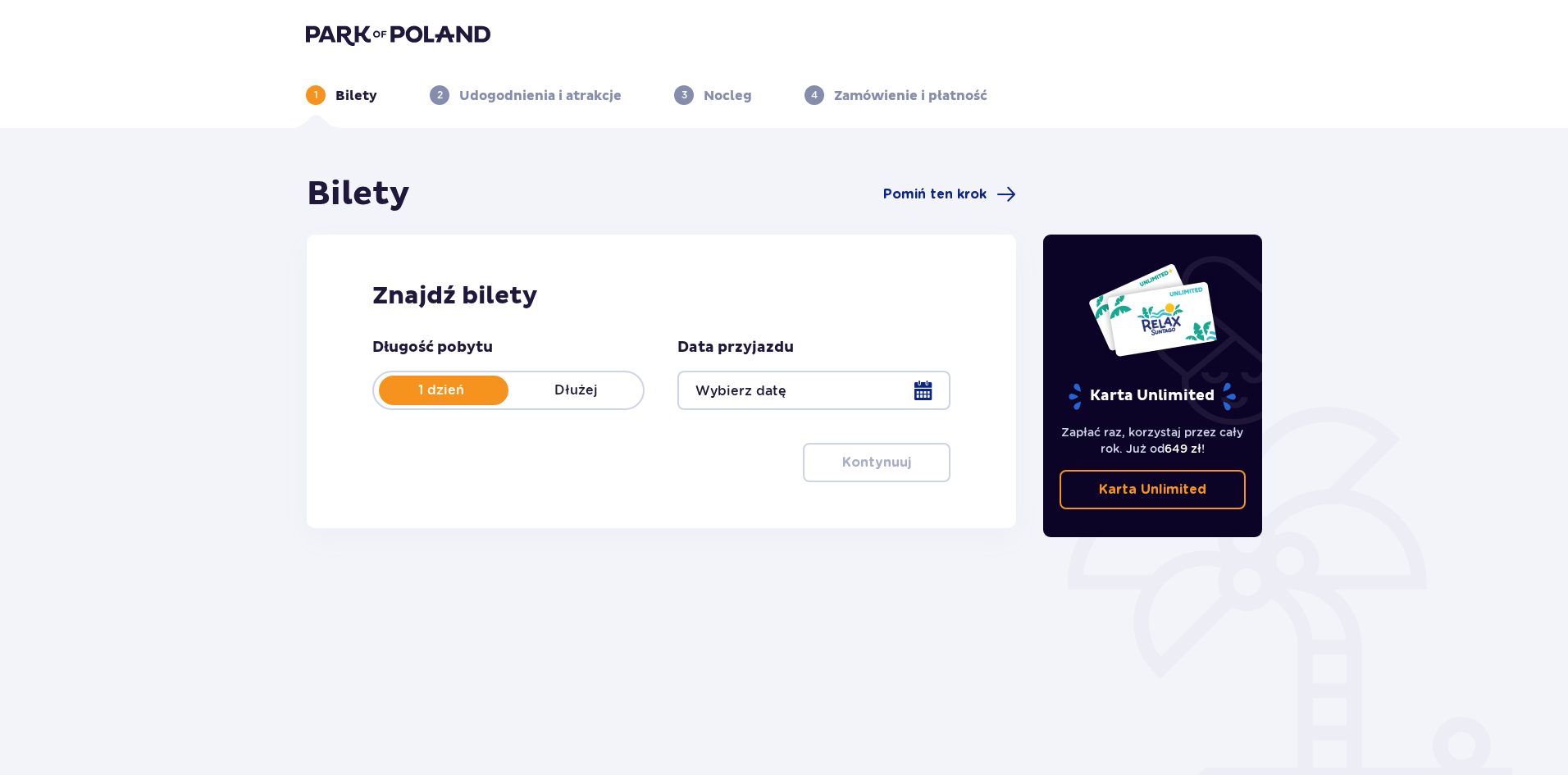
click at [934, 385] on div at bounding box center [813, 390] width 272 height 40
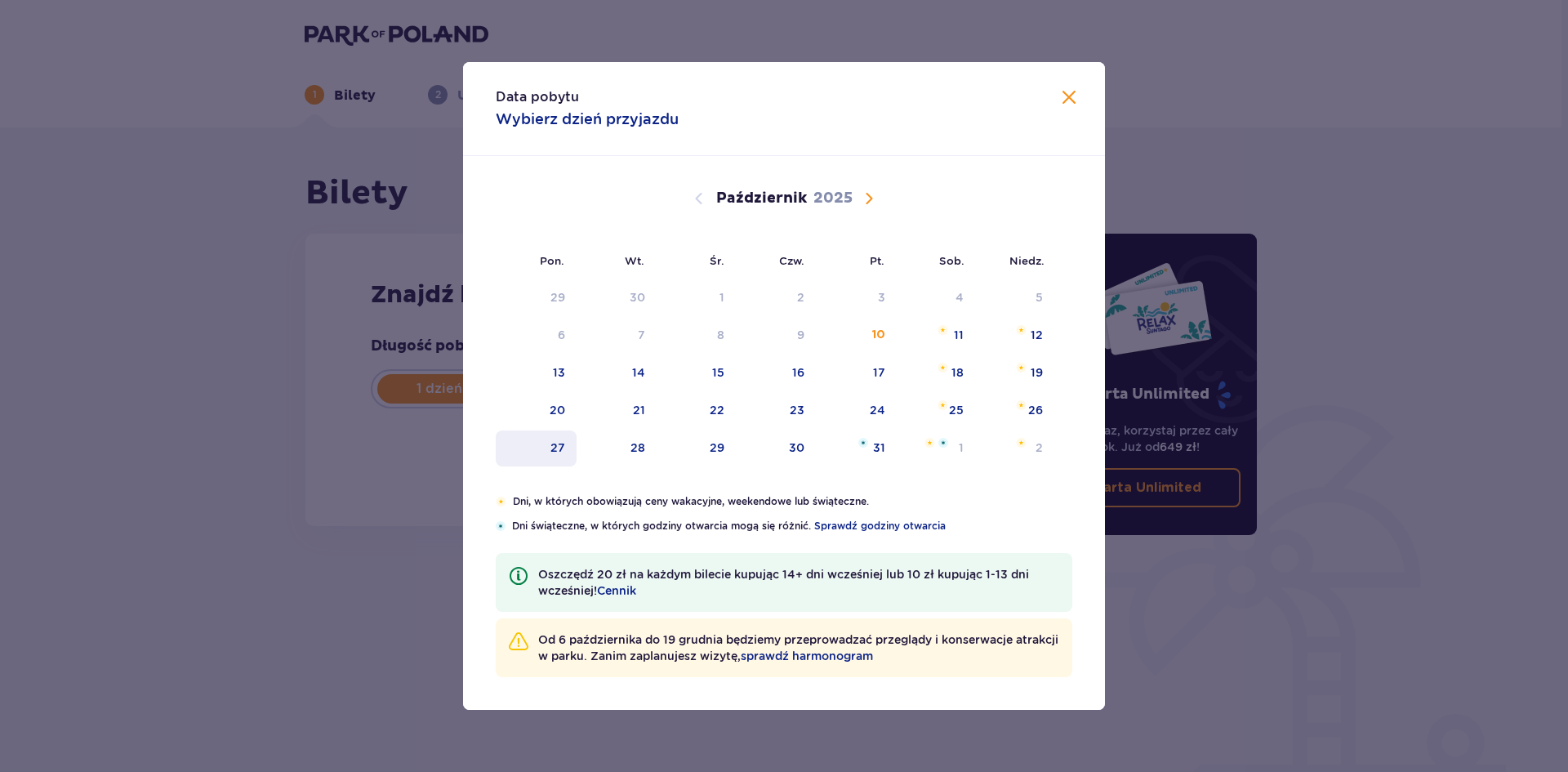
click at [565, 444] on div "27" at bounding box center [536, 448] width 81 height 36
type input "[DATE]"
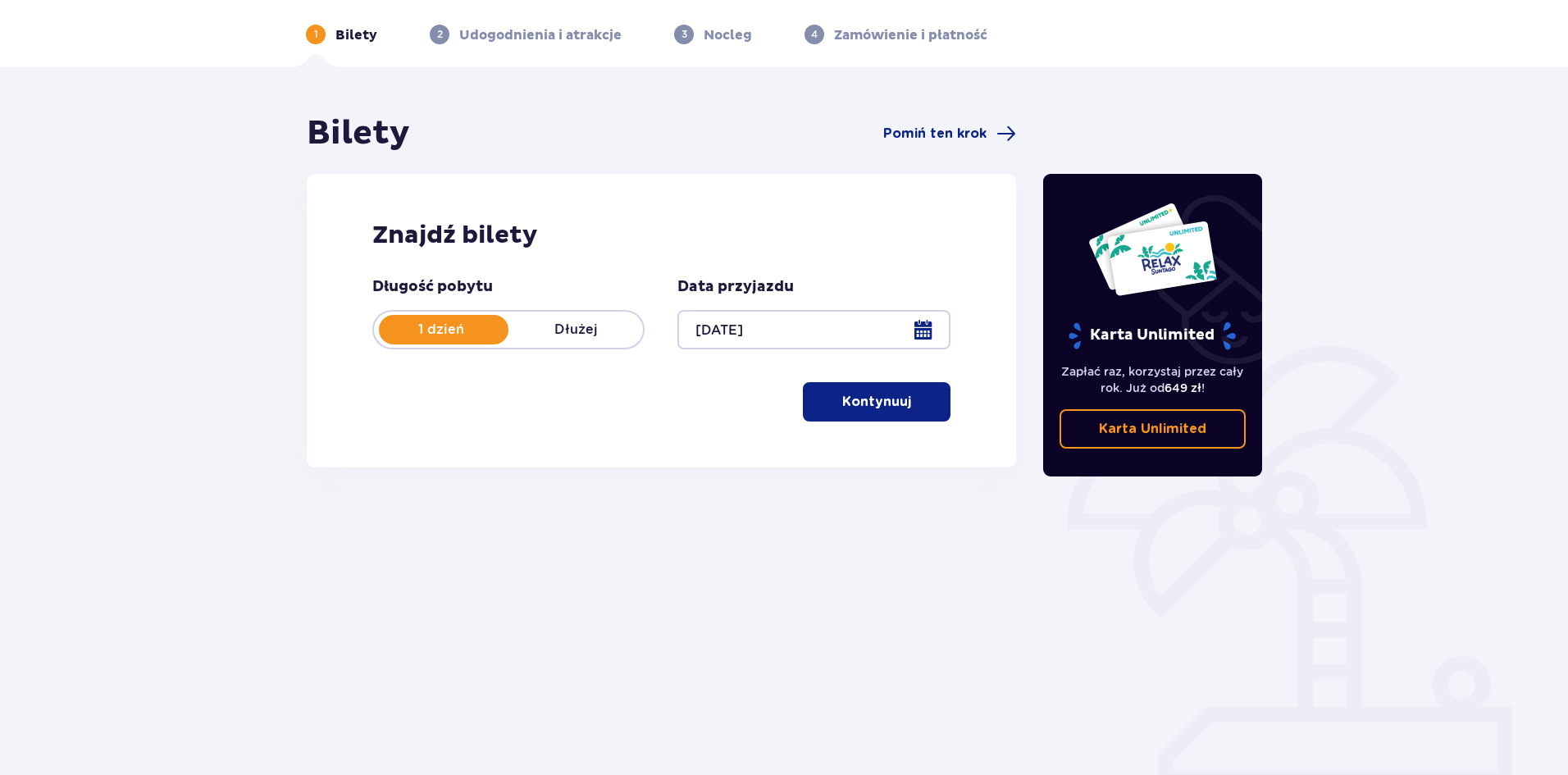
click at [875, 404] on p "Kontynuuj" at bounding box center [876, 402] width 69 height 18
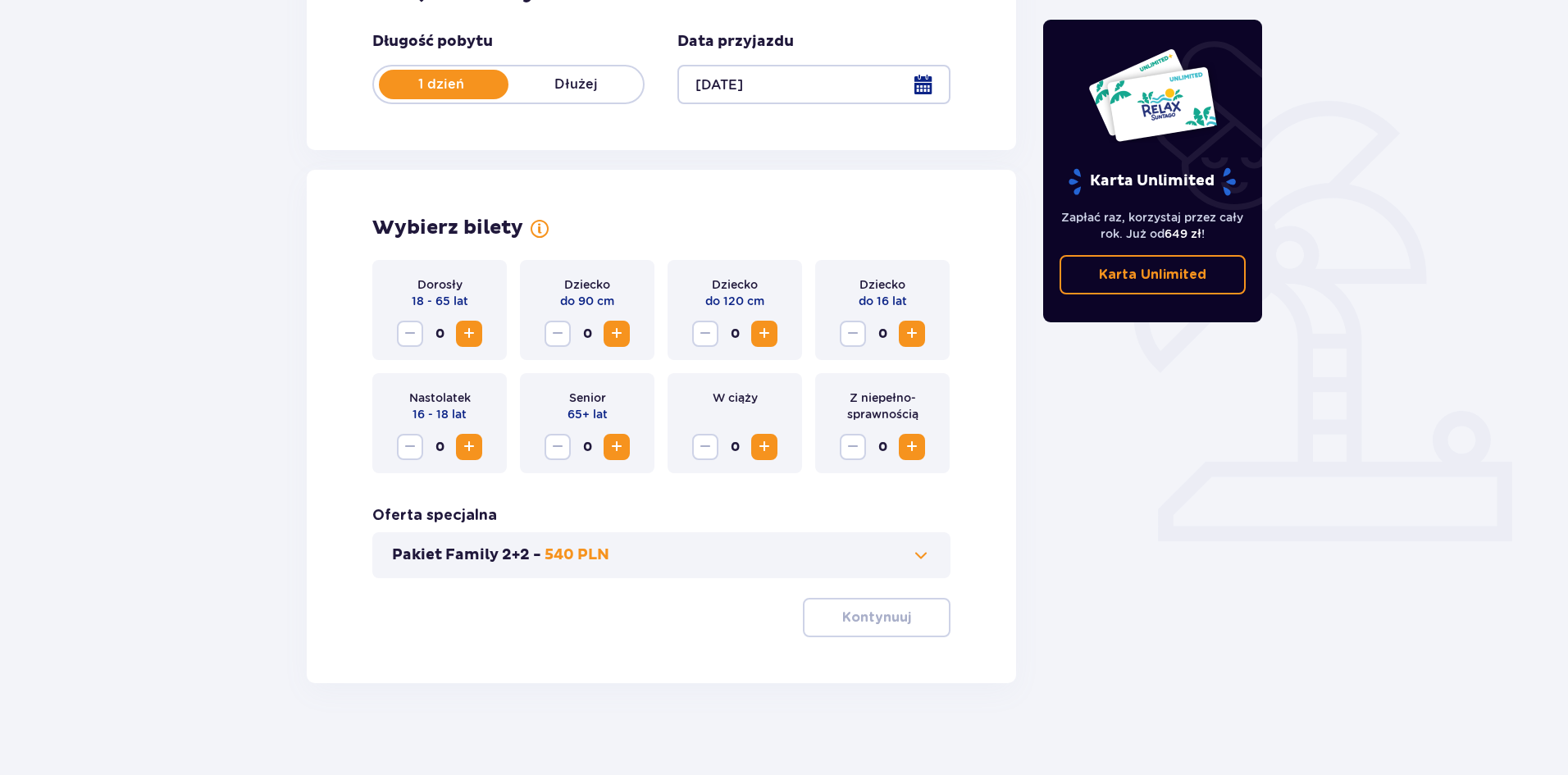
scroll to position [313, 0]
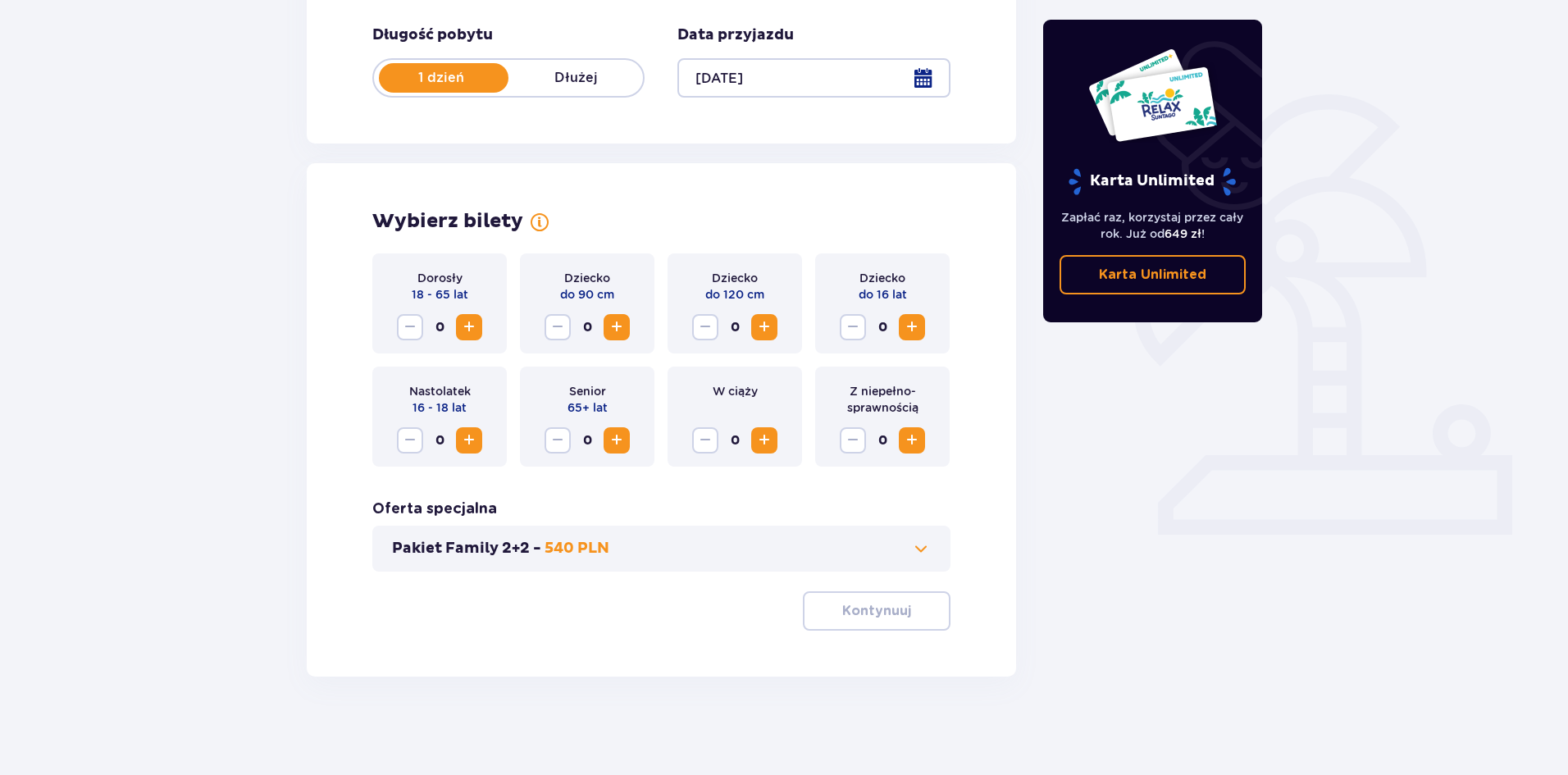
click at [469, 323] on span "Zwiększ" at bounding box center [469, 328] width 20 height 20
click at [764, 334] on span "Zwiększ" at bounding box center [764, 328] width 20 height 20
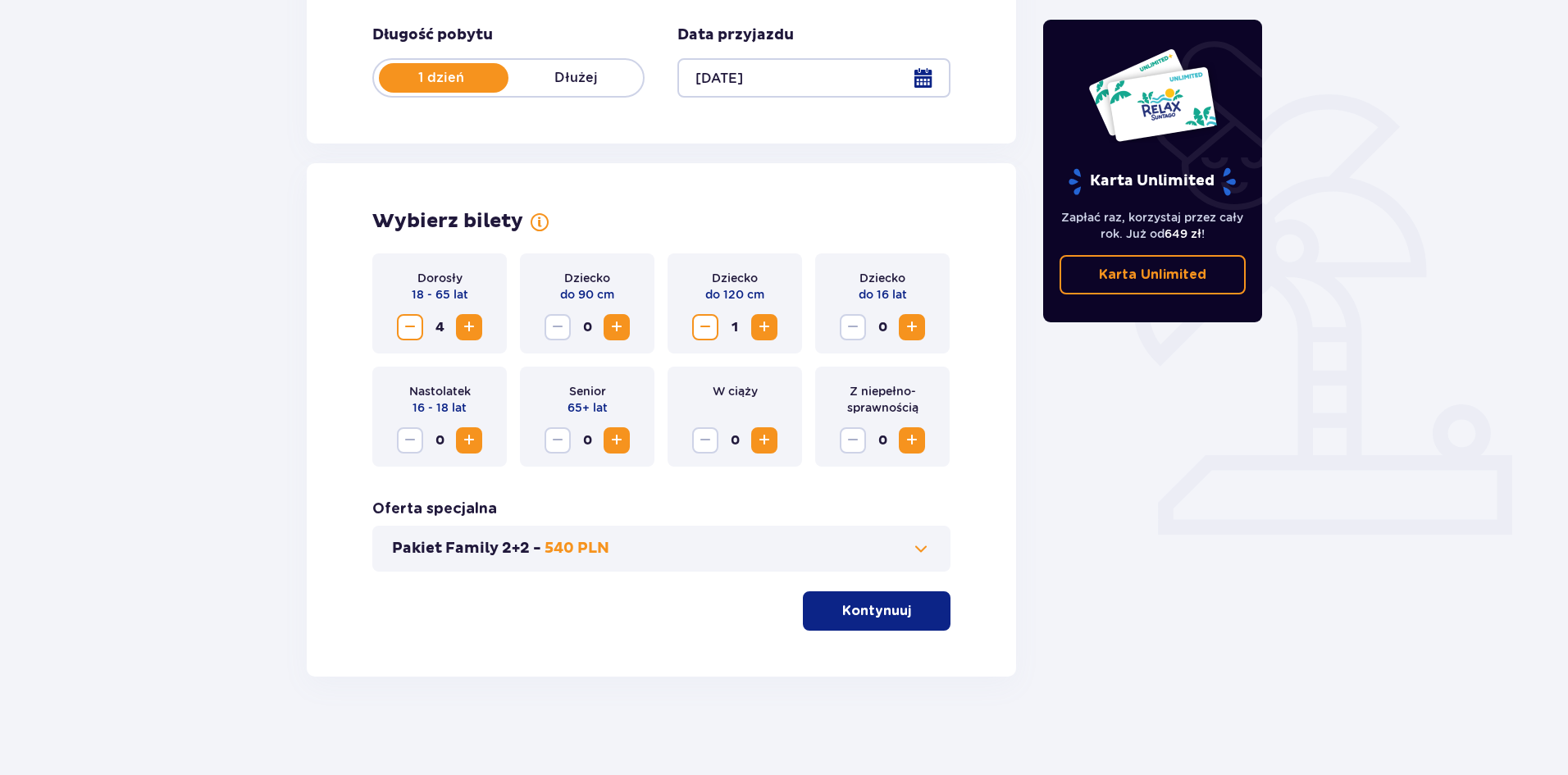
click at [764, 334] on span "Zwiększ" at bounding box center [764, 328] width 20 height 20
click at [872, 615] on p "Kontynuuj" at bounding box center [876, 611] width 69 height 18
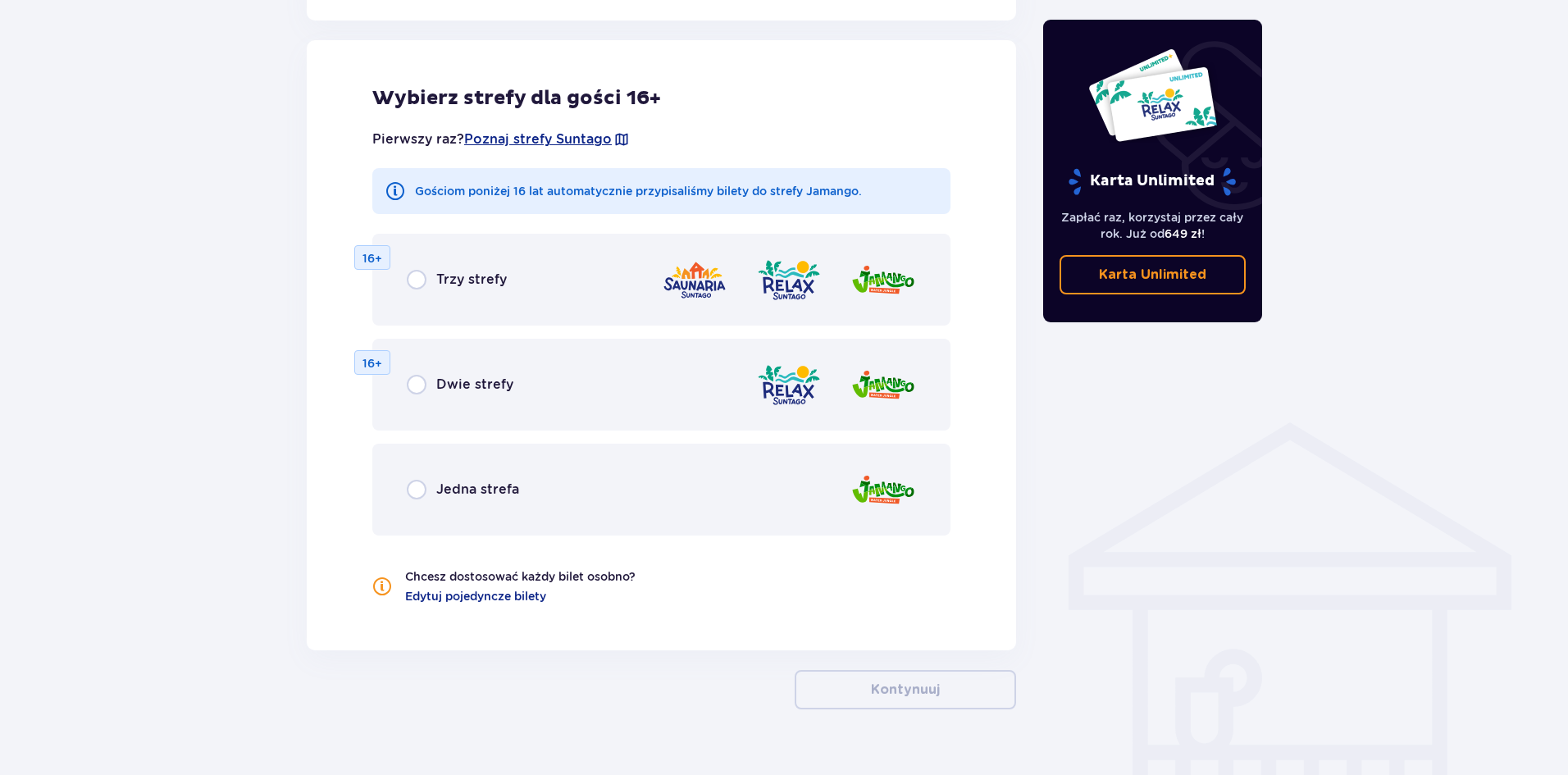
scroll to position [910, 0]
click at [415, 493] on input "radio" at bounding box center [417, 489] width 20 height 20
radio input "true"
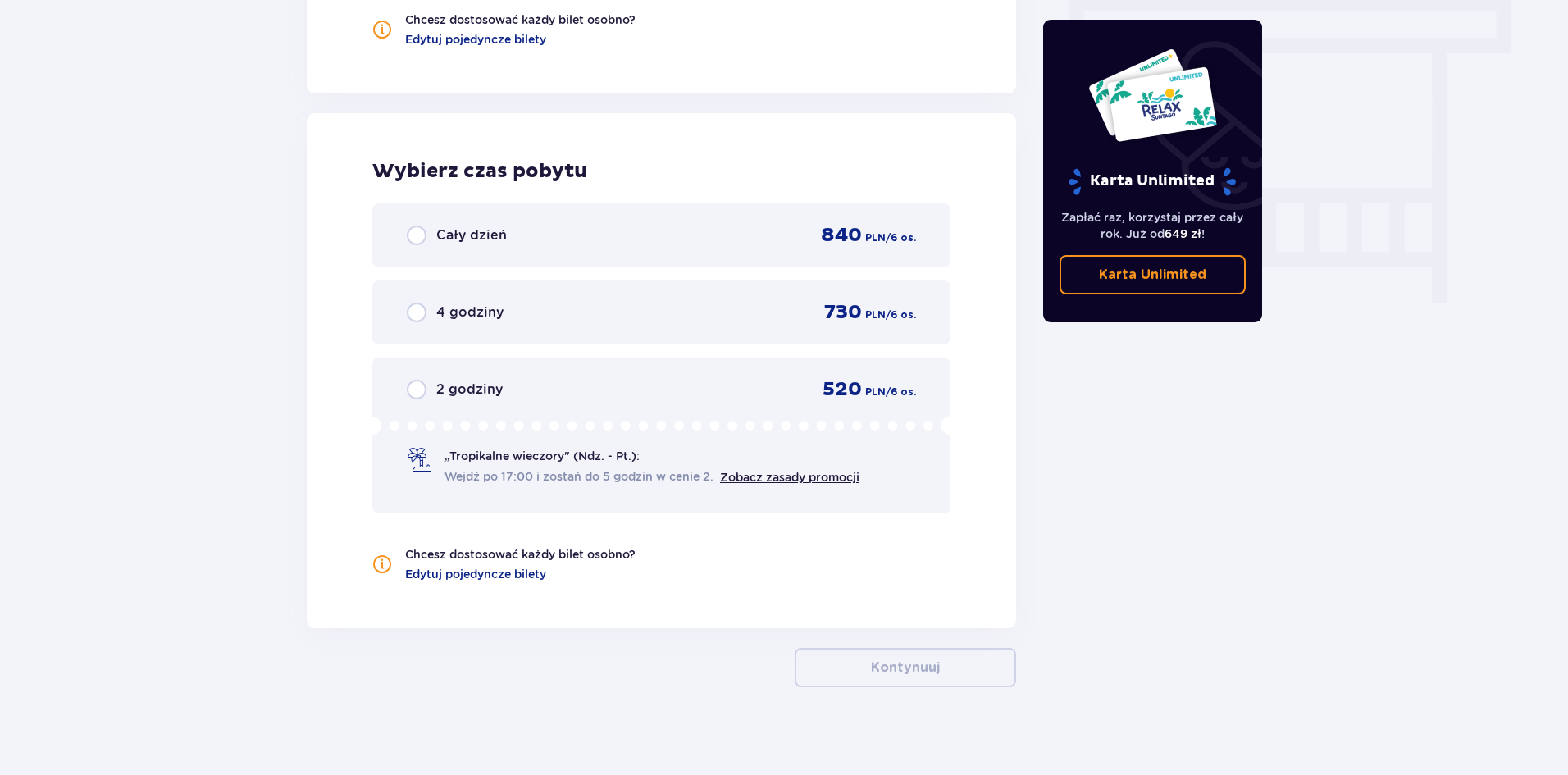
scroll to position [1477, 0]
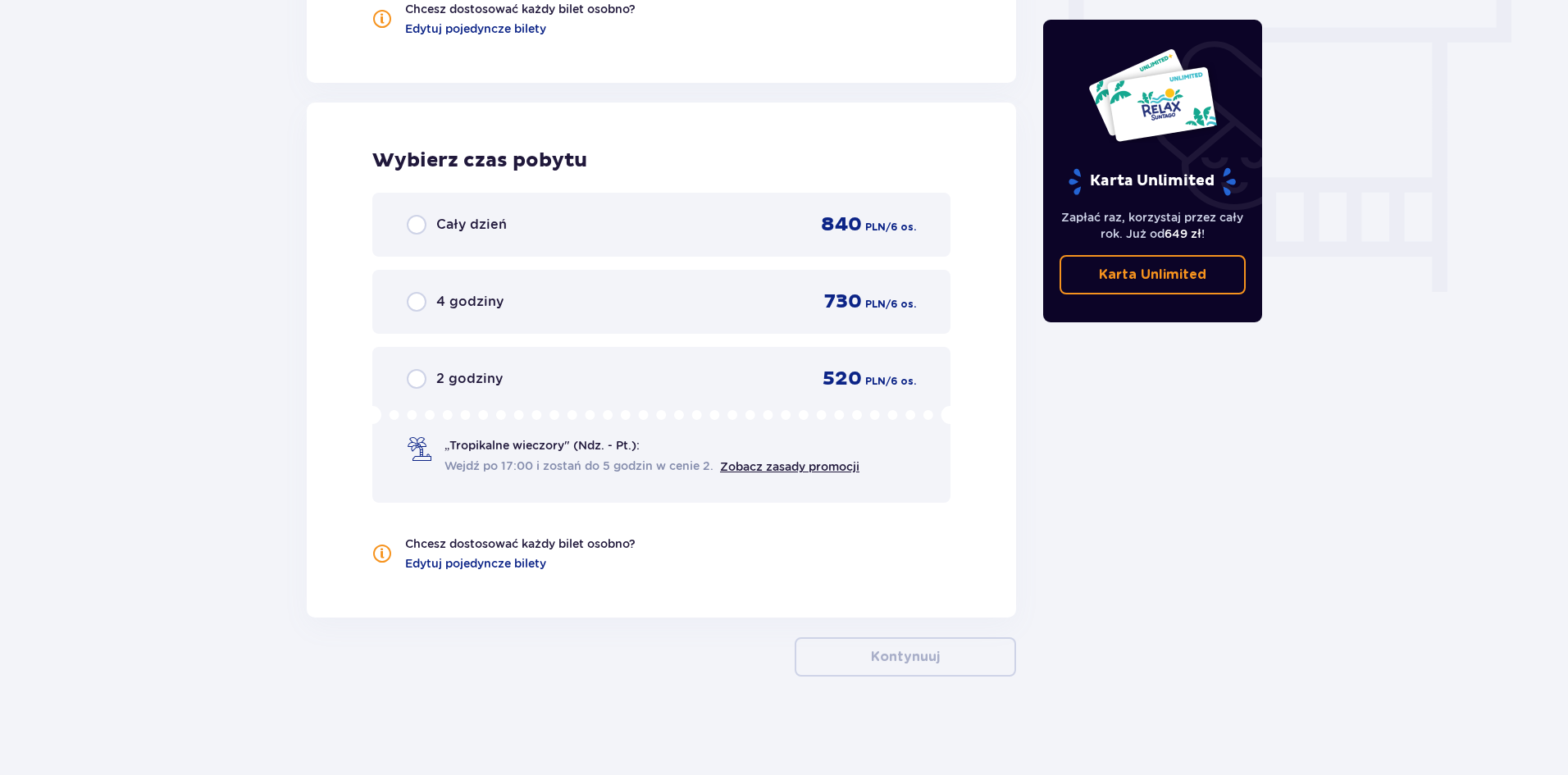
click at [418, 295] on input "radio" at bounding box center [417, 302] width 20 height 20
radio input "true"
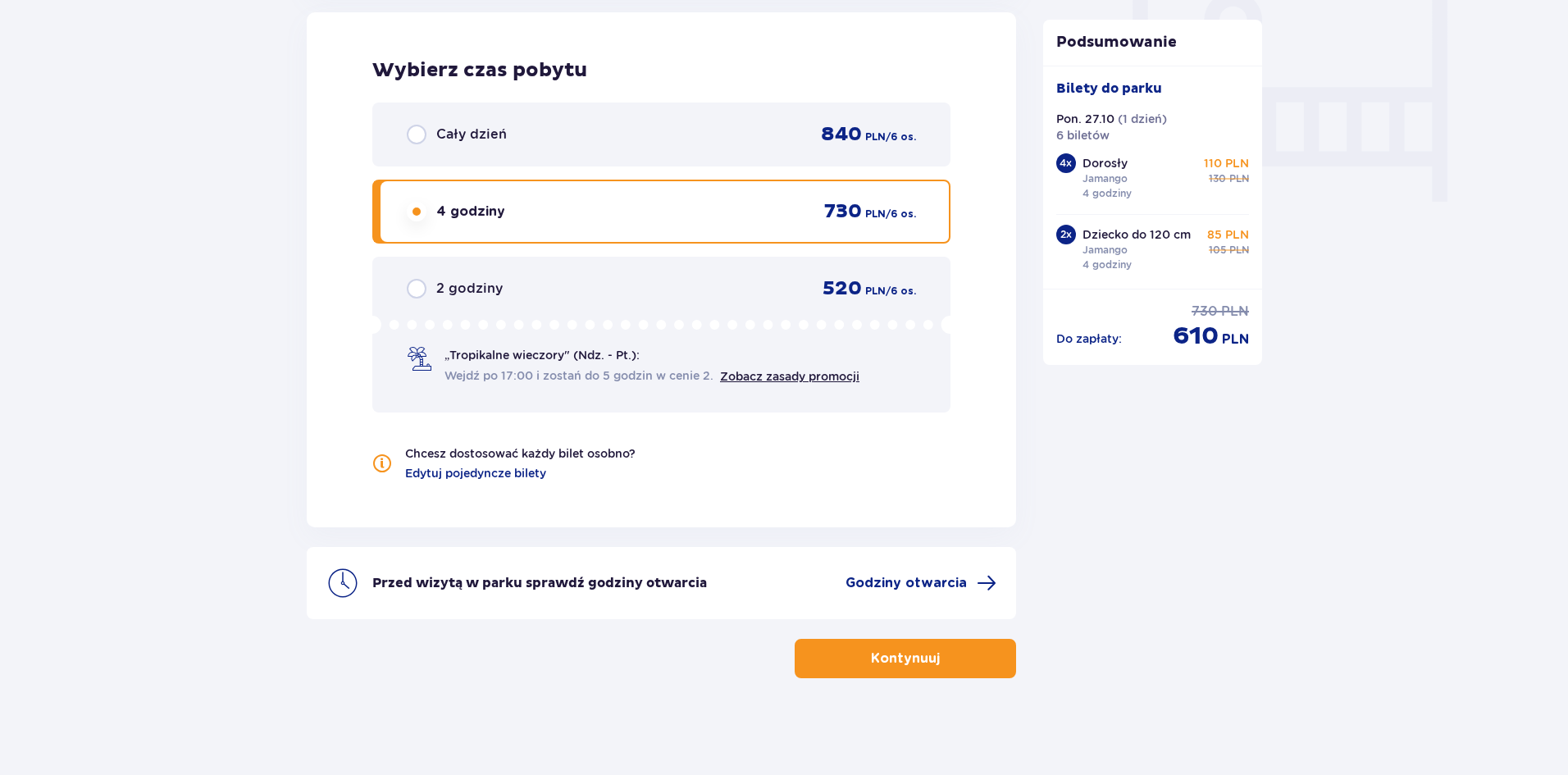
scroll to position [1569, 0]
click at [936, 664] on span "button" at bounding box center [943, 657] width 20 height 20
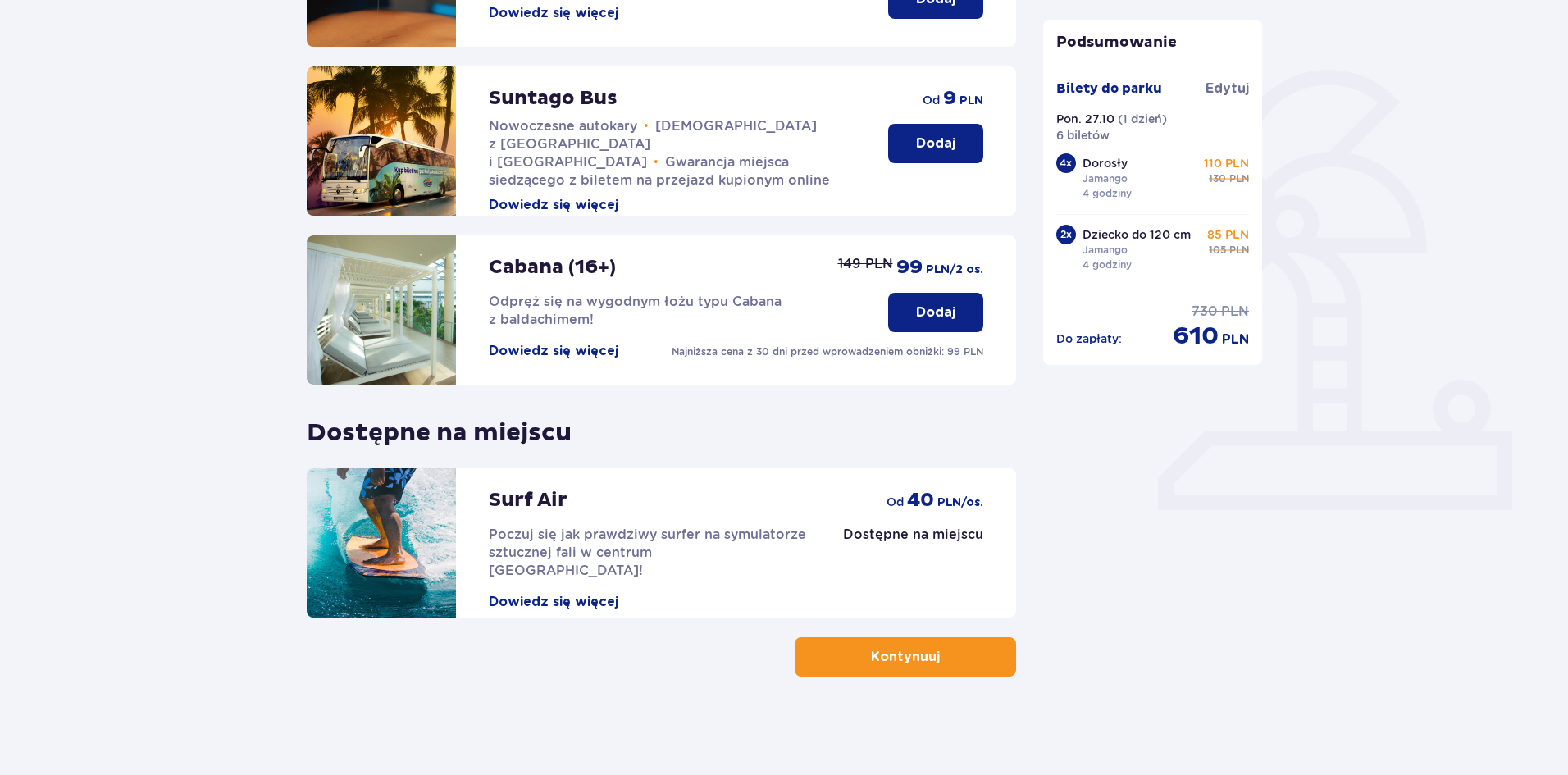
click at [933, 663] on span "button" at bounding box center [943, 657] width 20 height 20
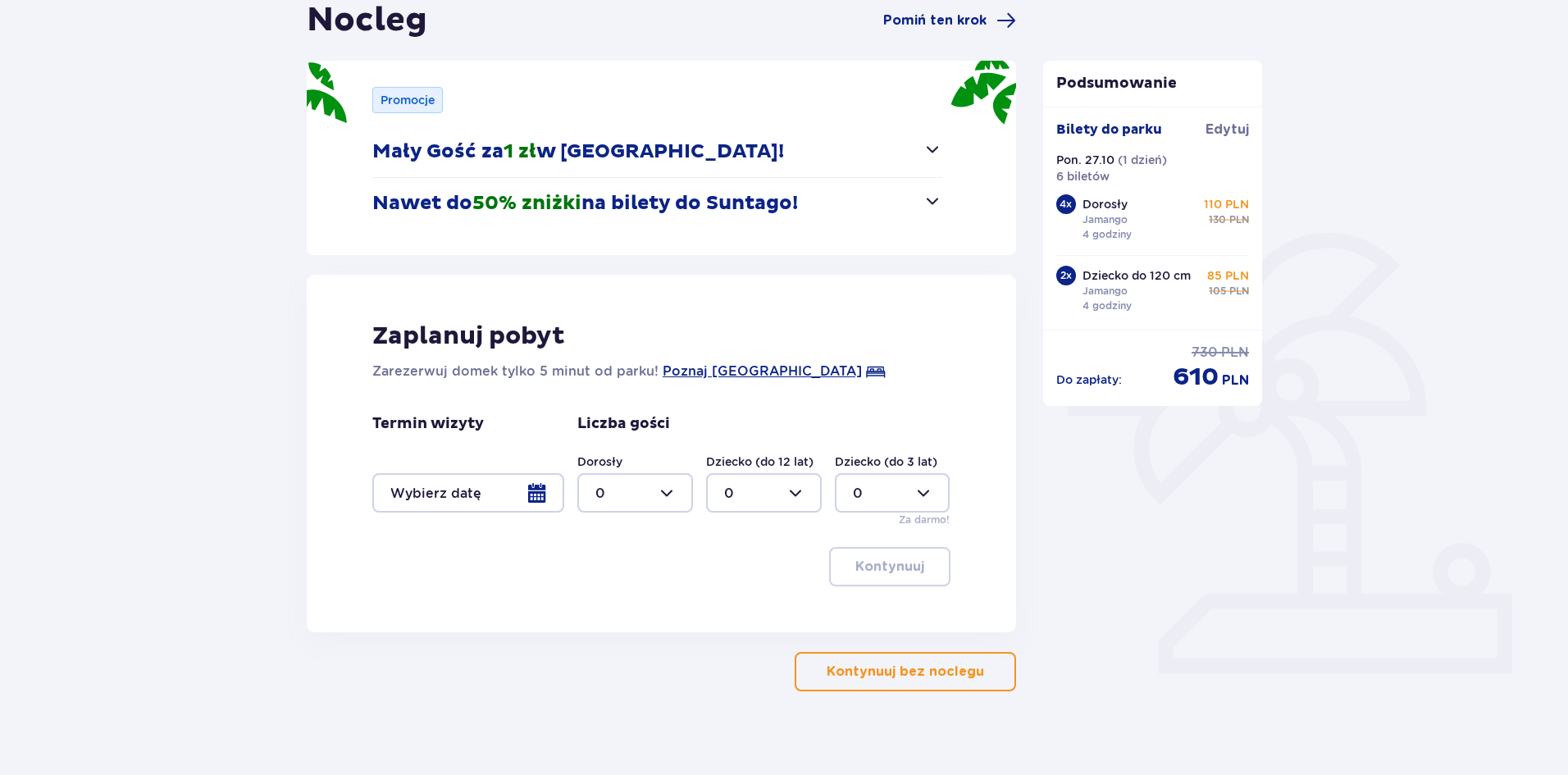
scroll to position [189, 0]
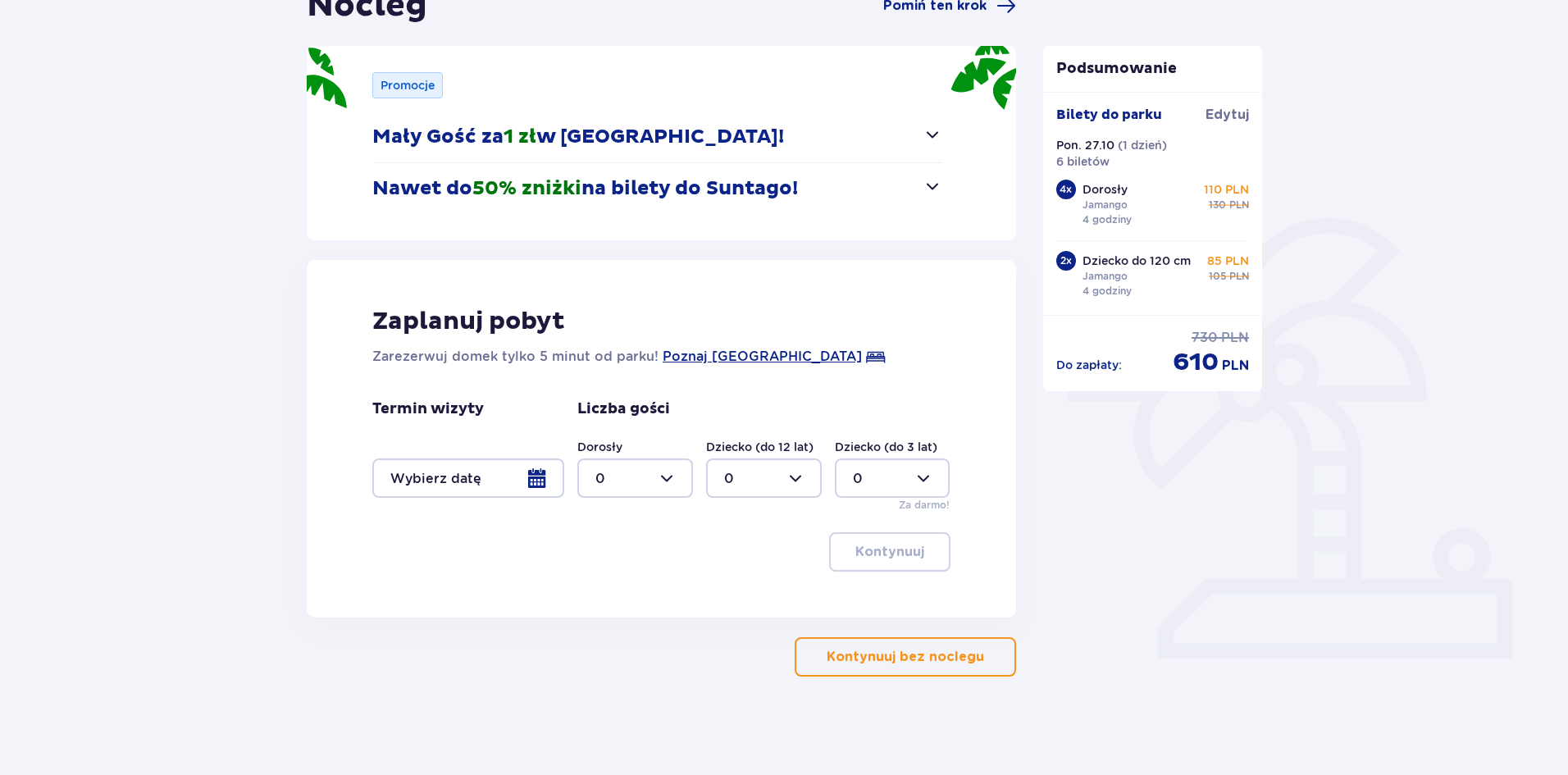
click at [948, 663] on p "Kontynuuj bez noclegu" at bounding box center [905, 657] width 157 height 18
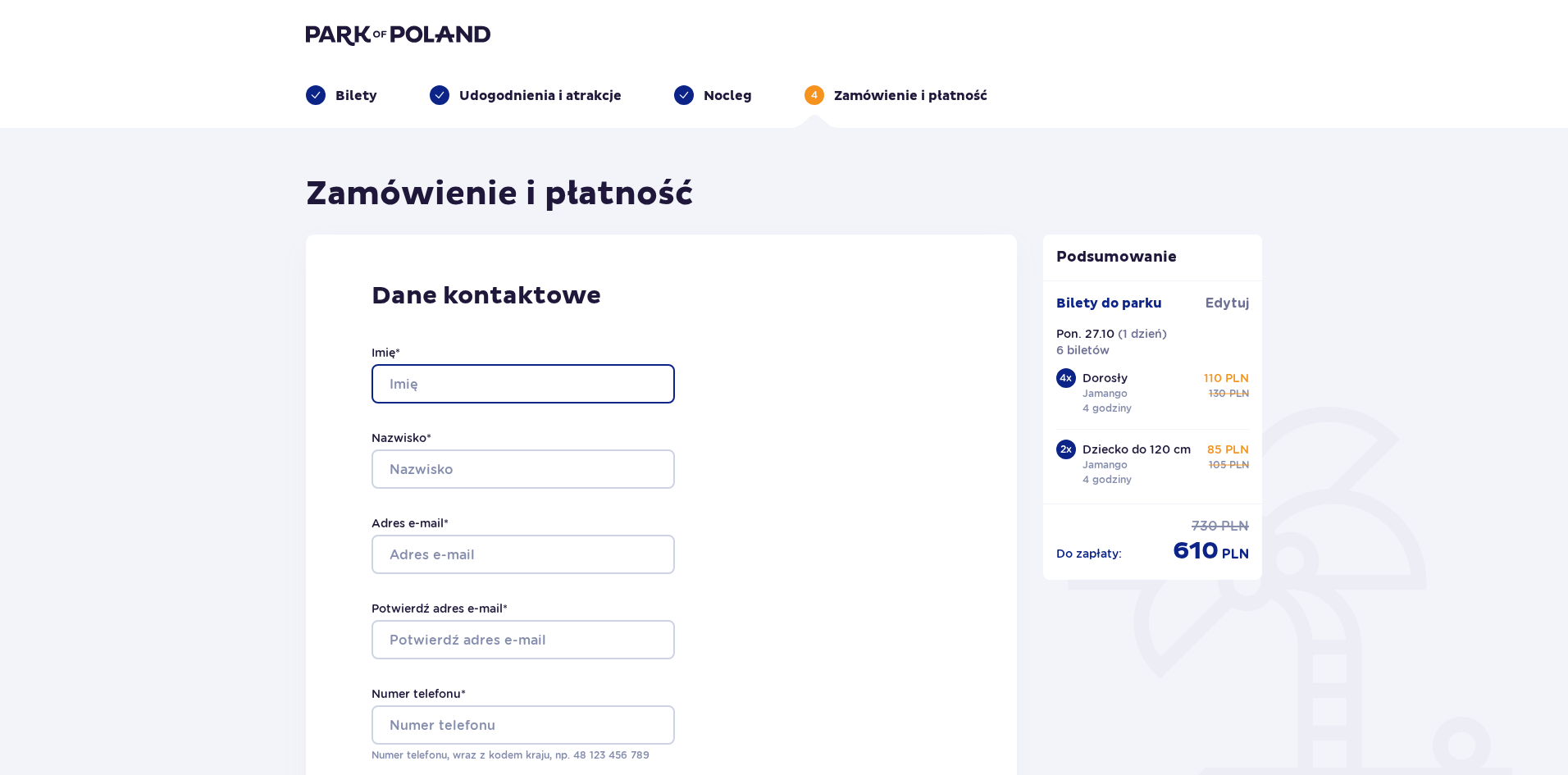
click at [419, 376] on input "Imię *" at bounding box center [523, 384] width 304 height 40
type input "[PERSON_NAME]"
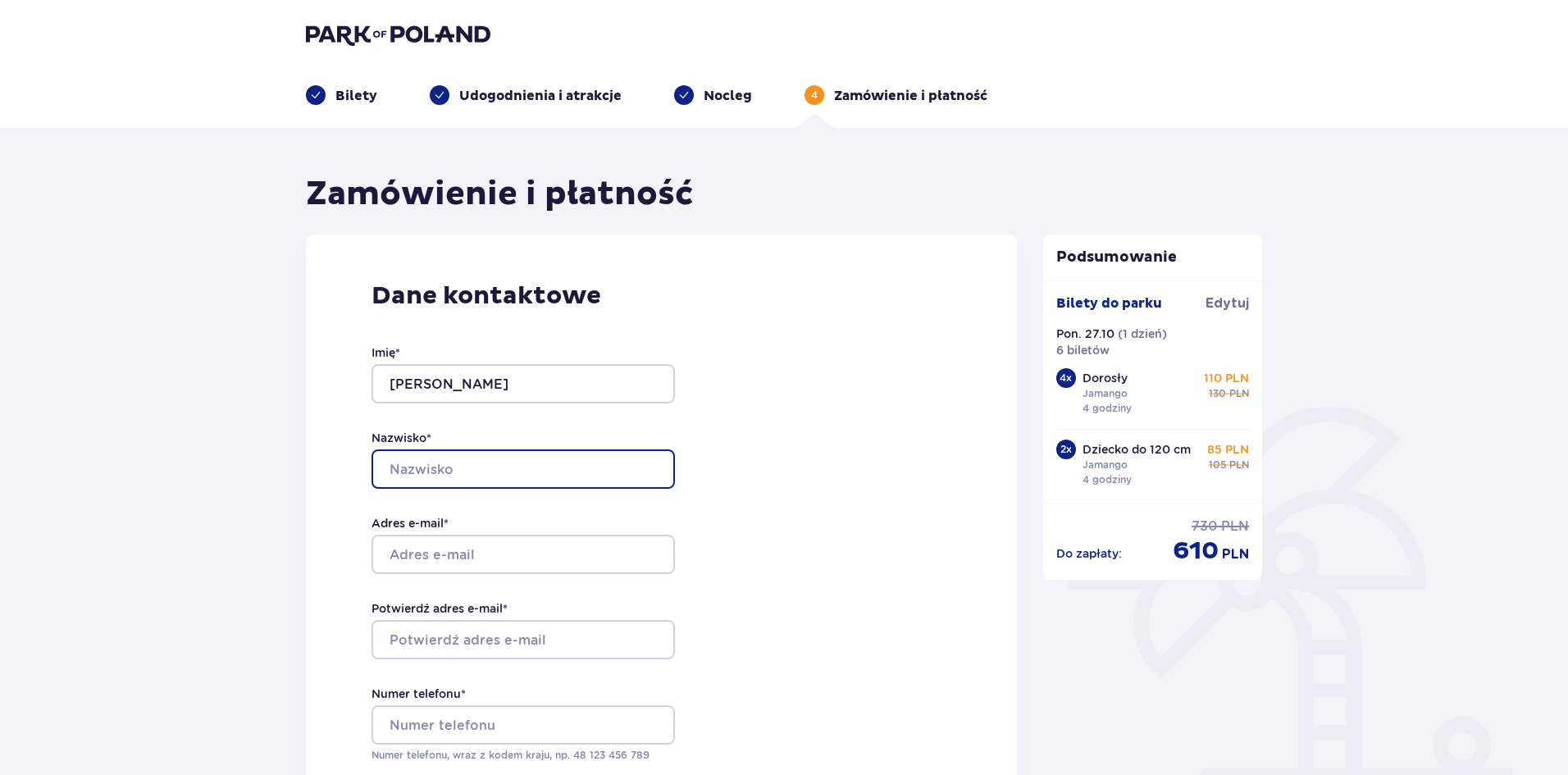
type input "Janus"
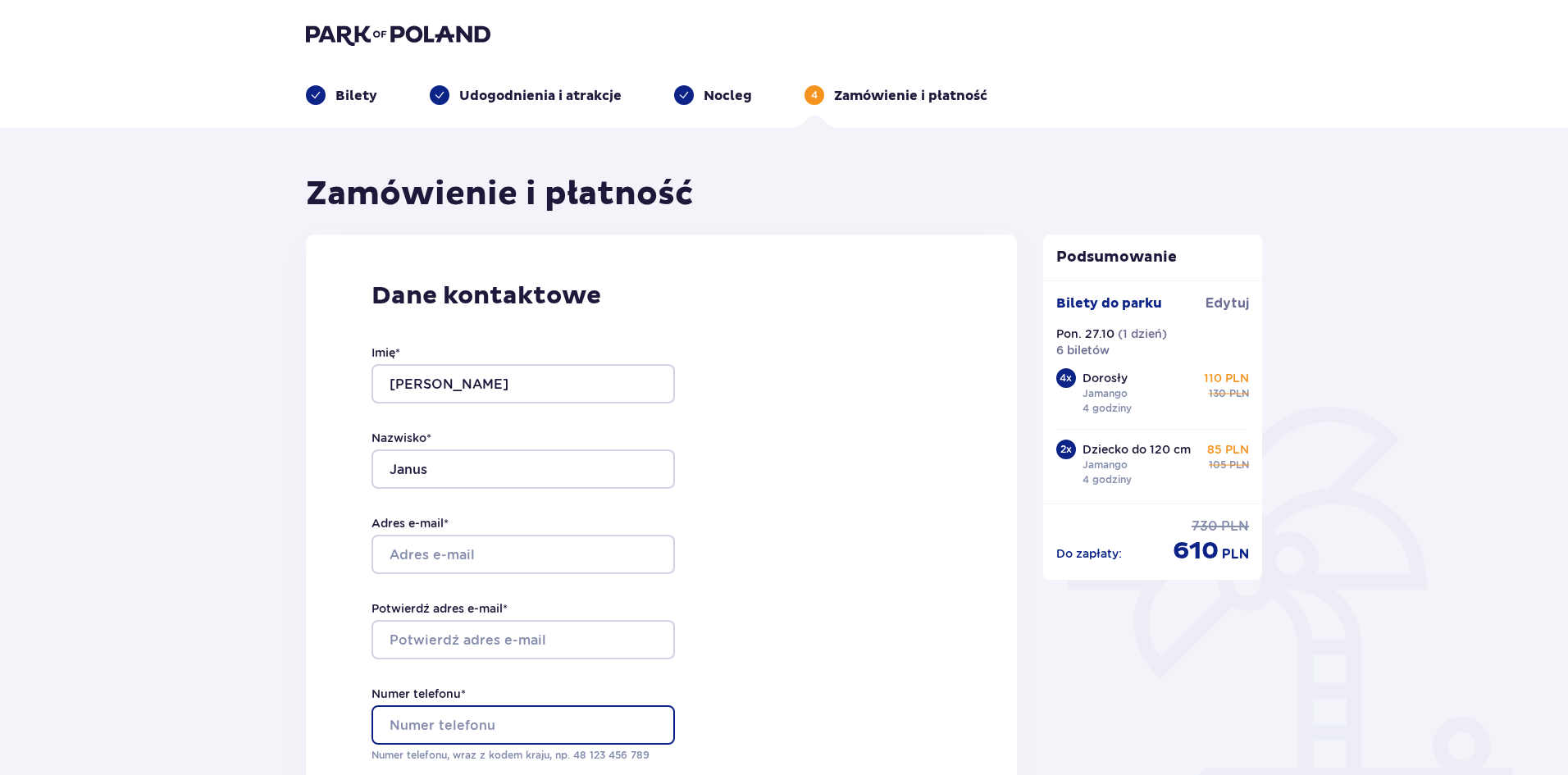
type input "[PHONE_NUMBER]"
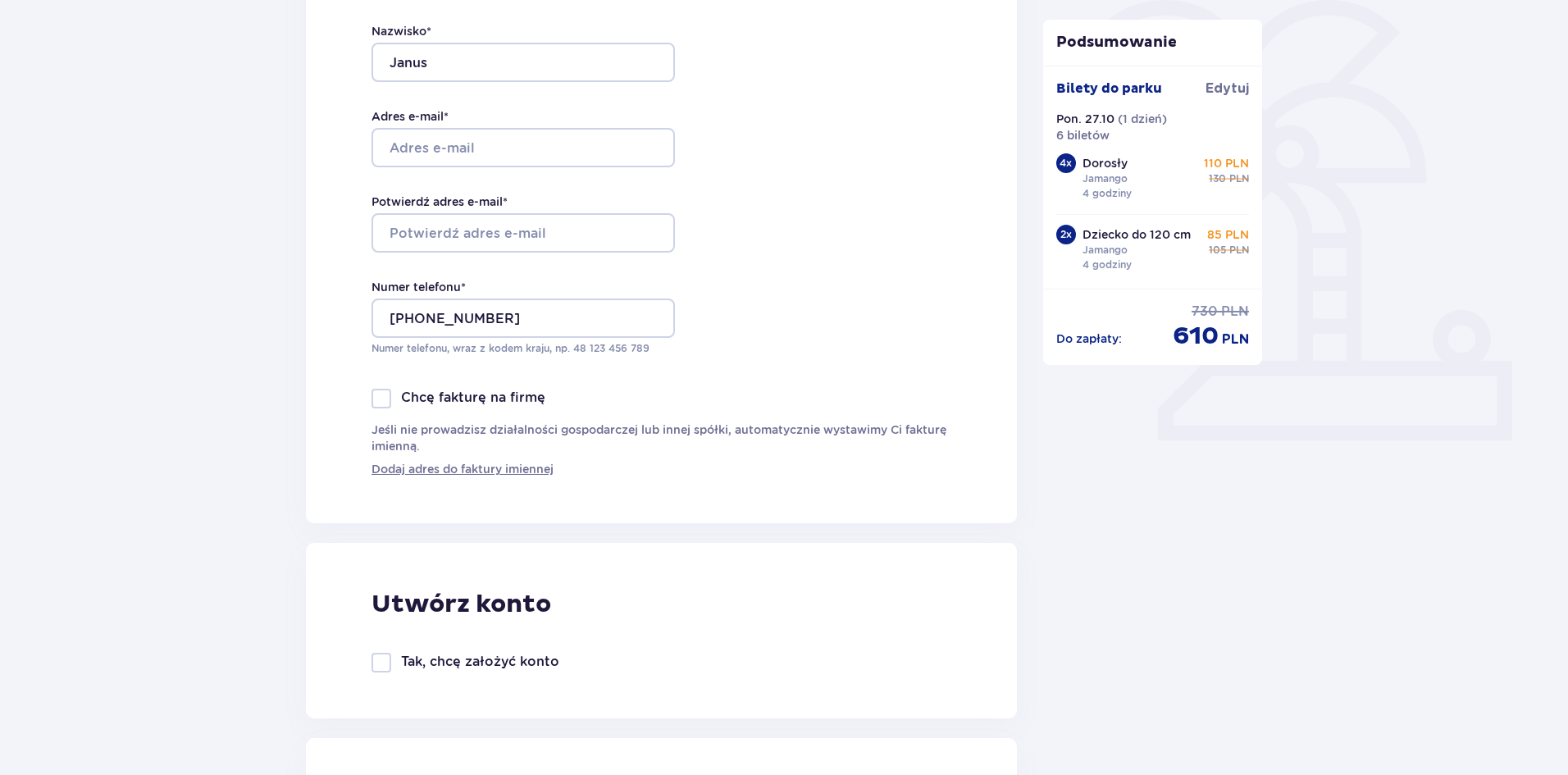
scroll to position [410, 0]
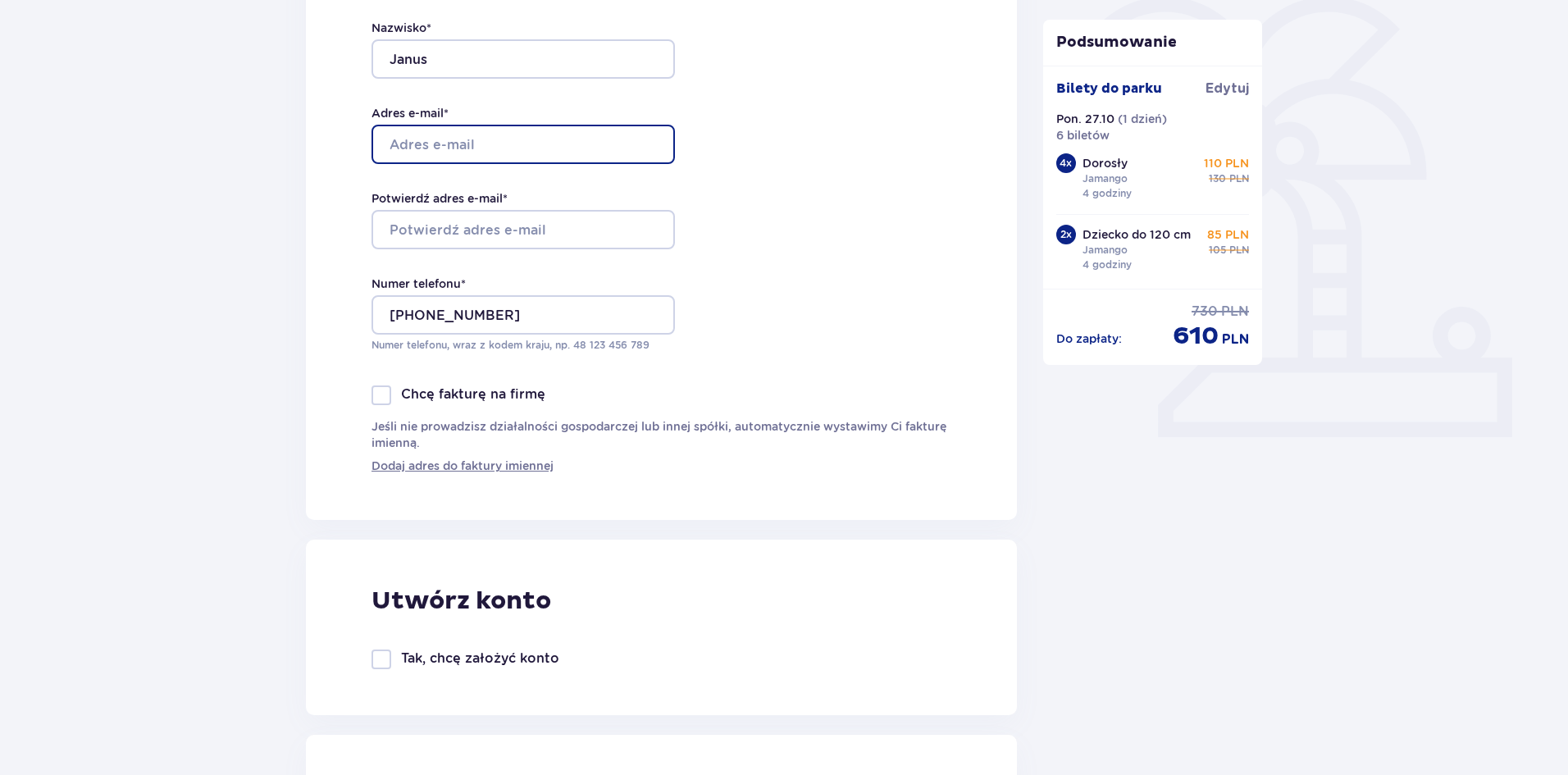
click at [511, 132] on input "Adres e-mail *" at bounding box center [523, 145] width 304 height 40
type input "[EMAIL_ADDRESS][DOMAIN_NAME]"
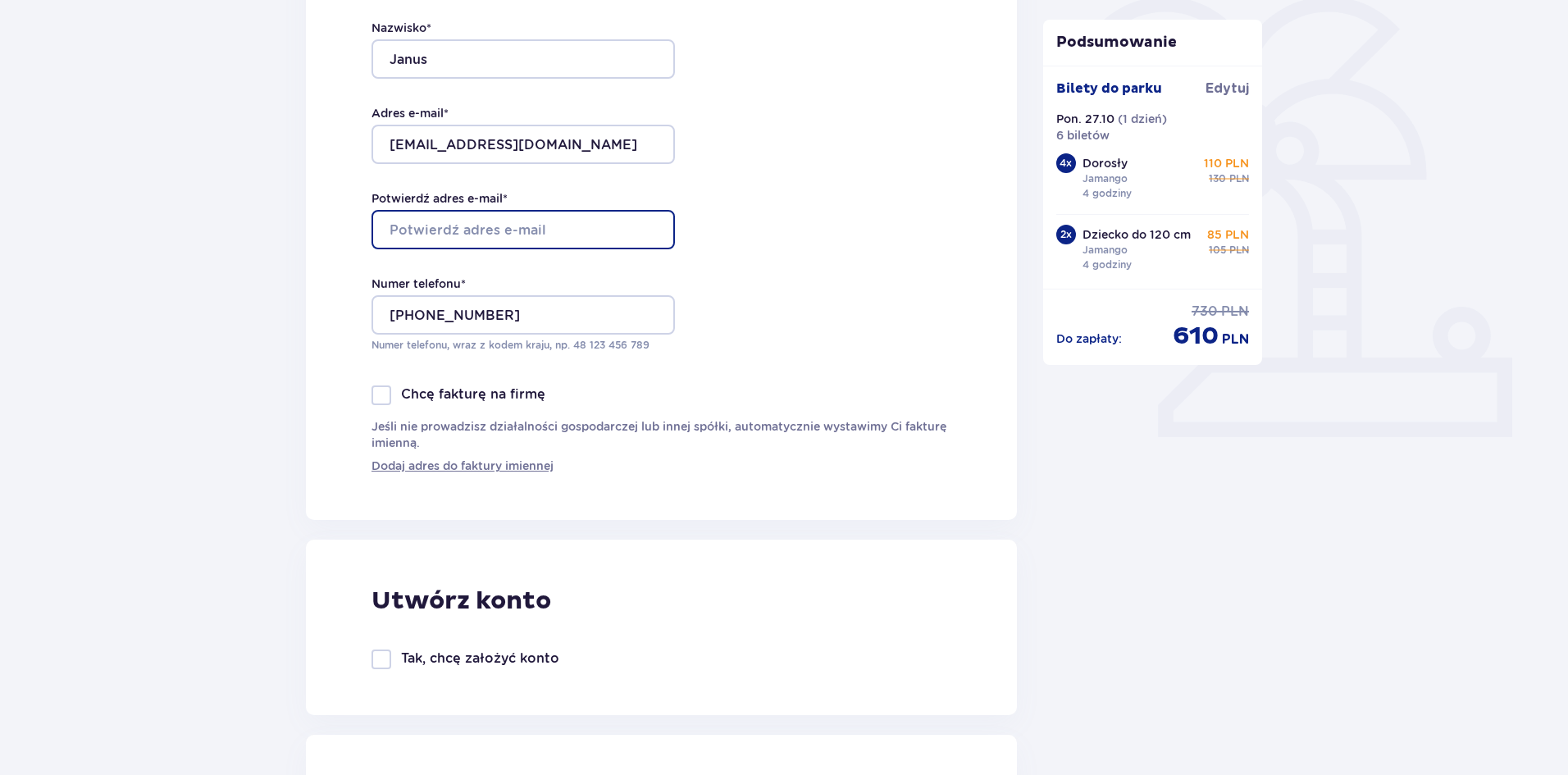
click at [553, 221] on input "Potwierdź adres e-mail *" at bounding box center [523, 230] width 304 height 40
type input "[EMAIL_ADDRESS][DOMAIN_NAME]"
click at [845, 335] on div "Dane kontaktowe Imię * [PERSON_NAME] * [PERSON_NAME] e-mail * [EMAIL_ADDRESS][D…" at bounding box center [662, 172] width 711 height 696
click at [380, 392] on div at bounding box center [381, 395] width 20 height 20
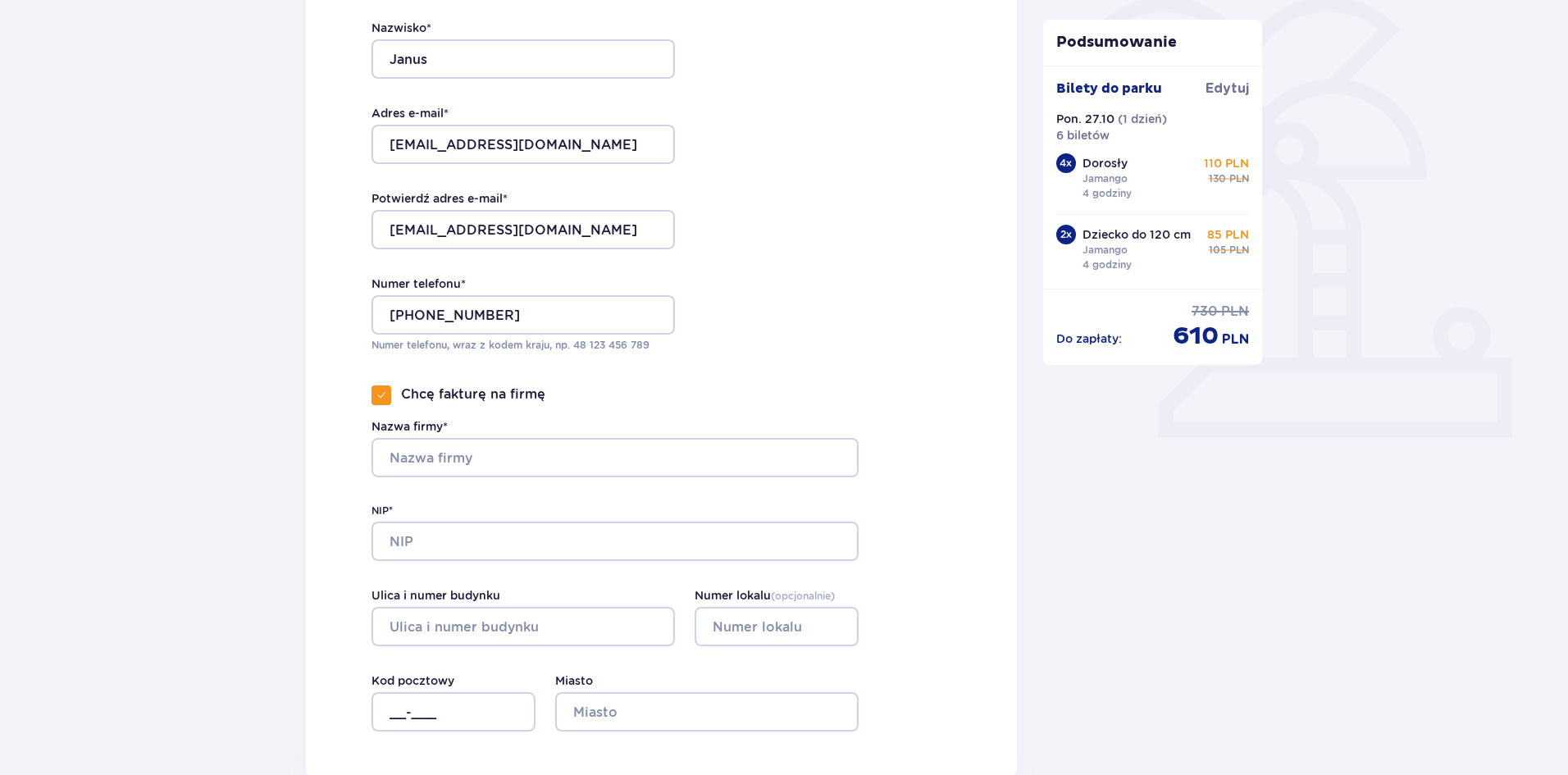
click at [378, 388] on div at bounding box center [381, 395] width 20 height 20
checkbox input "false"
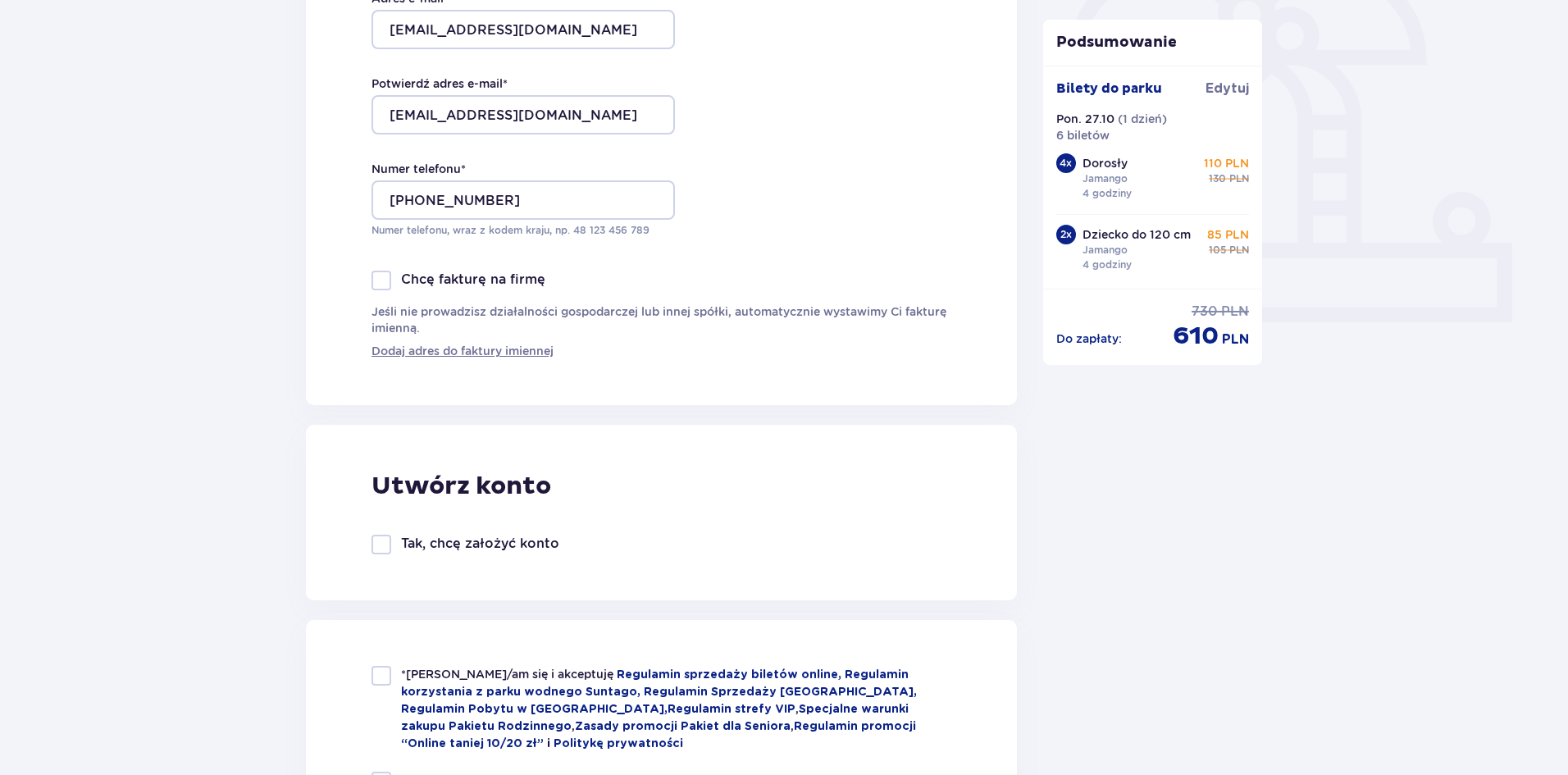
scroll to position [738, 0]
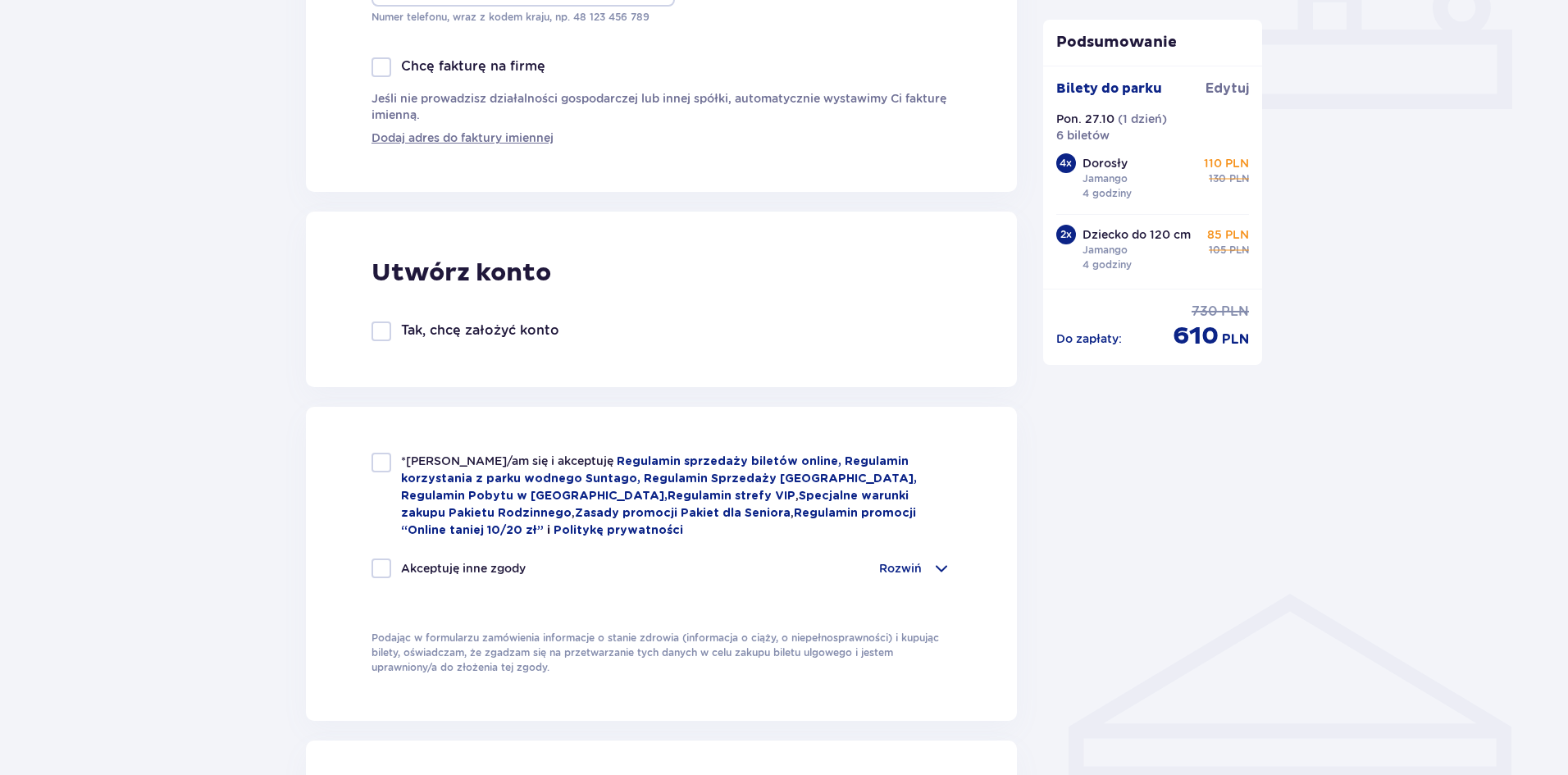
click at [381, 333] on div at bounding box center [381, 332] width 20 height 20
checkbox input "true"
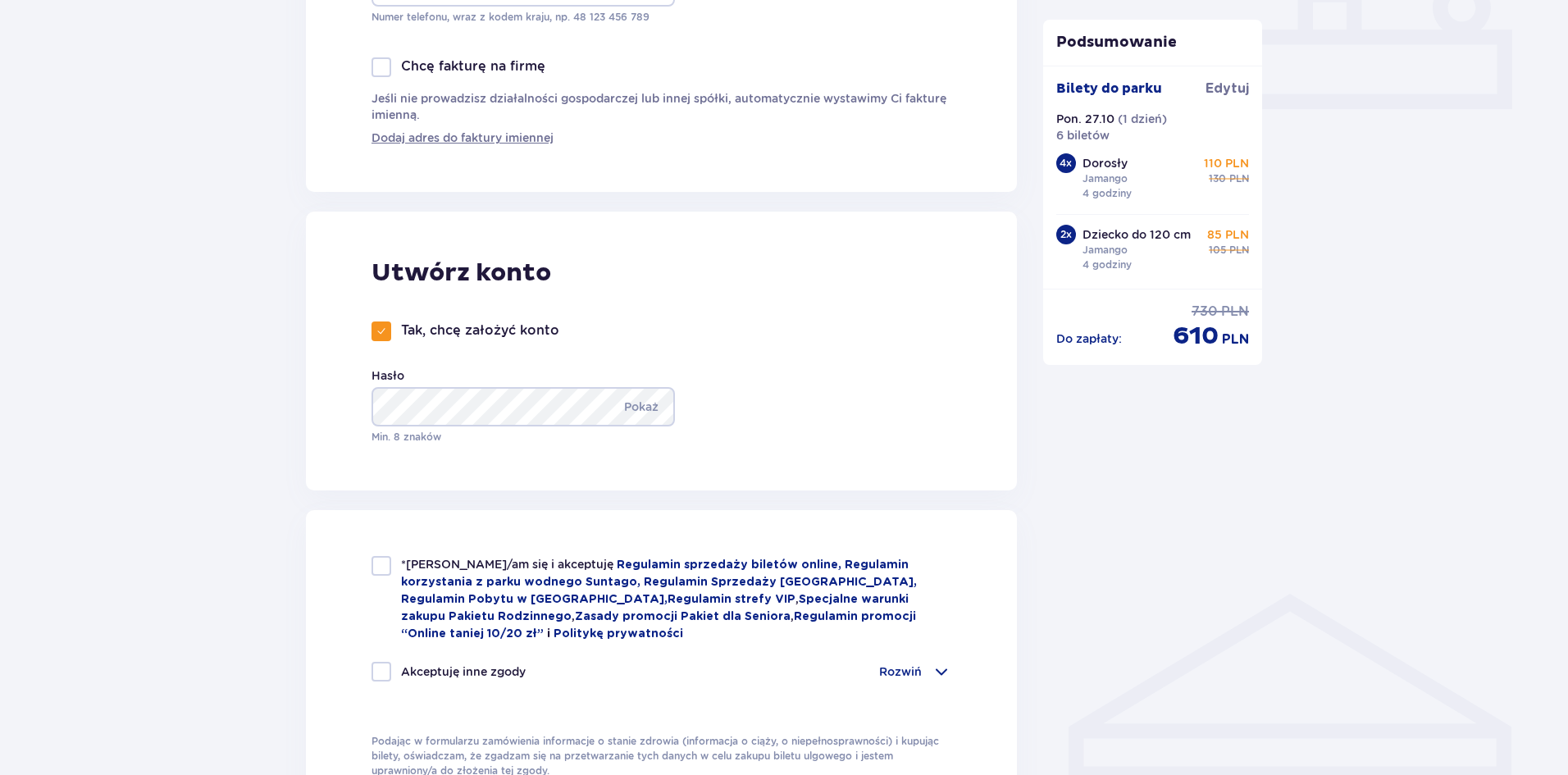
click at [380, 565] on div at bounding box center [381, 566] width 20 height 20
checkbox input "true"
click at [380, 332] on span at bounding box center [381, 332] width 10 height 10
checkbox input "false"
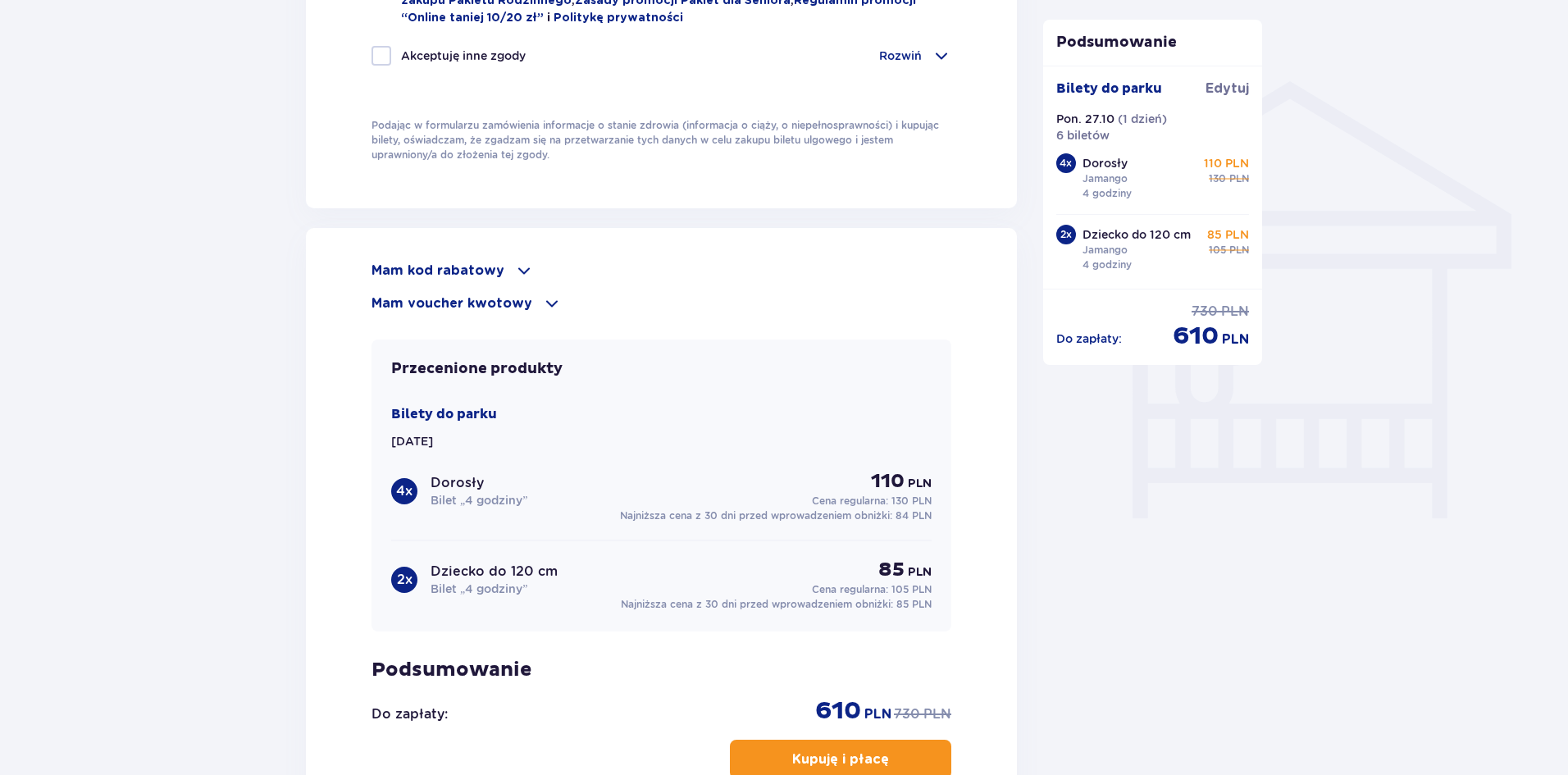
scroll to position [1394, 0]
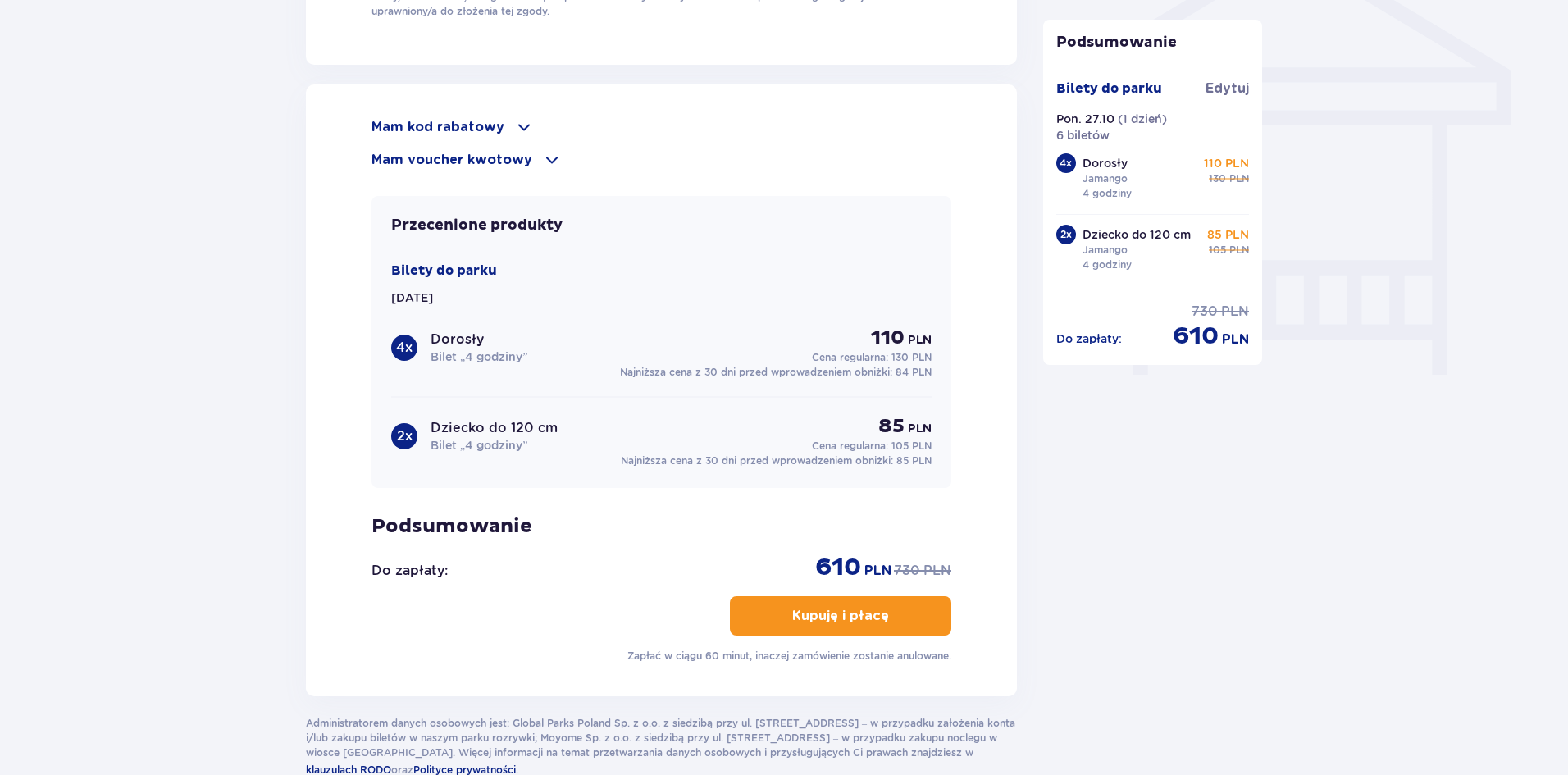
click at [900, 614] on span "button" at bounding box center [892, 616] width 20 height 20
